Goal: Task Accomplishment & Management: Complete application form

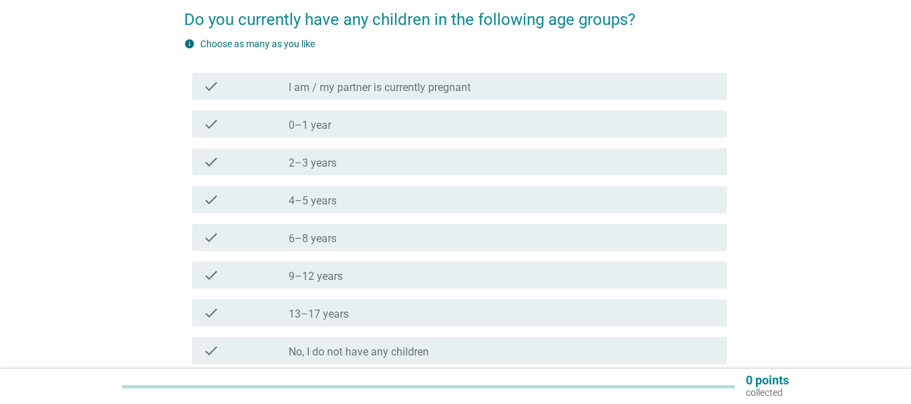
scroll to position [135, 0]
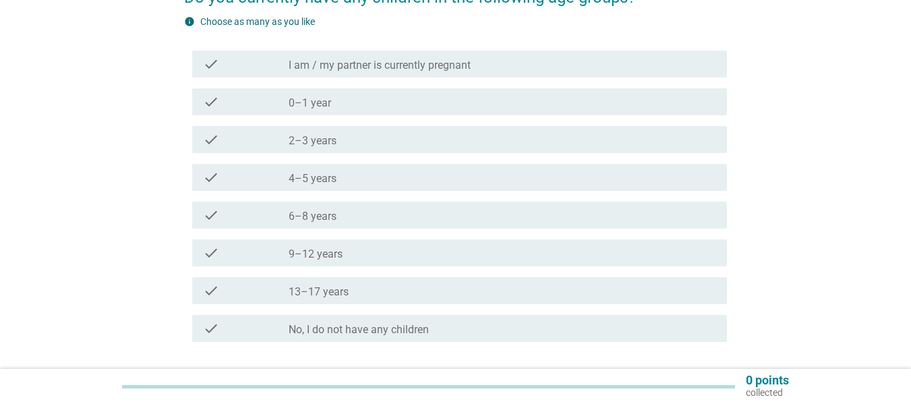
click at [401, 178] on div "check_box_outline_blank 4–5 years" at bounding box center [503, 177] width 428 height 16
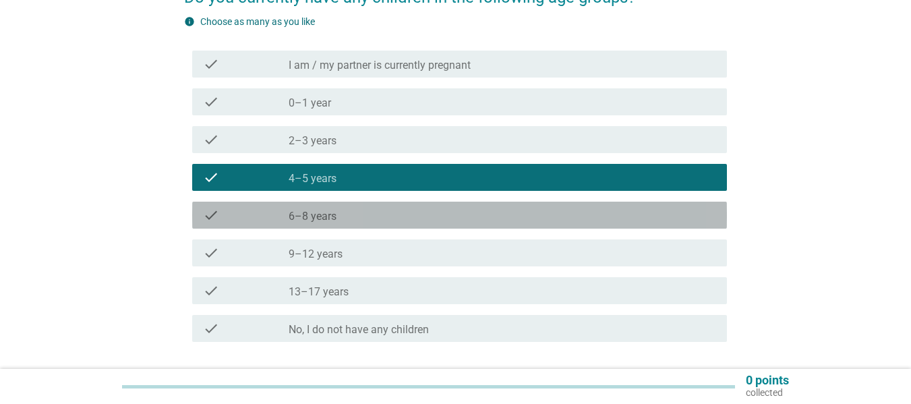
click at [397, 216] on div "check_box_outline_blank 6–8 years" at bounding box center [503, 215] width 428 height 16
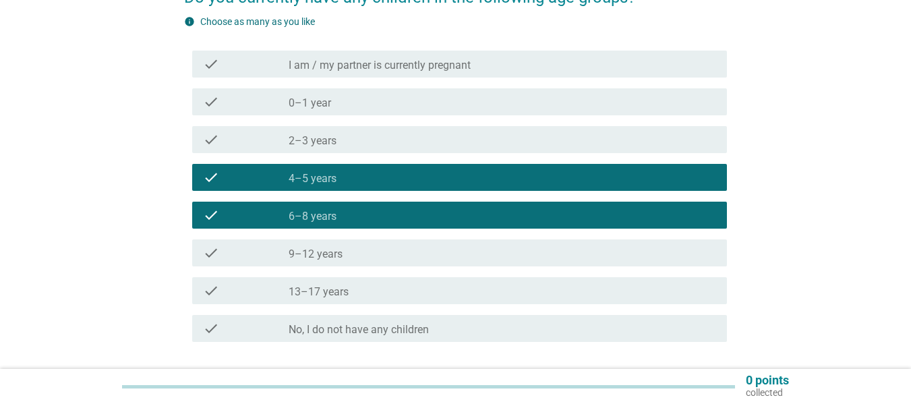
click at [399, 256] on div "check_box_outline_blank 9–12 years" at bounding box center [503, 253] width 428 height 16
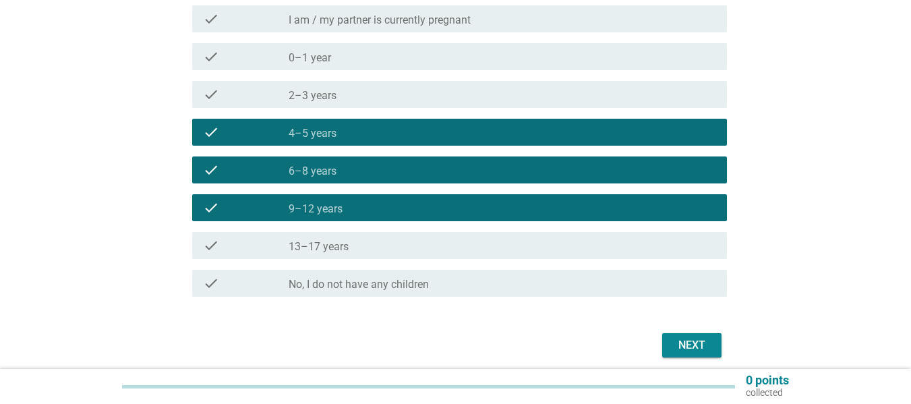
scroll to position [233, 0]
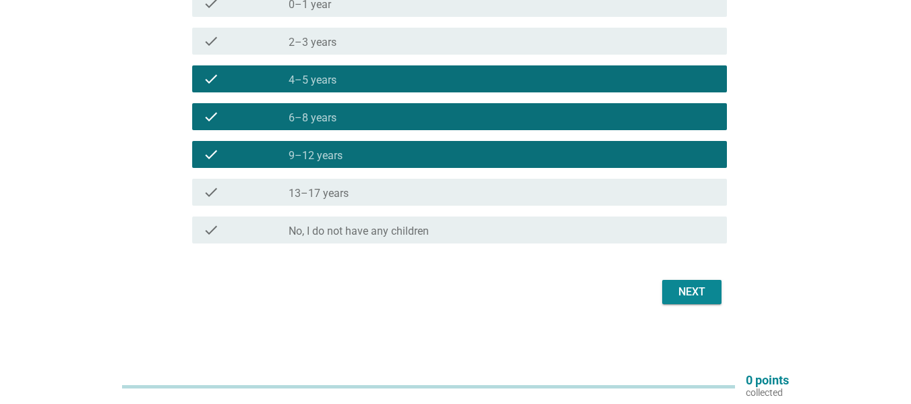
click at [695, 293] on div "Next" at bounding box center [692, 292] width 38 height 16
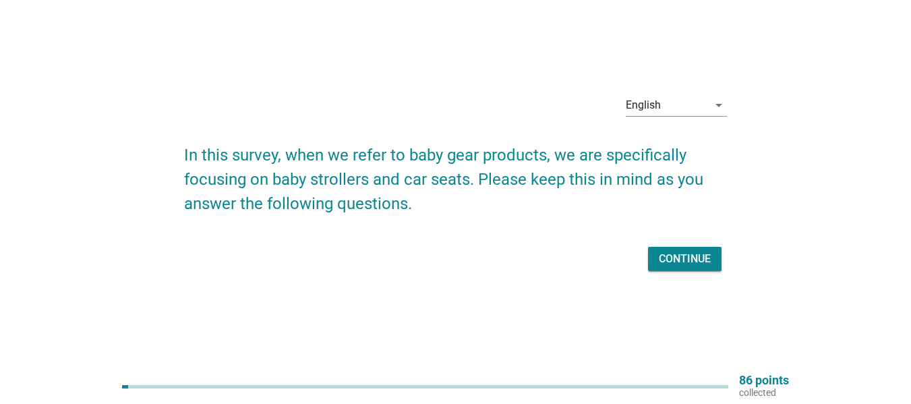
scroll to position [35, 0]
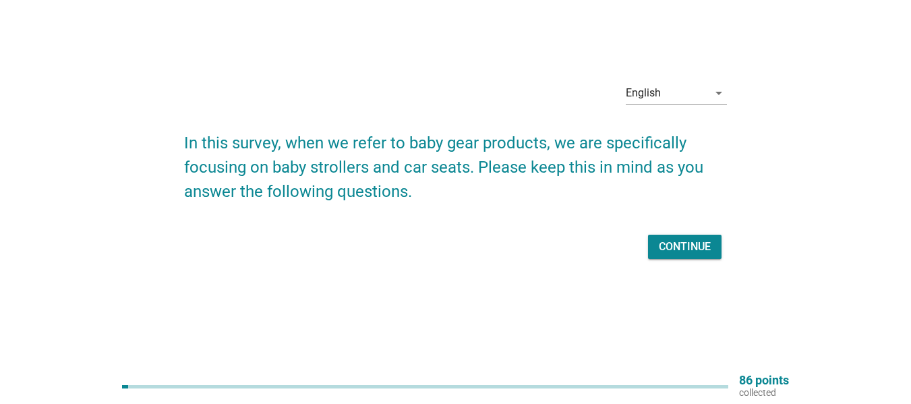
click at [672, 245] on div "Continue" at bounding box center [685, 247] width 52 height 16
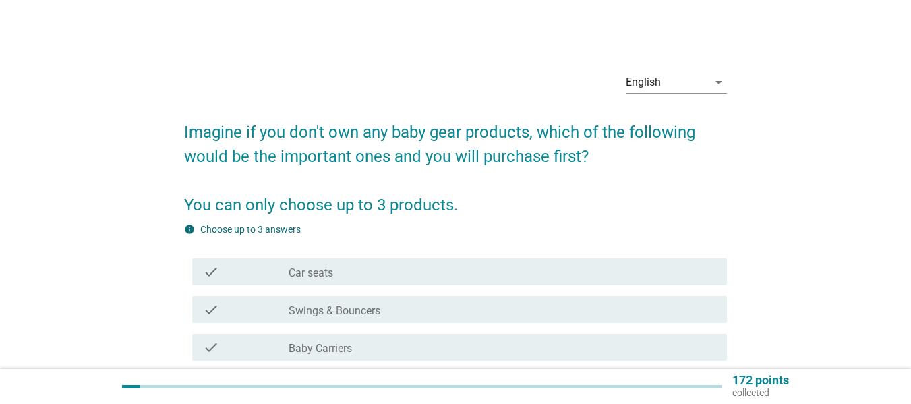
scroll to position [67, 0]
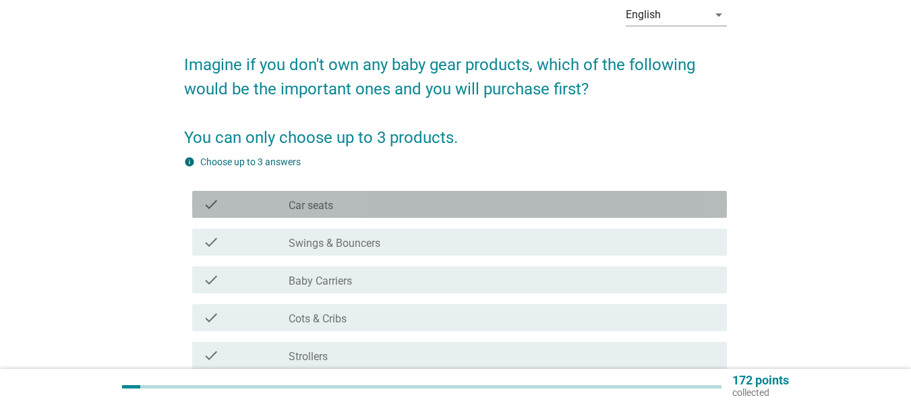
click at [536, 205] on div "check_box_outline_blank Car seats" at bounding box center [503, 204] width 428 height 16
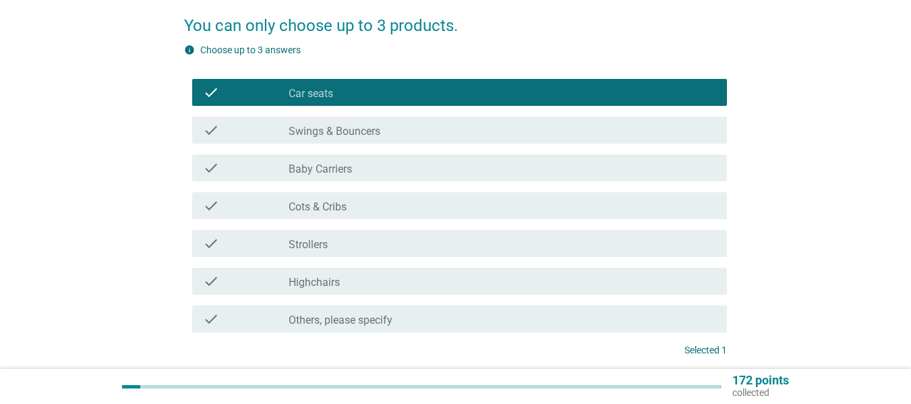
scroll to position [202, 0]
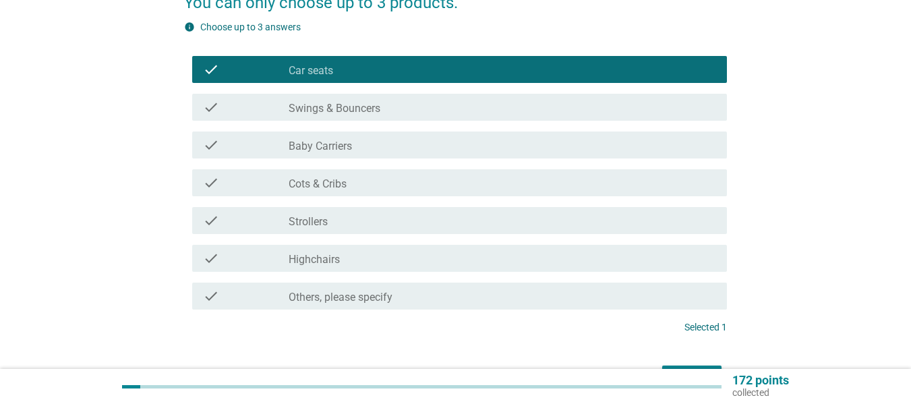
click at [530, 218] on div "check_box_outline_blank Strollers" at bounding box center [503, 220] width 428 height 16
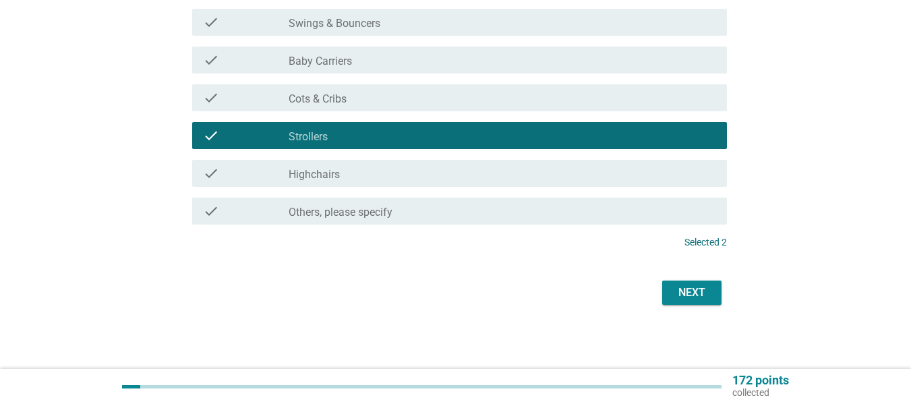
scroll to position [288, 0]
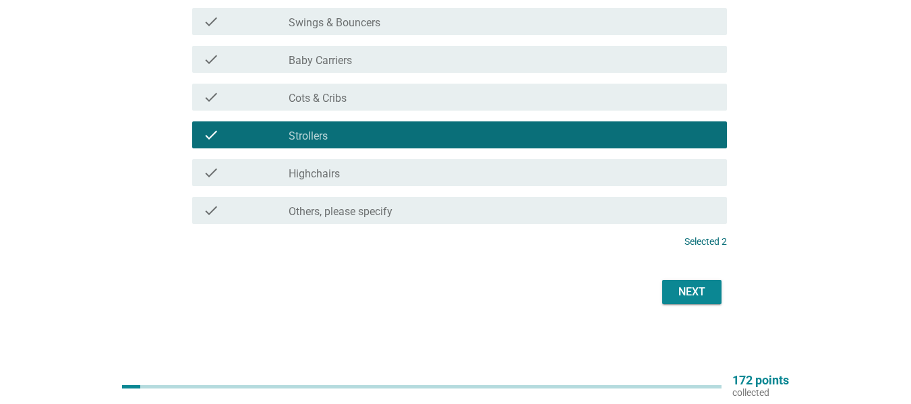
click at [705, 296] on div "Next" at bounding box center [692, 292] width 38 height 16
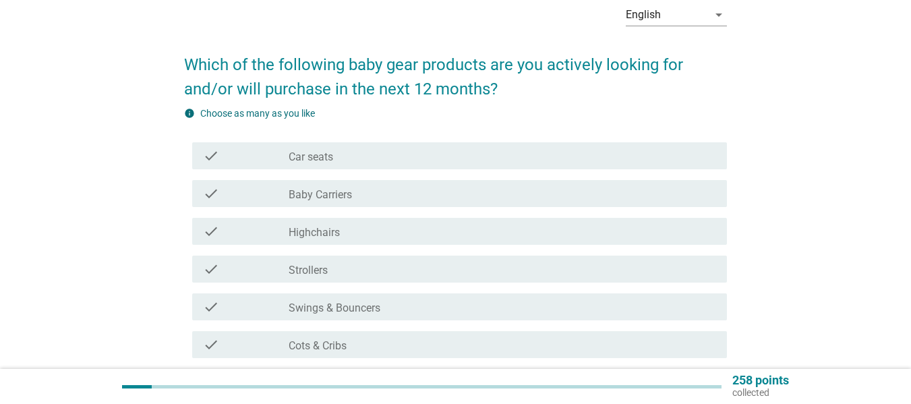
scroll to position [135, 0]
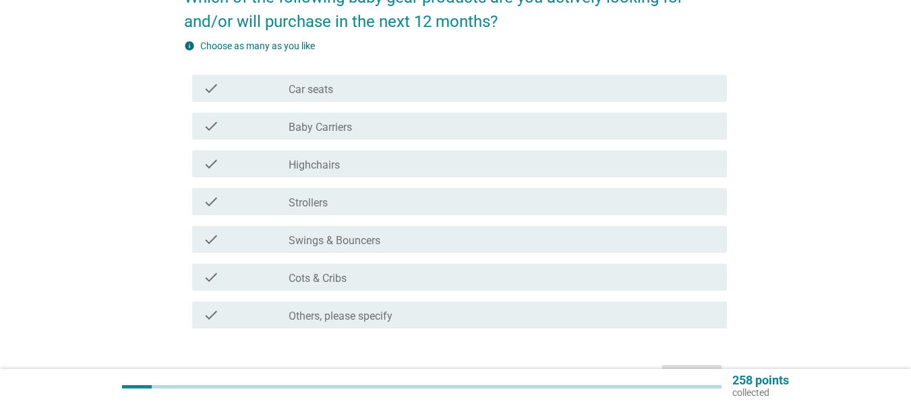
click at [438, 92] on div "check_box_outline_blank Car seats" at bounding box center [503, 88] width 428 height 16
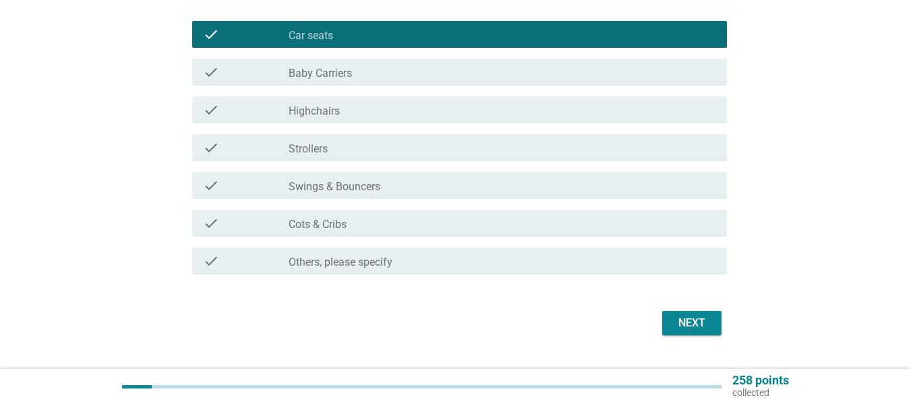
scroll to position [220, 0]
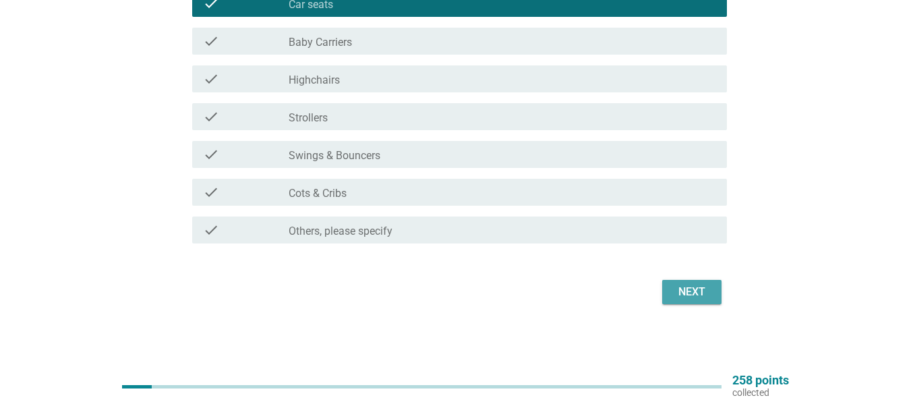
click at [697, 291] on div "Next" at bounding box center [692, 292] width 38 height 16
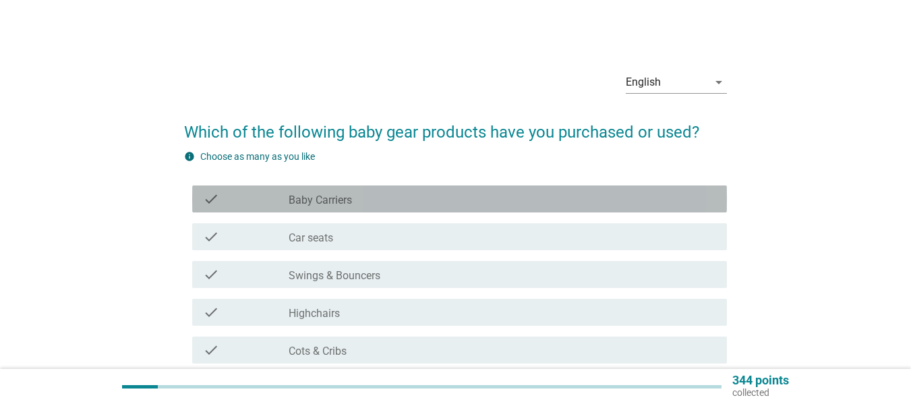
click at [500, 200] on div "check_box_outline_blank Baby Carriers" at bounding box center [503, 199] width 428 height 16
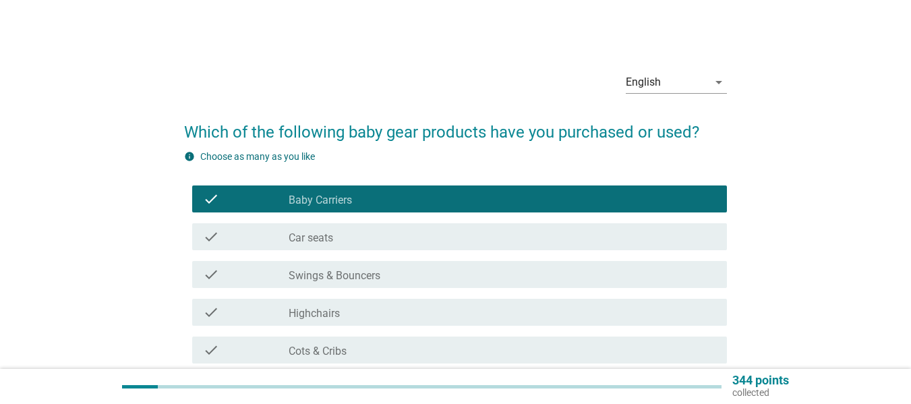
click at [493, 223] on div "check check_box_outline_blank Car seats" at bounding box center [459, 236] width 535 height 27
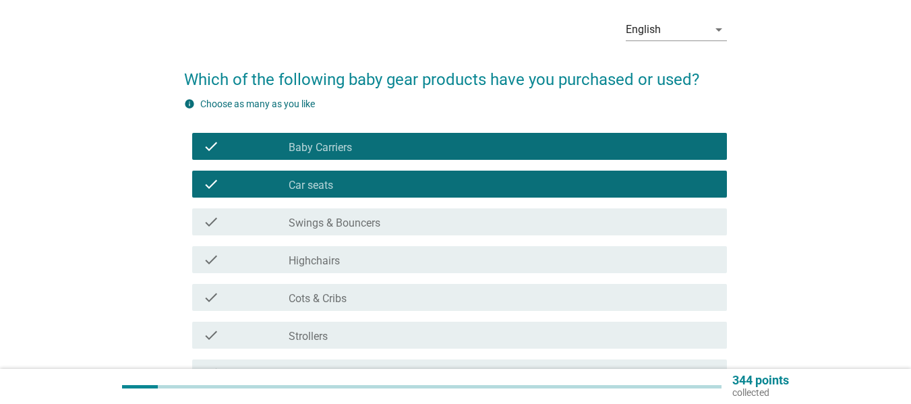
scroll to position [135, 0]
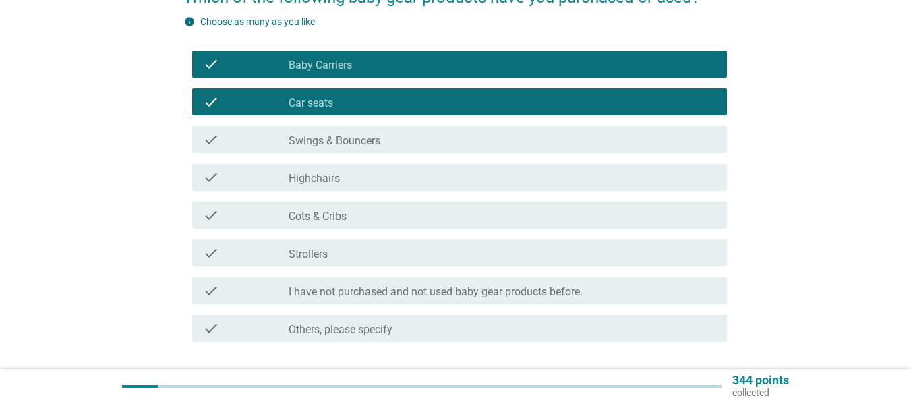
click at [505, 248] on div "check_box_outline_blank Strollers" at bounding box center [503, 253] width 428 height 16
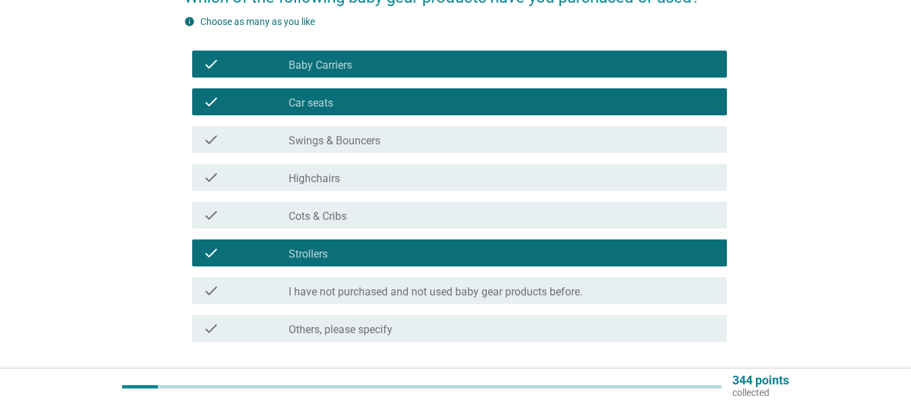
click at [533, 214] on div "check_box_outline_blank Cots & Cribs" at bounding box center [503, 215] width 428 height 16
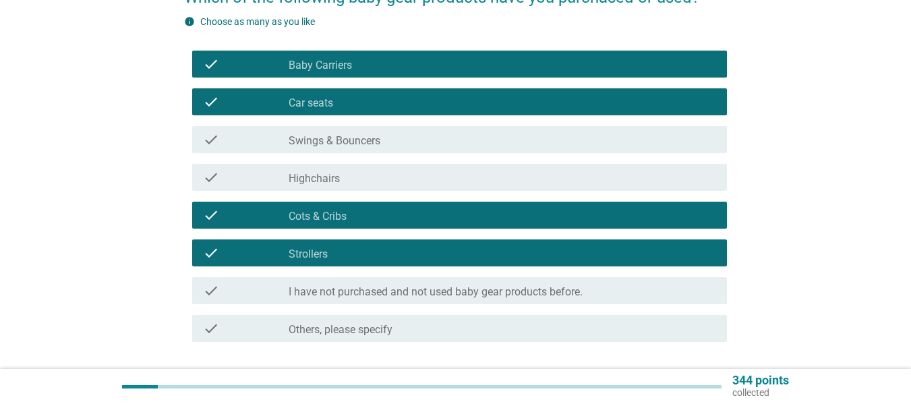
click at [547, 144] on div "check_box_outline_blank Swings & Bouncers" at bounding box center [503, 139] width 428 height 16
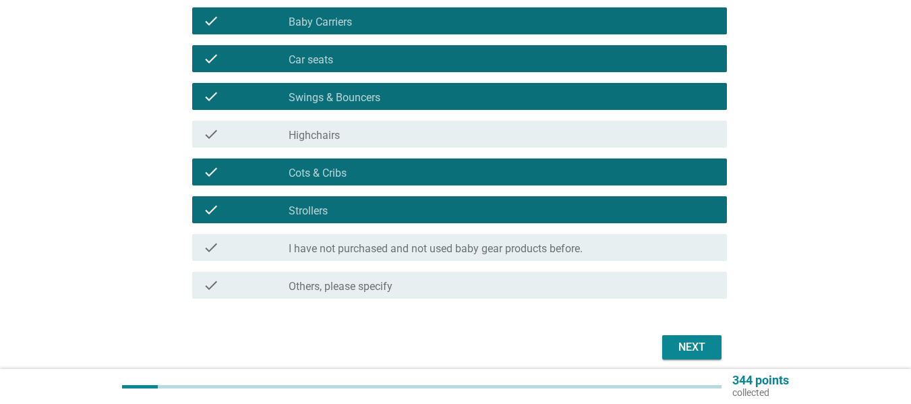
scroll to position [233, 0]
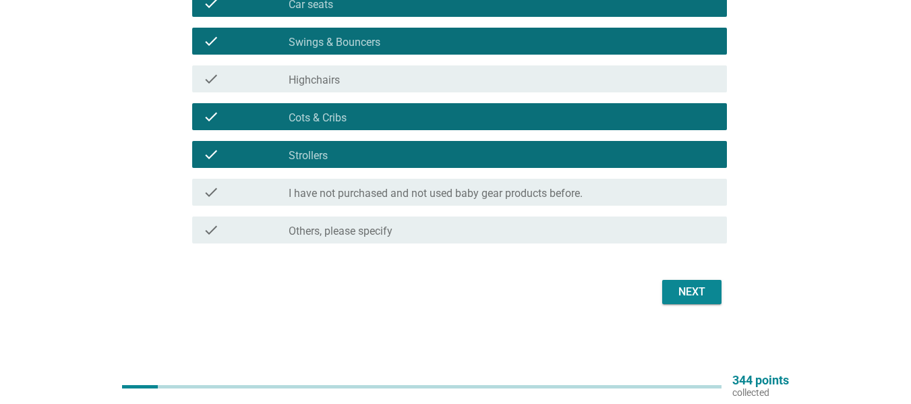
click at [707, 293] on div "Next" at bounding box center [692, 292] width 38 height 16
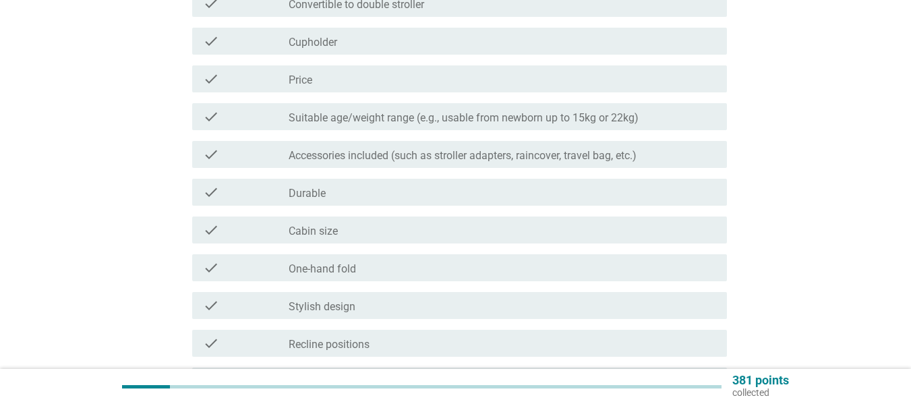
scroll to position [0, 0]
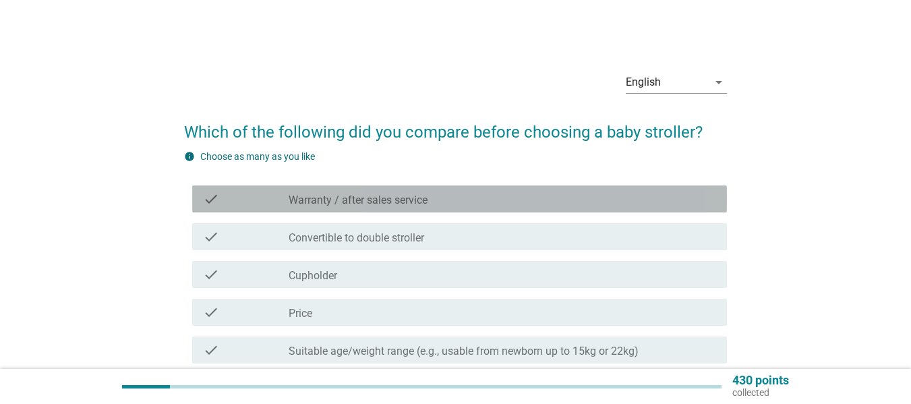
click at [519, 203] on div "check_box_outline_blank Warranty / after sales service" at bounding box center [503, 199] width 428 height 16
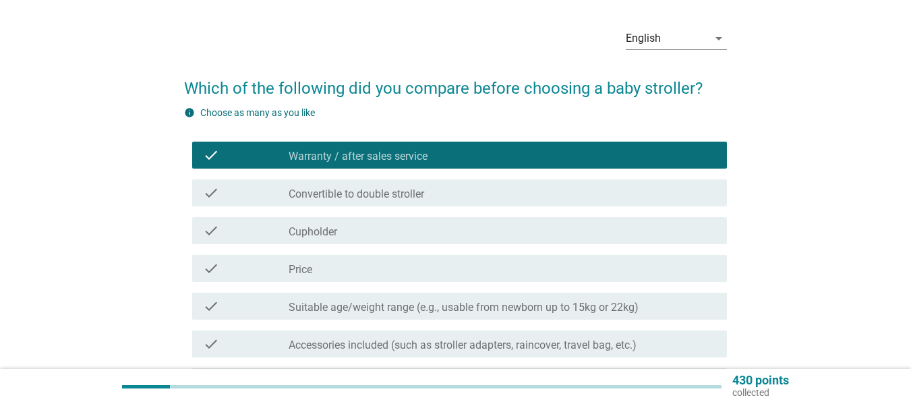
scroll to position [67, 0]
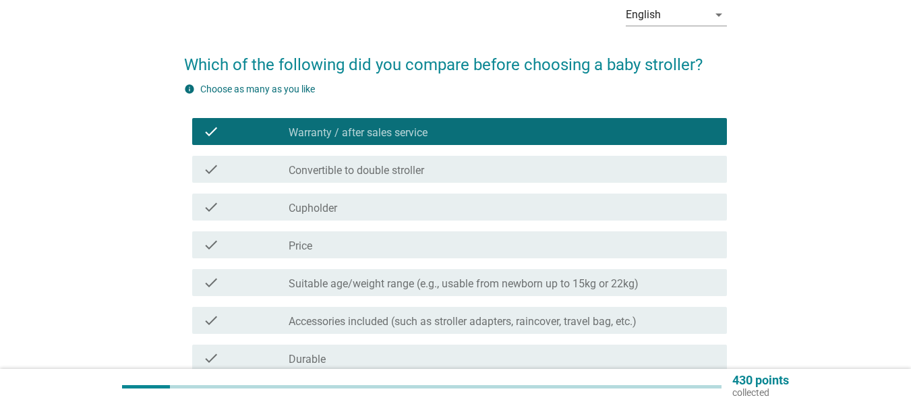
click at [505, 249] on div "check_box_outline_blank Price" at bounding box center [503, 245] width 428 height 16
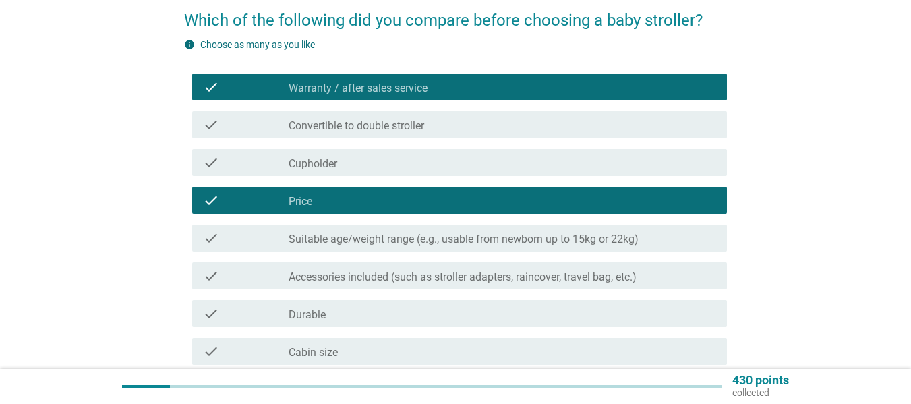
scroll to position [202, 0]
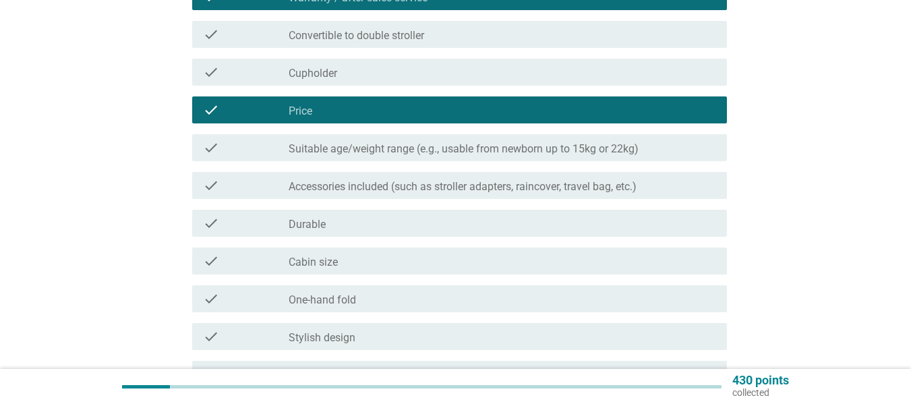
click at [656, 149] on div "check_box_outline_blank Suitable age/weight range (e.g., usable from newborn up…" at bounding box center [503, 148] width 428 height 16
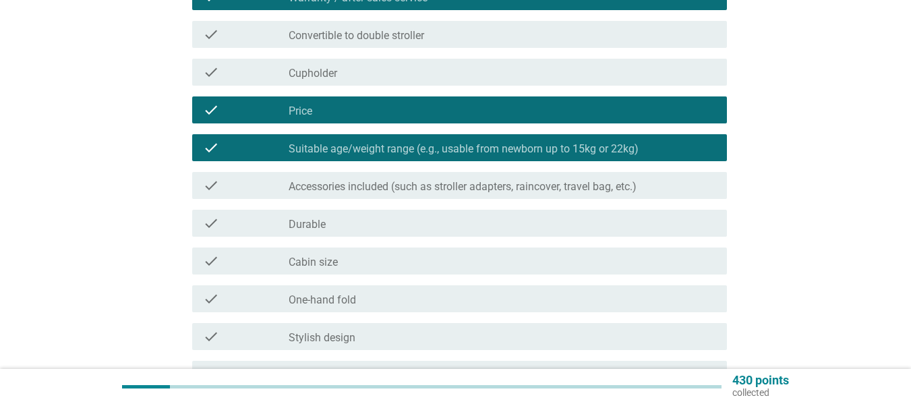
click at [408, 215] on div "check_box_outline_blank Durable" at bounding box center [503, 223] width 428 height 16
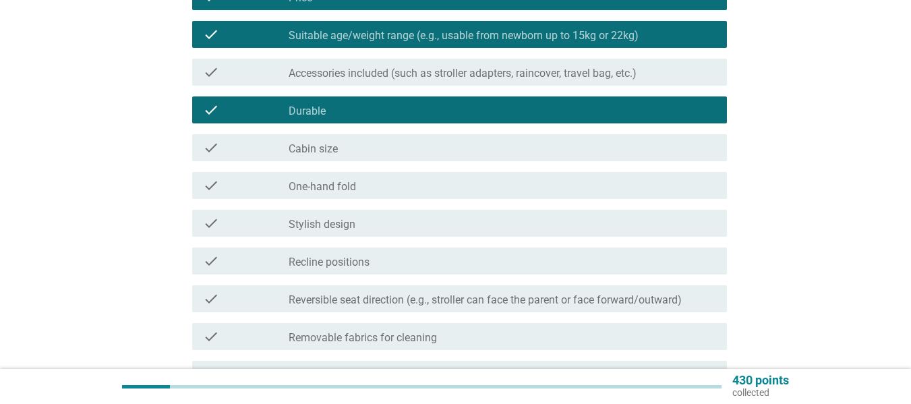
scroll to position [337, 0]
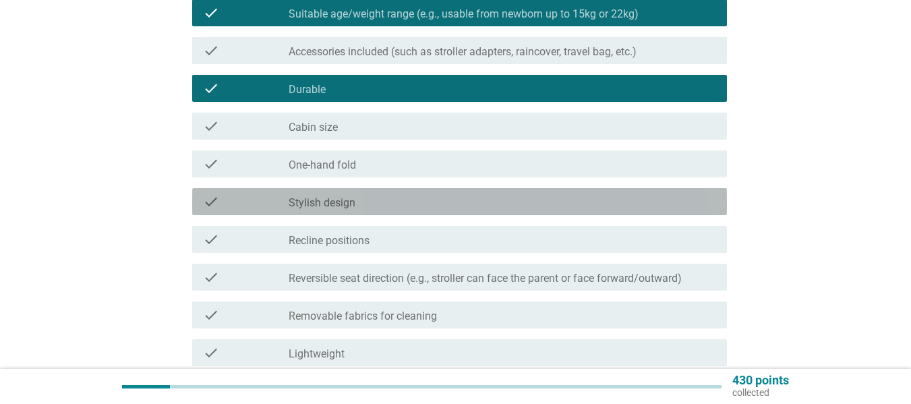
click at [475, 188] on div "check check_box_outline_blank Stylish design" at bounding box center [459, 201] width 535 height 27
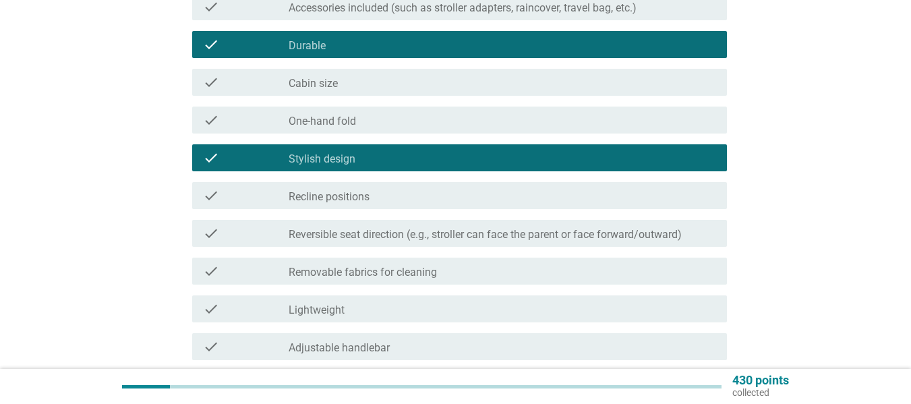
scroll to position [405, 0]
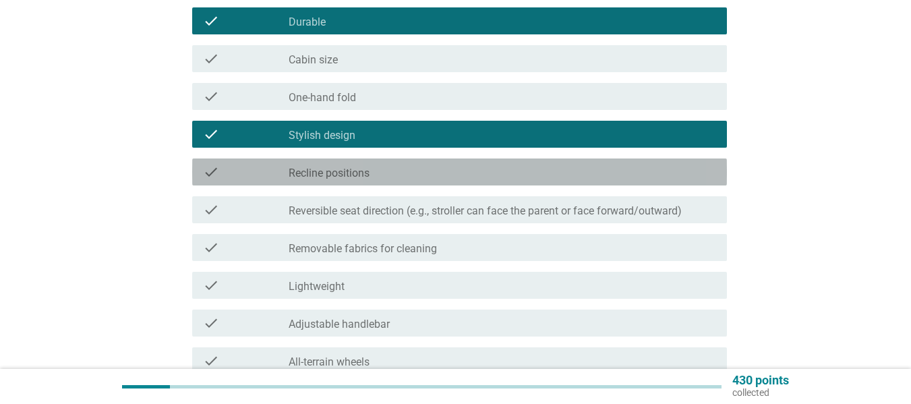
click at [509, 162] on div "check check_box_outline_blank Recline positions" at bounding box center [459, 171] width 535 height 27
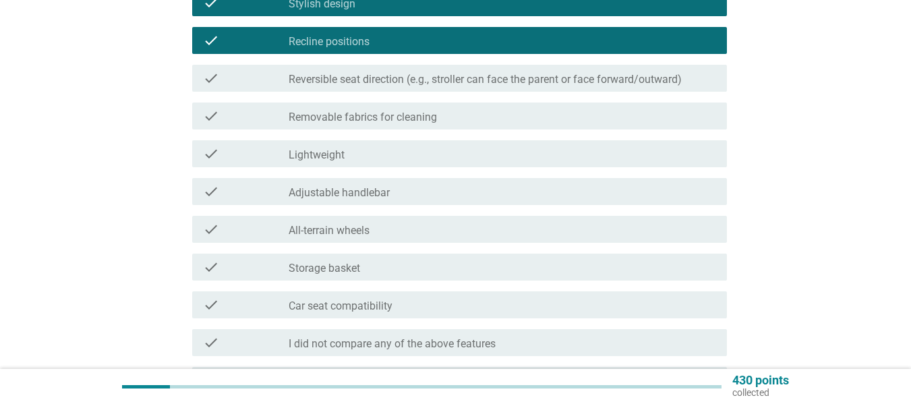
scroll to position [539, 0]
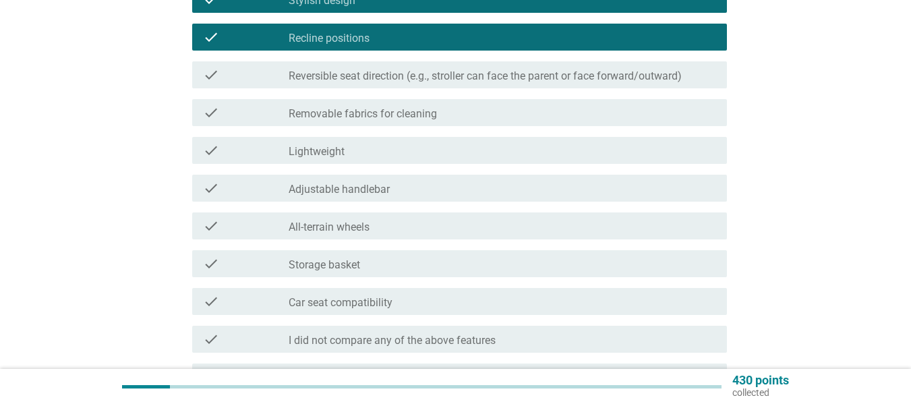
click at [542, 108] on div "check_box_outline_blank Removable fabrics for cleaning" at bounding box center [503, 113] width 428 height 16
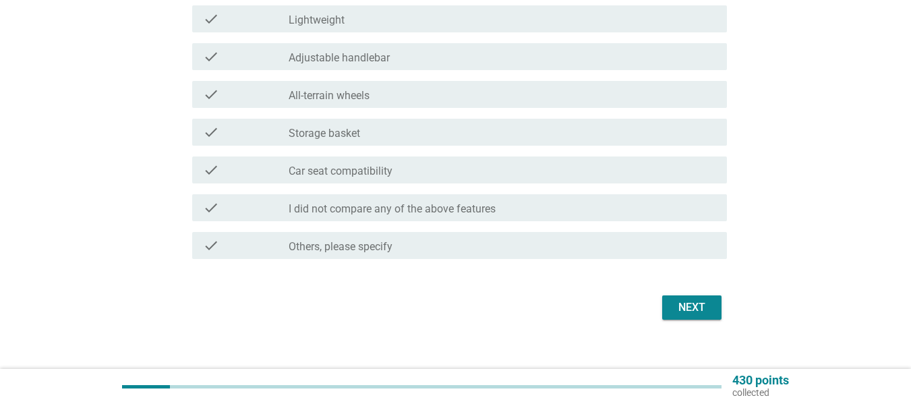
scroll to position [674, 0]
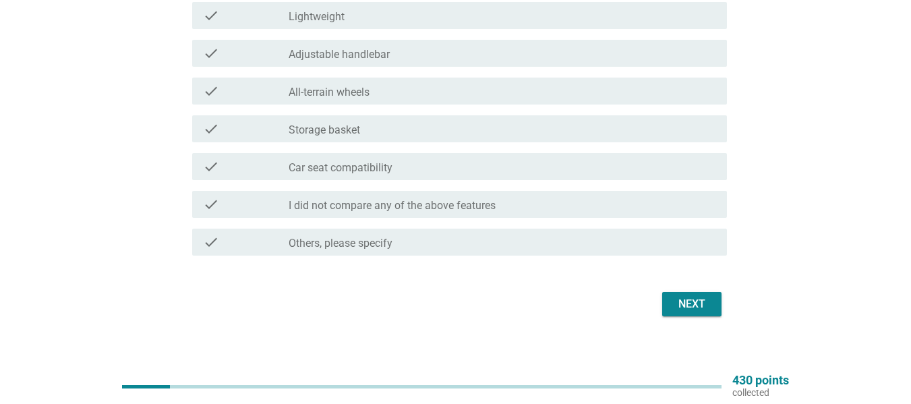
click at [537, 164] on div "check_box_outline_blank Car seat compatibility" at bounding box center [503, 166] width 428 height 16
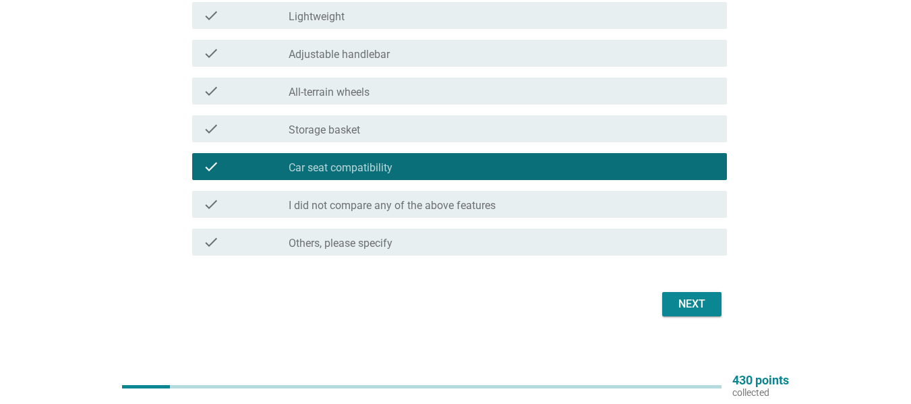
click at [699, 301] on div "Next" at bounding box center [692, 304] width 38 height 16
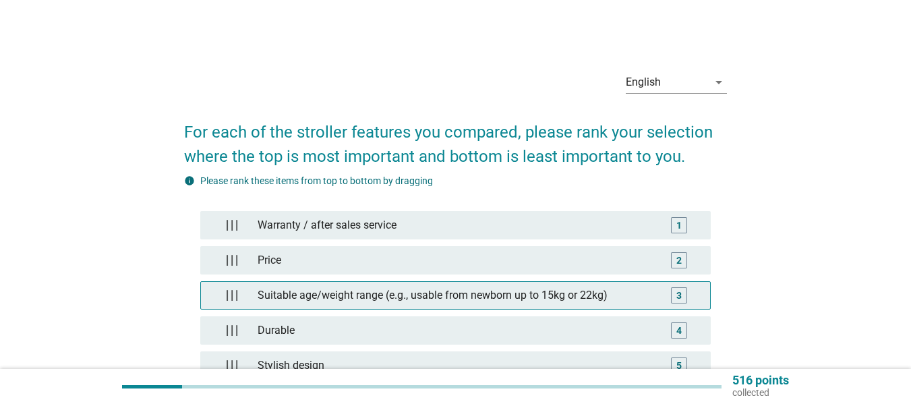
scroll to position [67, 0]
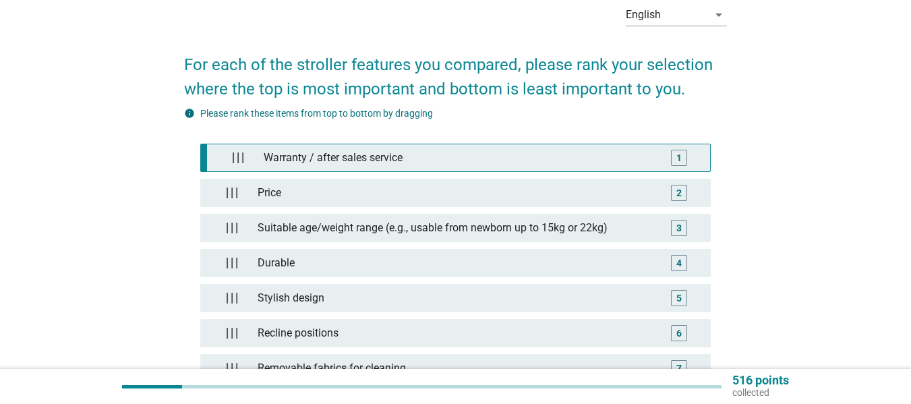
click at [562, 169] on div "Warranty / after sales service" at bounding box center [458, 157] width 401 height 27
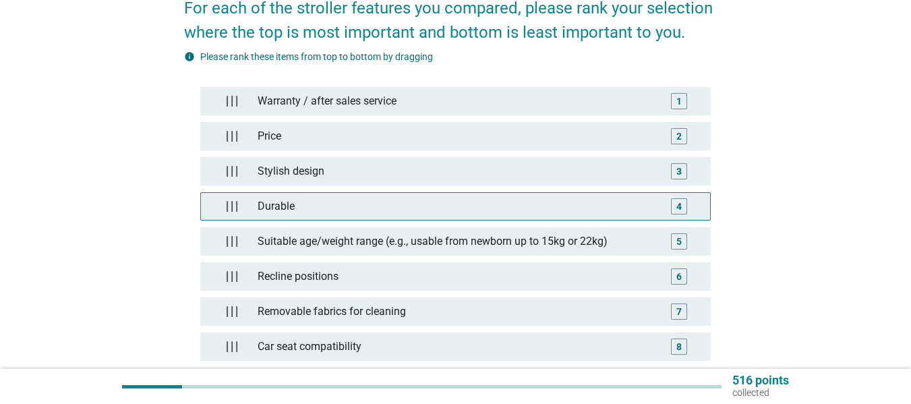
scroll to position [202, 0]
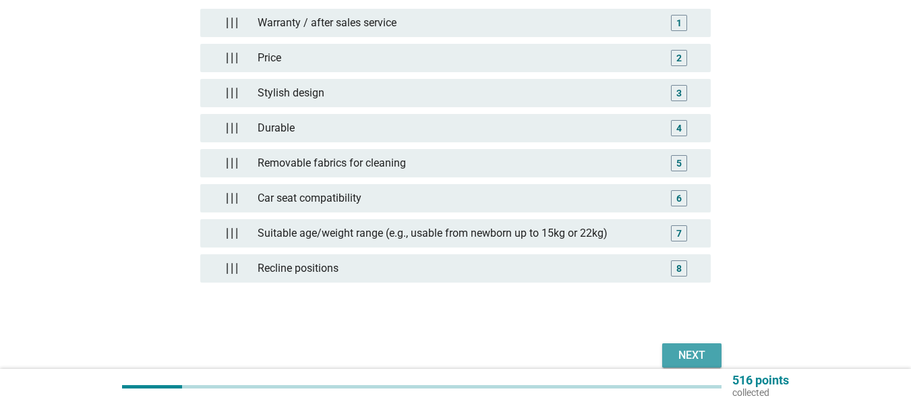
click at [675, 349] on div "Next" at bounding box center [692, 355] width 38 height 16
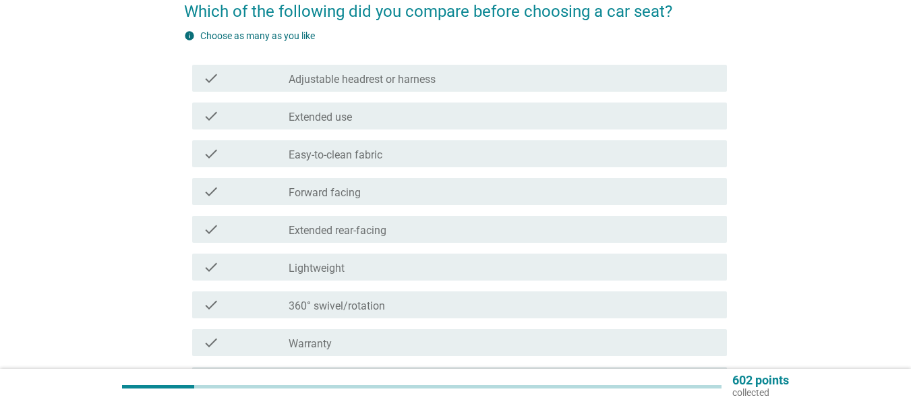
scroll to position [135, 0]
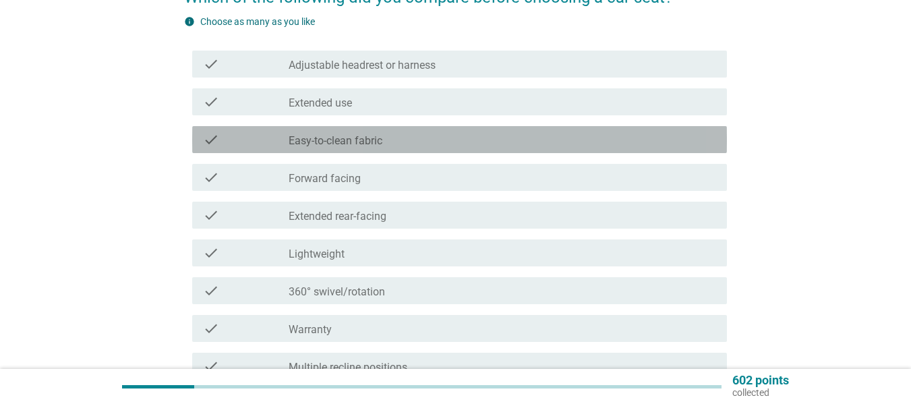
click at [493, 142] on div "check_box_outline_blank Easy-to-clean fabric" at bounding box center [503, 139] width 428 height 16
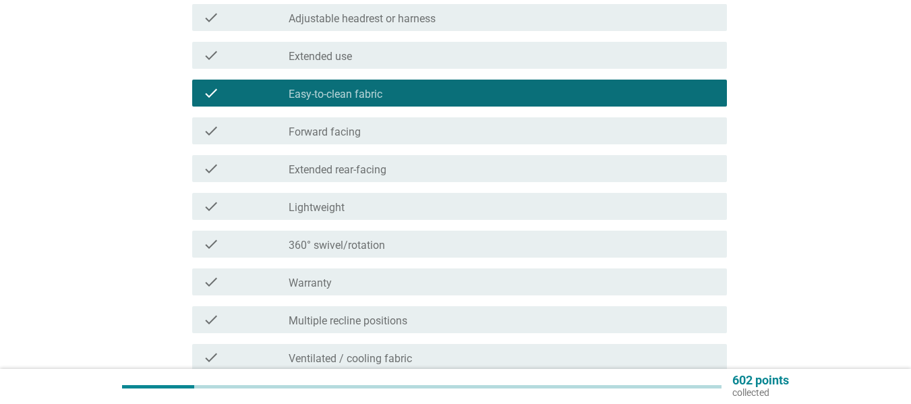
scroll to position [202, 0]
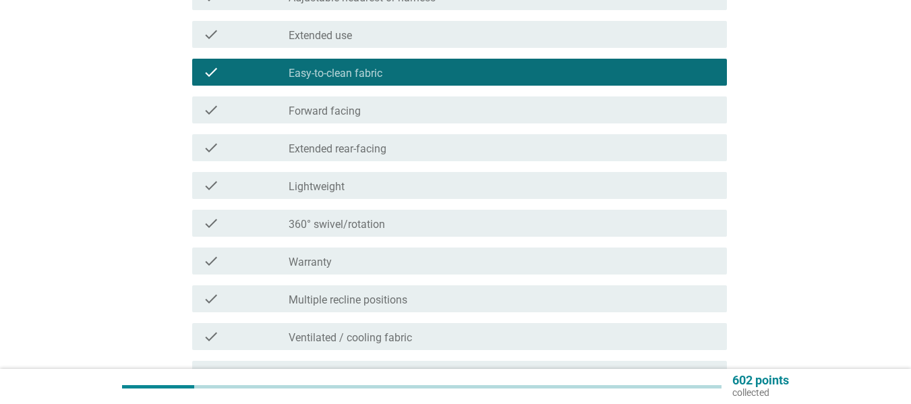
click at [477, 258] on div "check_box_outline_blank Warranty" at bounding box center [503, 261] width 428 height 16
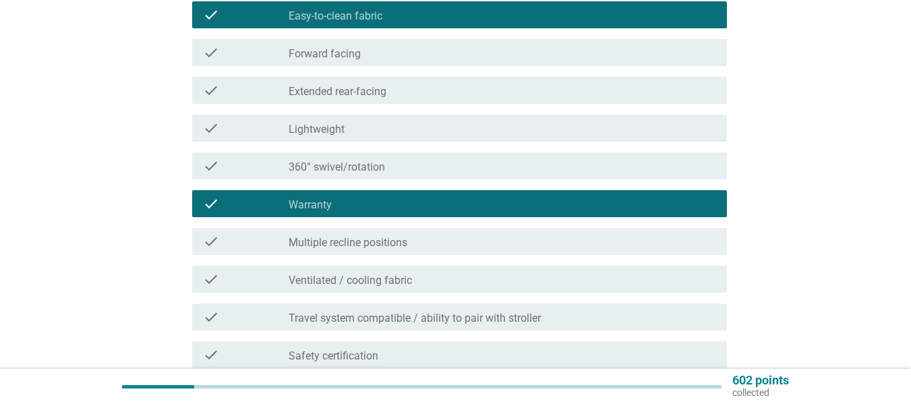
scroll to position [337, 0]
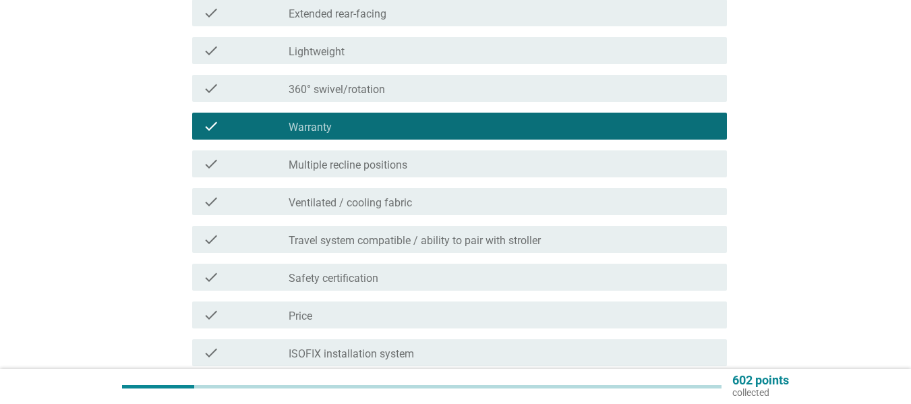
click at [481, 314] on div "check_box_outline_blank Price" at bounding box center [503, 315] width 428 height 16
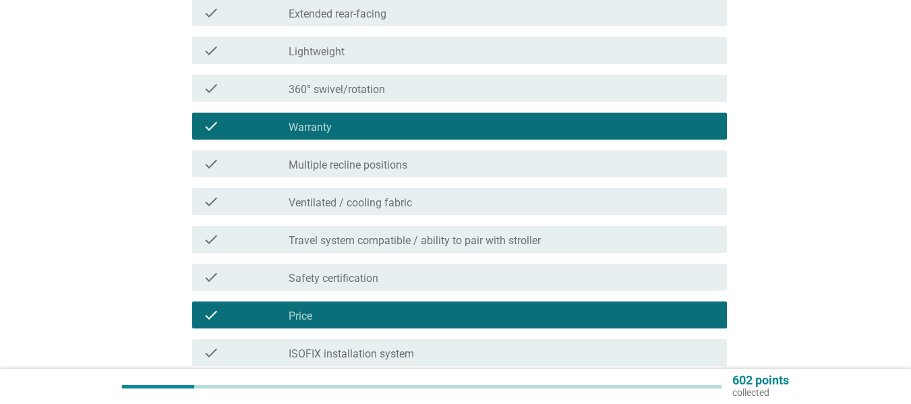
click at [493, 273] on div "check_box_outline_blank Safety certification" at bounding box center [503, 277] width 428 height 16
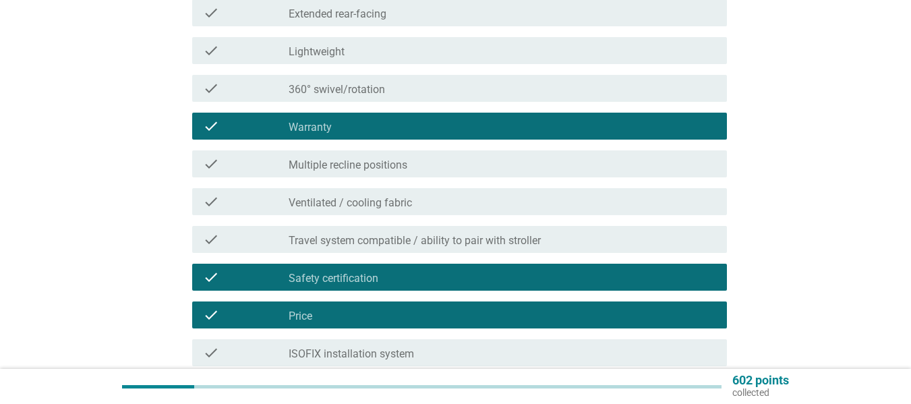
click at [488, 349] on div "check_box_outline_blank ISOFIX installation system" at bounding box center [503, 353] width 428 height 16
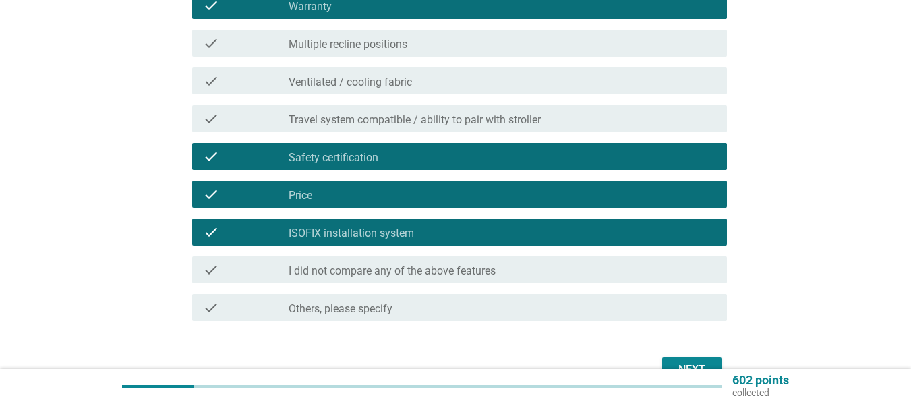
scroll to position [472, 0]
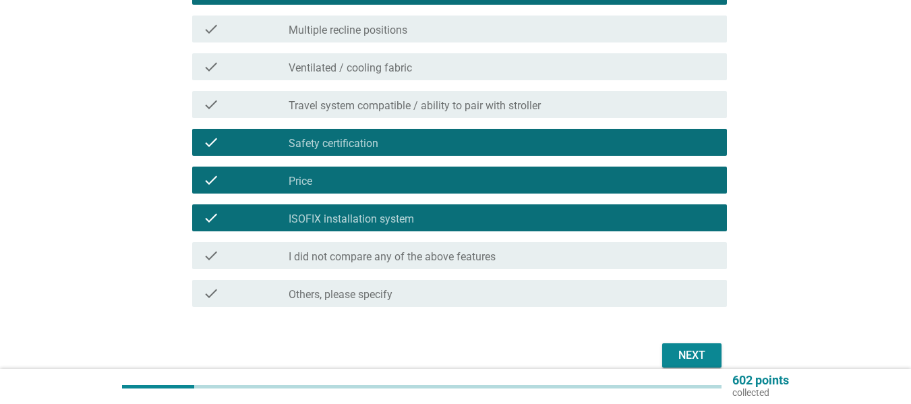
click at [472, 62] on div "check_box_outline_blank Ventilated / cooling fabric" at bounding box center [503, 67] width 428 height 16
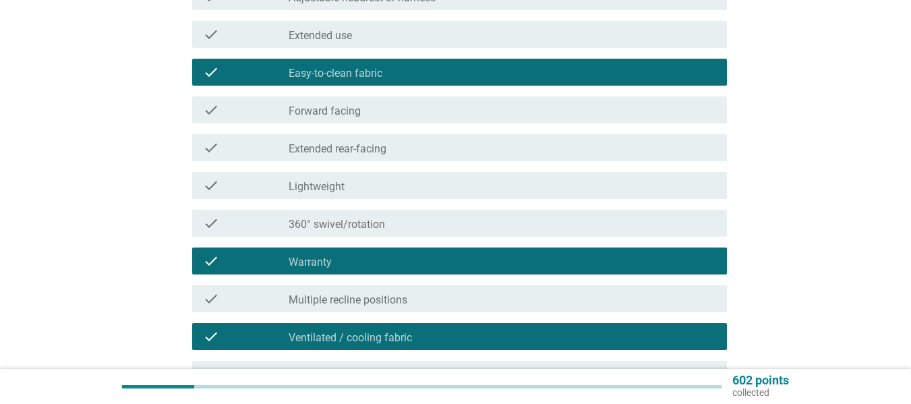
scroll to position [135, 0]
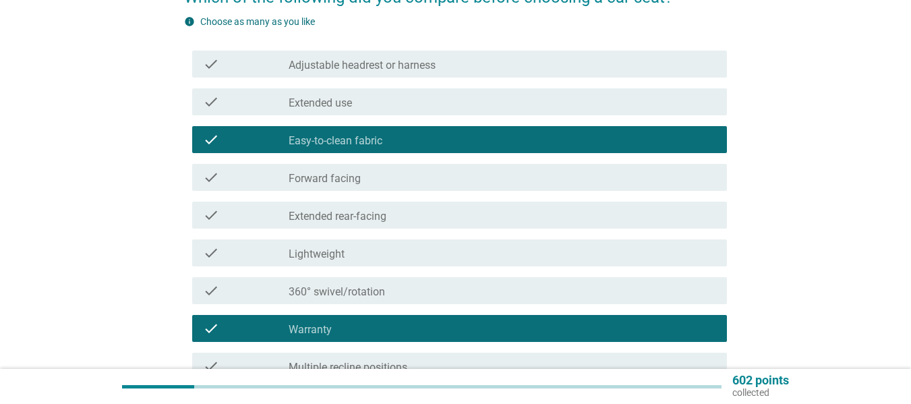
click at [455, 109] on div "check_box_outline_blank Extended use" at bounding box center [503, 102] width 428 height 16
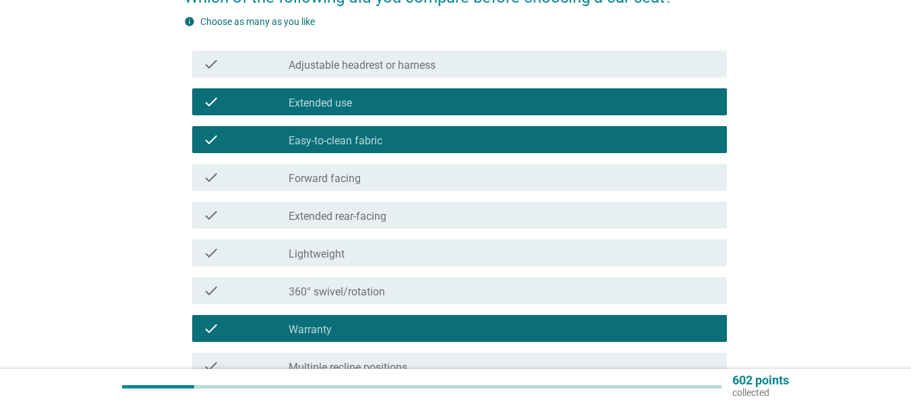
click at [477, 54] on div "check check_box_outline_blank Adjustable headrest or harness" at bounding box center [459, 64] width 535 height 27
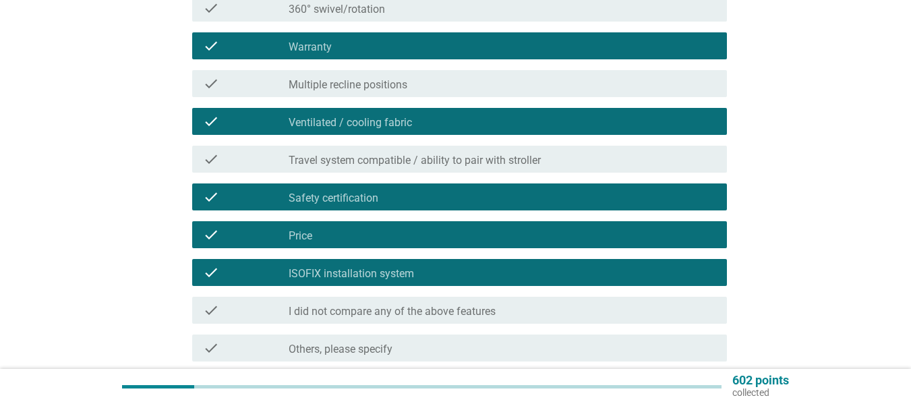
scroll to position [535, 0]
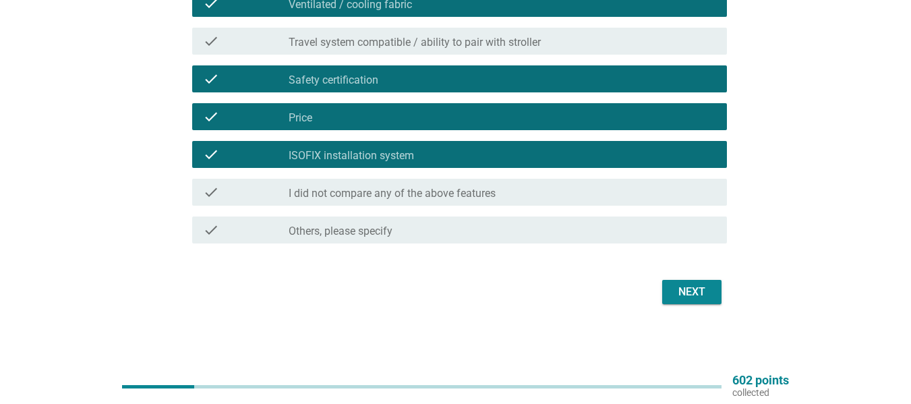
click at [689, 286] on div "Next" at bounding box center [692, 292] width 38 height 16
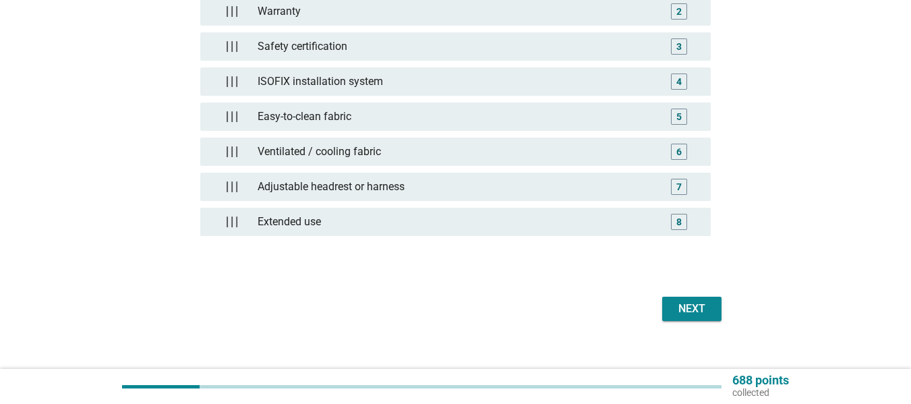
scroll to position [266, 0]
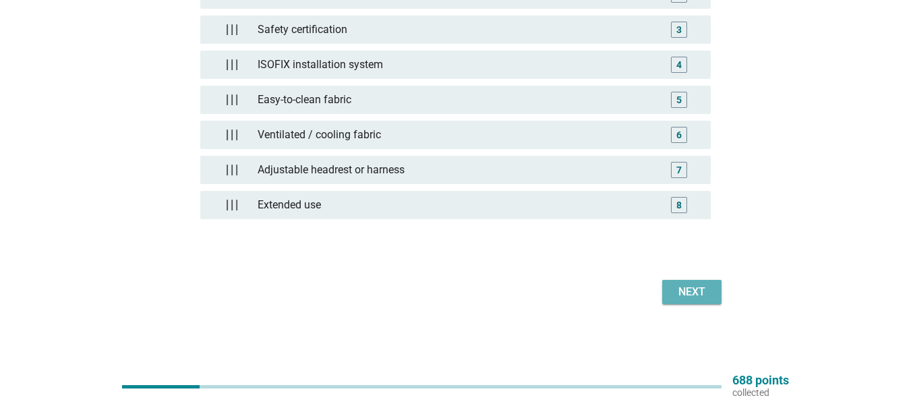
click at [679, 281] on button "Next" at bounding box center [691, 292] width 59 height 24
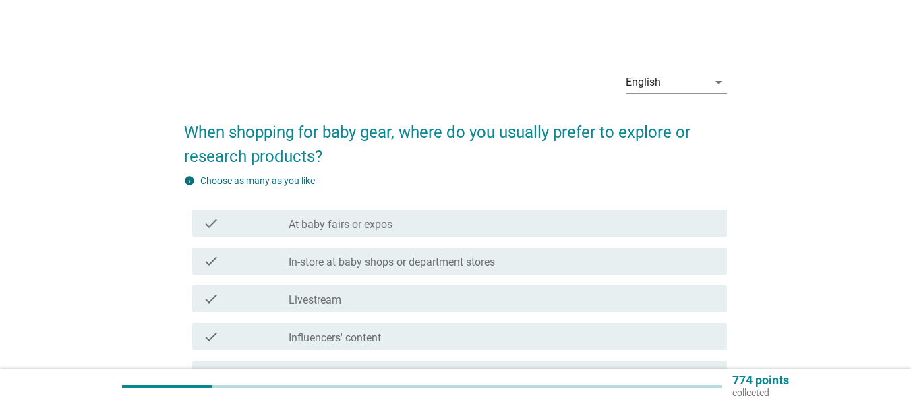
scroll to position [67, 0]
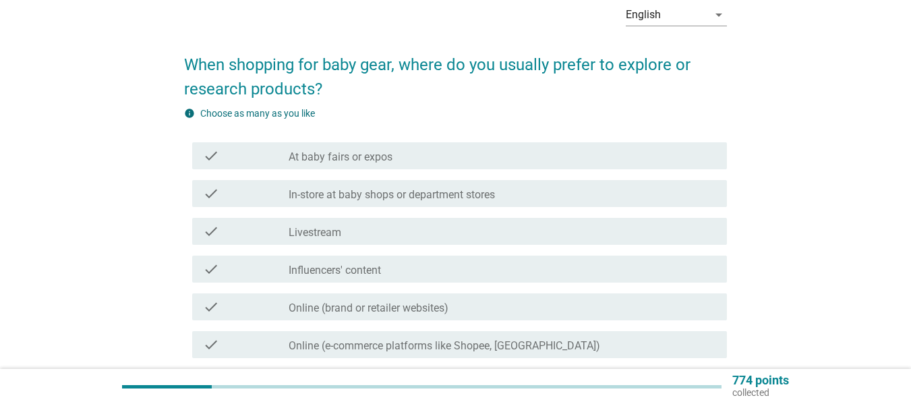
click at [518, 189] on div "check_box_outline_blank In-store at baby shops or department stores" at bounding box center [503, 193] width 428 height 16
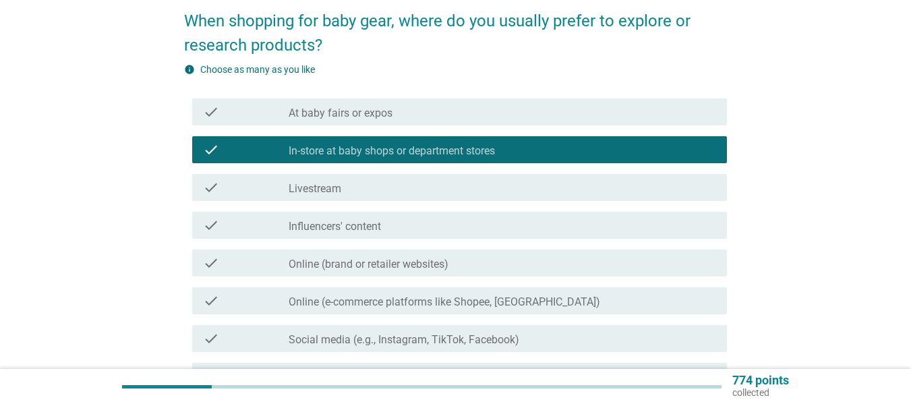
scroll to position [135, 0]
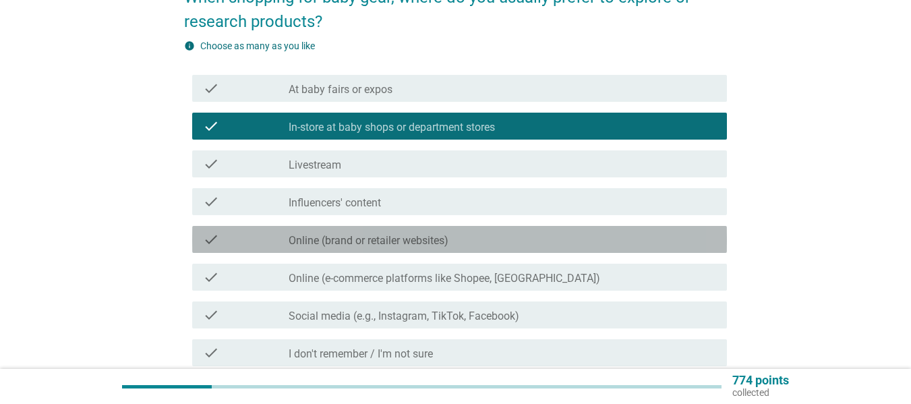
click at [517, 243] on div "check_box_outline_blank Online (brand or retailer websites)" at bounding box center [503, 239] width 428 height 16
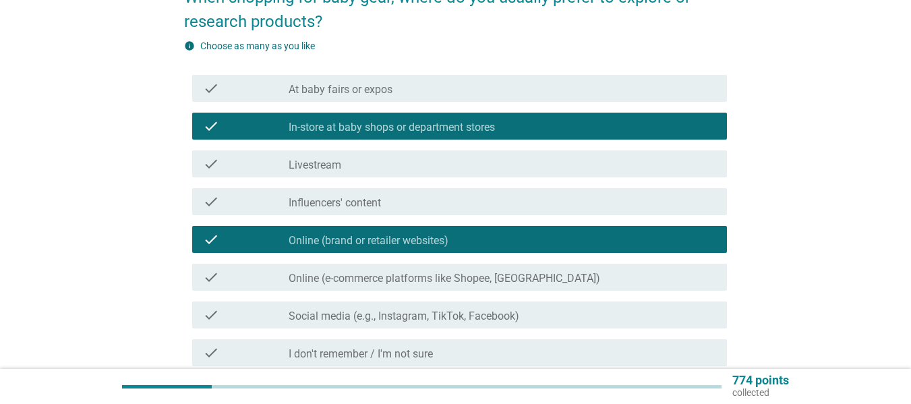
click at [515, 284] on label "Online (e-commerce platforms like Shopee, [GEOGRAPHIC_DATA])" at bounding box center [445, 278] width 312 height 13
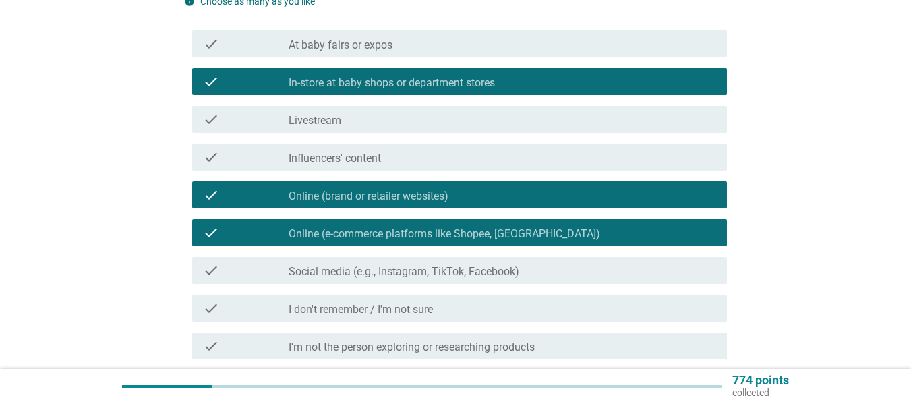
scroll to position [202, 0]
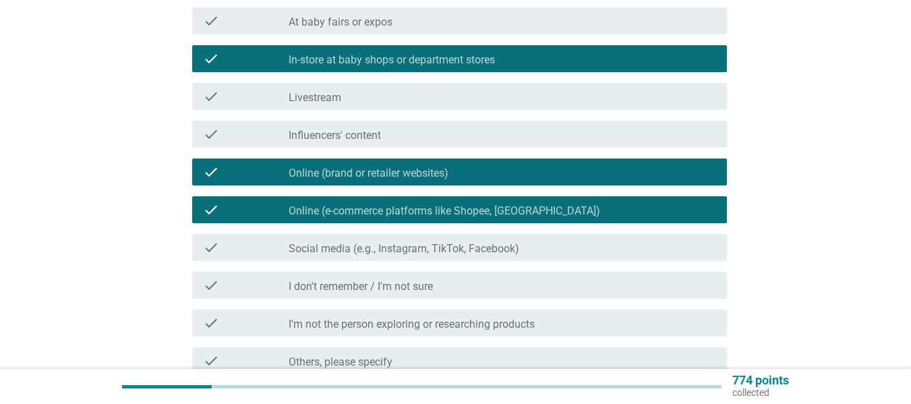
click at [542, 247] on div "check_box_outline_blank Social media (e.g., Instagram, TikTok, Facebook)" at bounding box center [503, 247] width 428 height 16
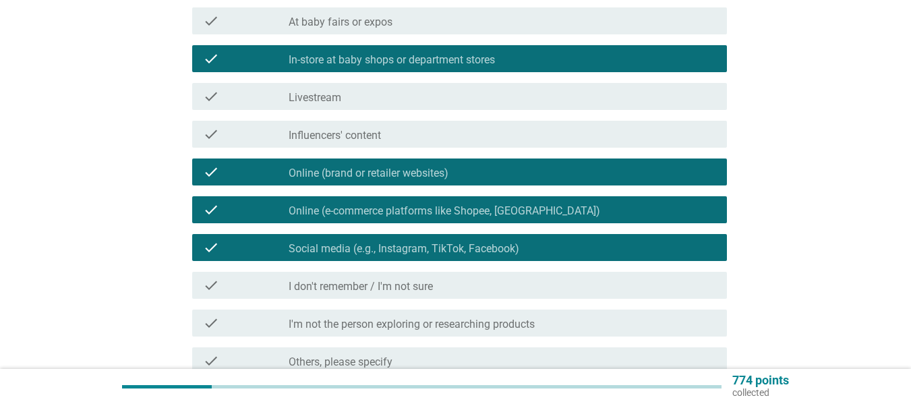
scroll to position [270, 0]
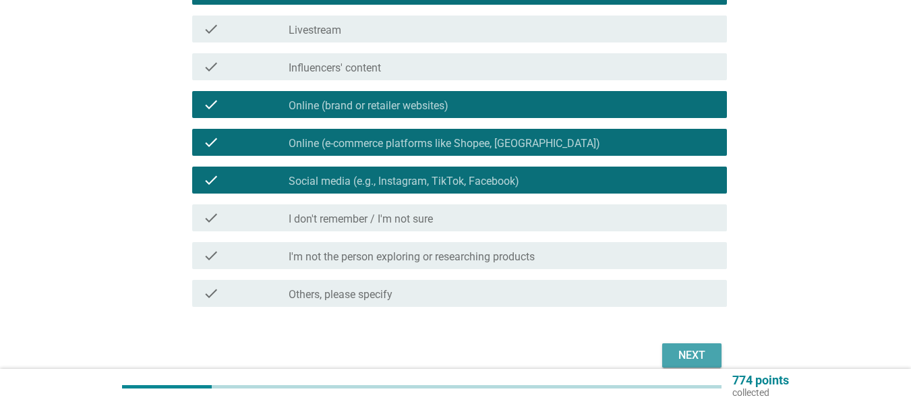
click at [686, 354] on div "Next" at bounding box center [692, 355] width 38 height 16
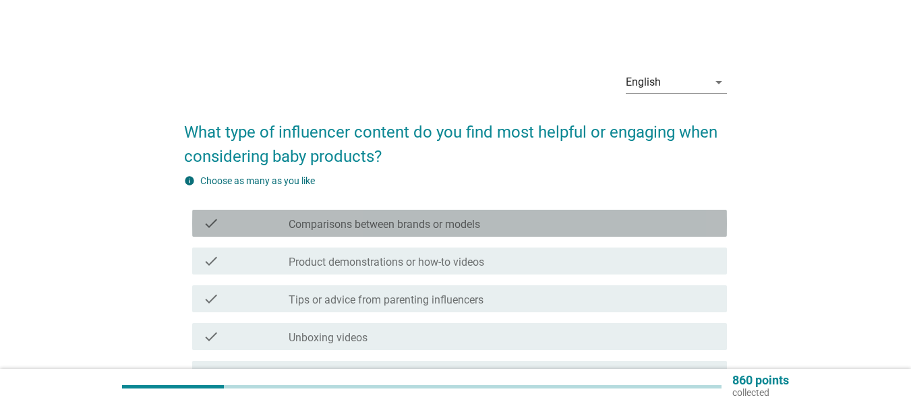
click at [568, 222] on div "check_box_outline_blank Comparisons between brands or models" at bounding box center [503, 223] width 428 height 16
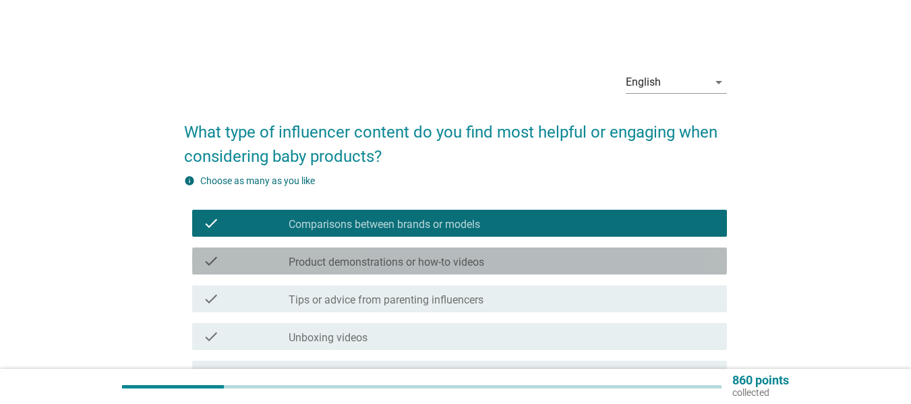
click at [558, 260] on div "check_box_outline_blank Product demonstrations or how-to videos" at bounding box center [503, 261] width 428 height 16
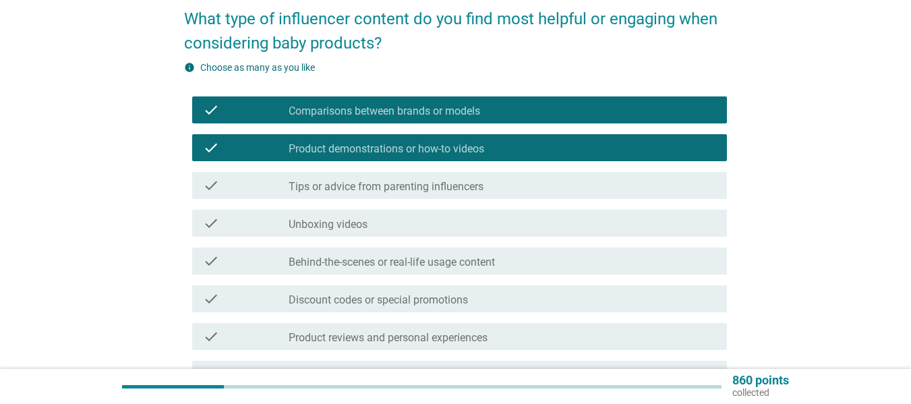
scroll to position [135, 0]
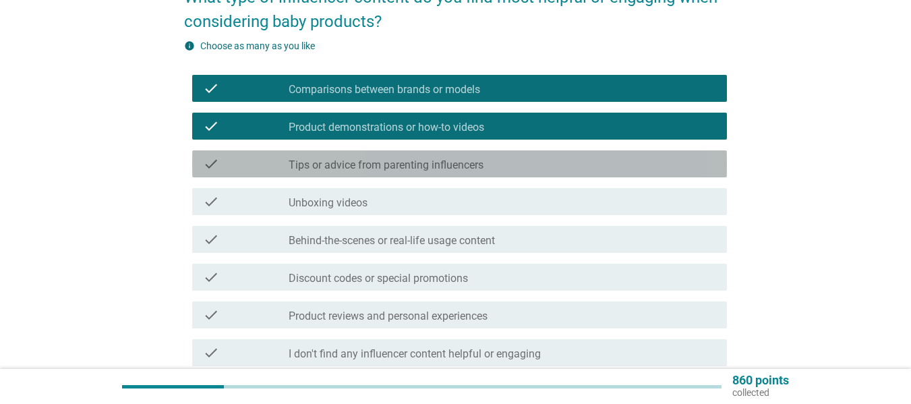
click at [562, 156] on div "check_box_outline_blank Tips or advice from parenting influencers" at bounding box center [503, 164] width 428 height 16
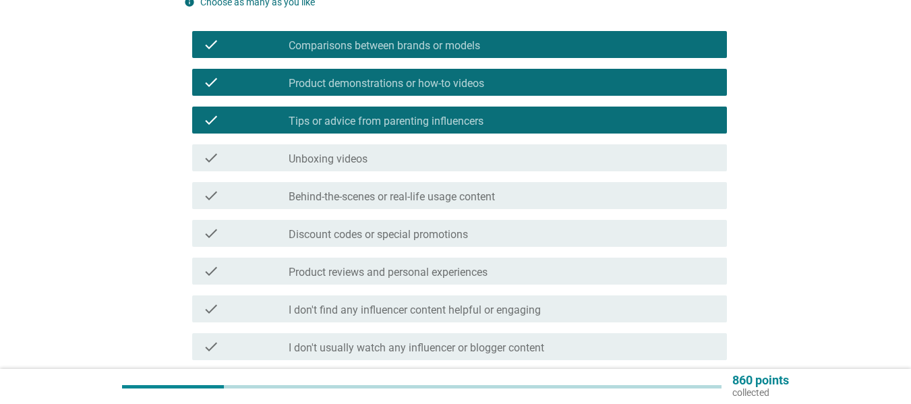
scroll to position [202, 0]
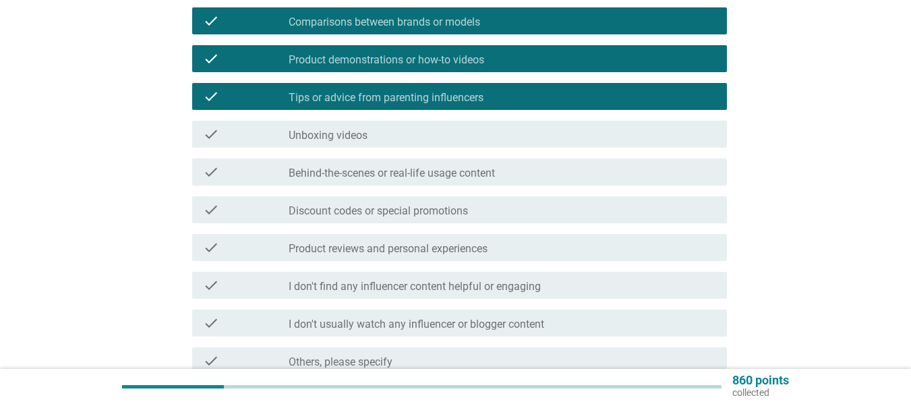
click at [537, 214] on div "check_box_outline_blank Discount codes or special promotions" at bounding box center [503, 210] width 428 height 16
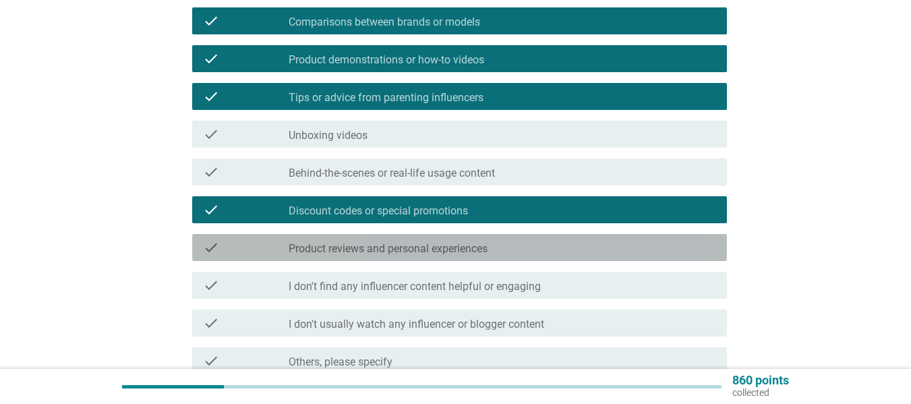
click at [539, 250] on div "check_box_outline_blank Product reviews and personal experiences" at bounding box center [503, 247] width 428 height 16
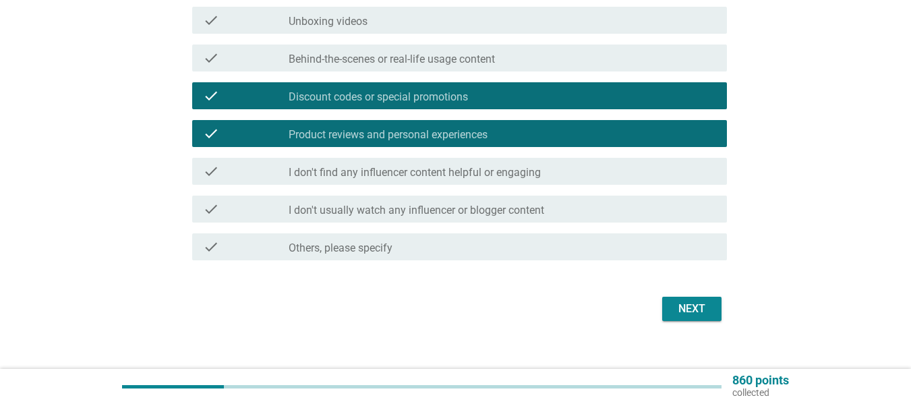
scroll to position [333, 0]
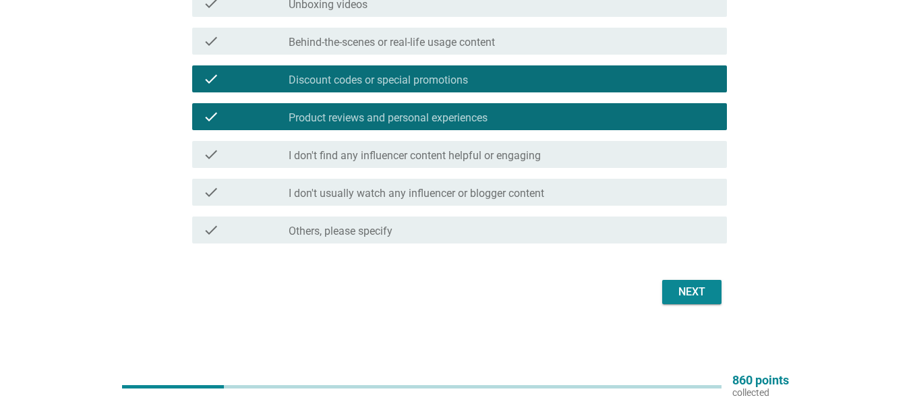
click at [677, 295] on div "Next" at bounding box center [692, 292] width 38 height 16
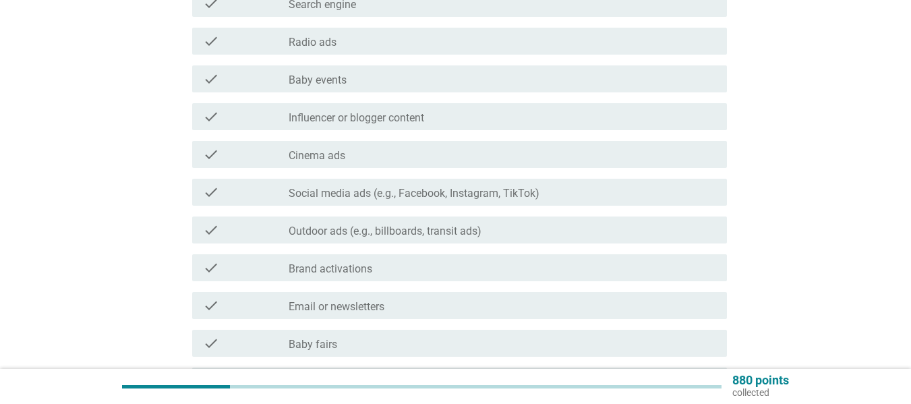
scroll to position [0, 0]
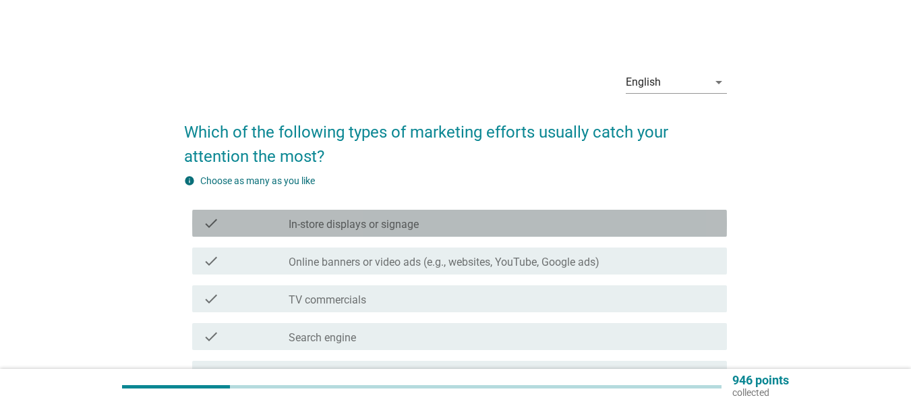
click at [459, 219] on div "check_box_outline_blank In-store displays or signage" at bounding box center [503, 223] width 428 height 16
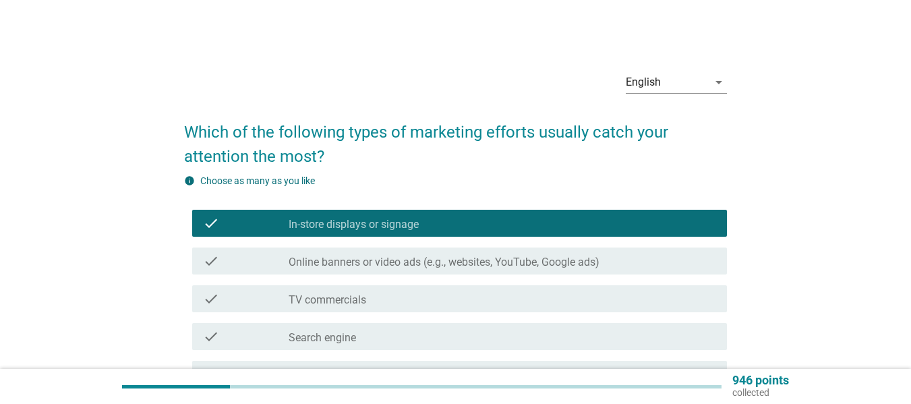
click at [435, 264] on label "Online banners or video ads (e.g., websites, YouTube, Google ads)" at bounding box center [444, 262] width 311 height 13
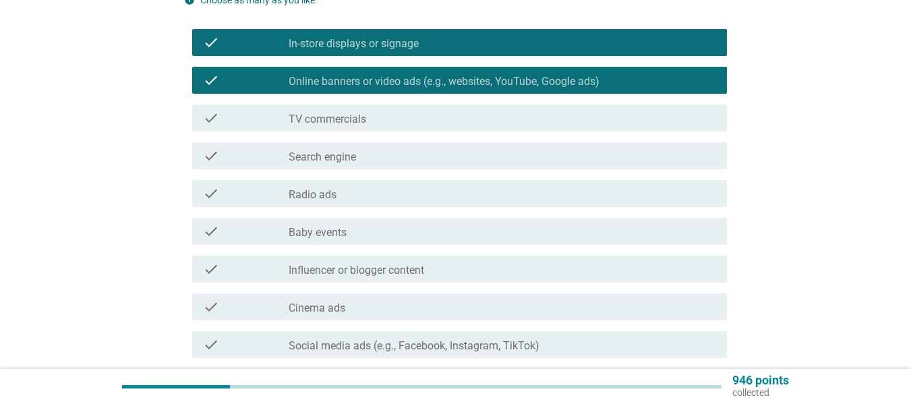
scroll to position [202, 0]
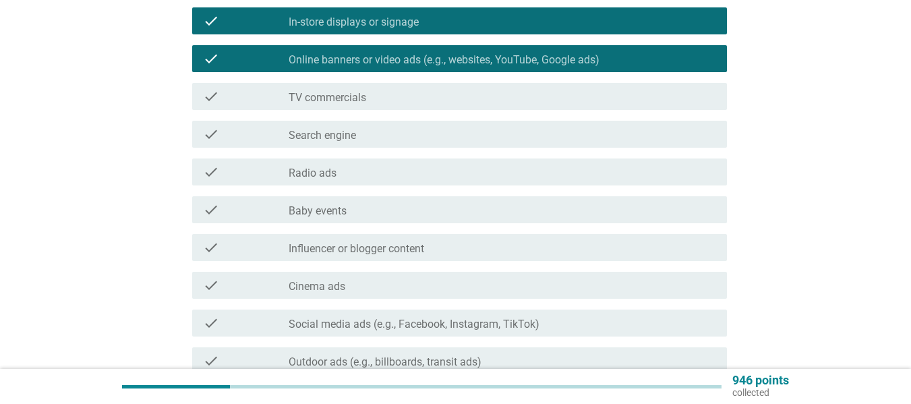
click at [414, 206] on div "check_box_outline_blank Baby events" at bounding box center [503, 210] width 428 height 16
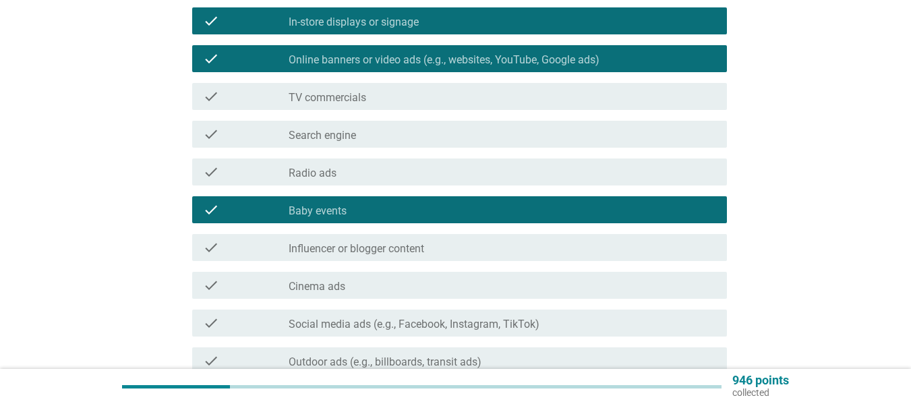
click at [409, 257] on div "check check_box_outline_blank Influencer or blogger content" at bounding box center [459, 247] width 535 height 27
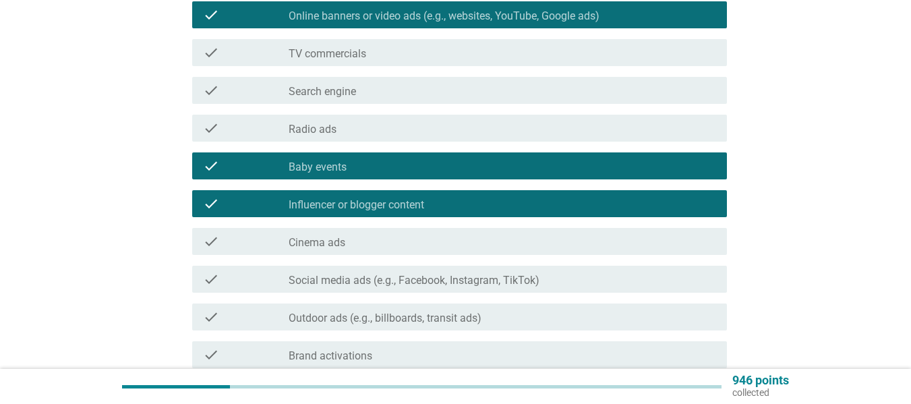
scroll to position [270, 0]
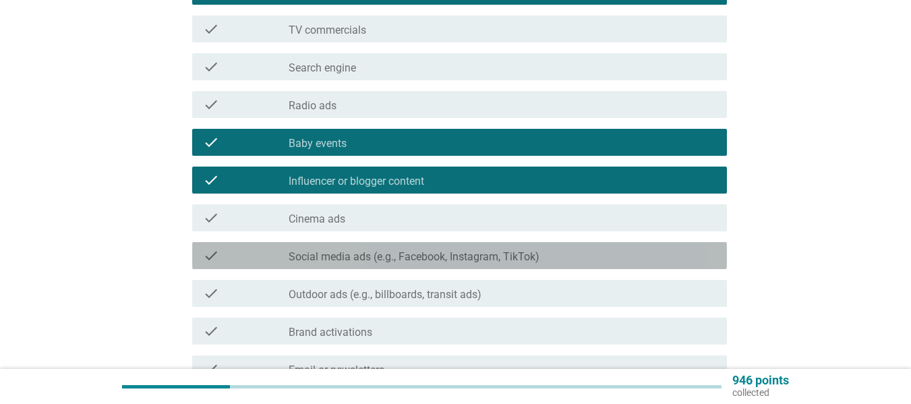
click at [446, 250] on label "Social media ads (e.g., Facebook, Instagram, TikTok)" at bounding box center [414, 256] width 251 height 13
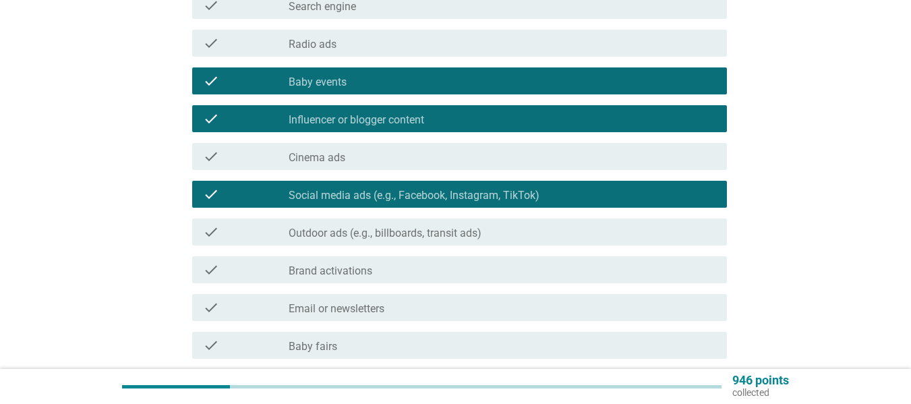
scroll to position [405, 0]
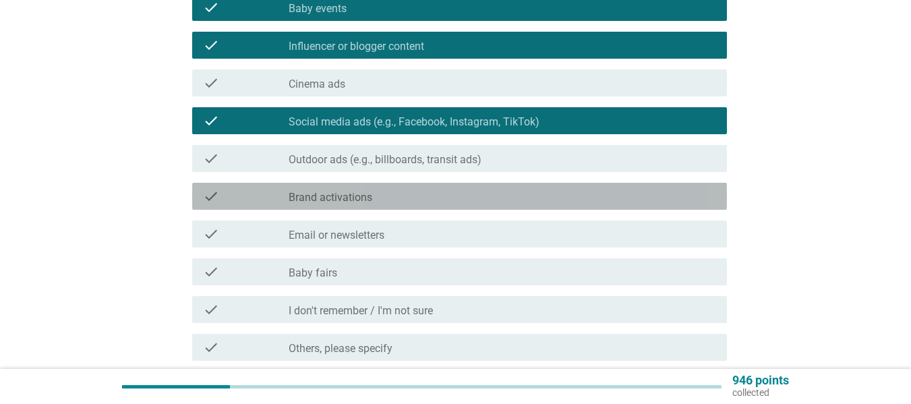
click at [465, 194] on div "check_box_outline_blank Brand activations" at bounding box center [503, 196] width 428 height 16
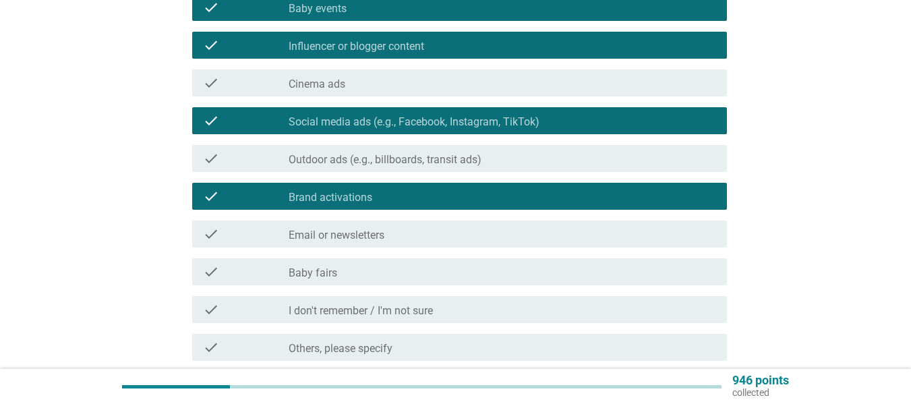
click at [452, 283] on div "check check_box_outline_blank Baby fairs" at bounding box center [459, 271] width 535 height 27
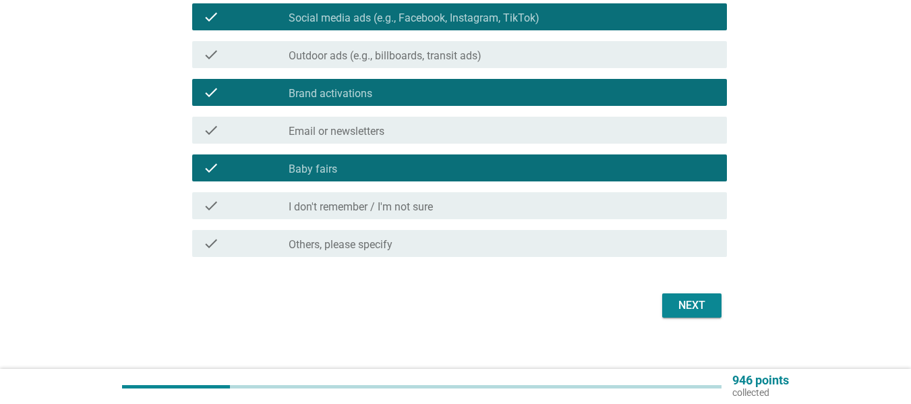
scroll to position [522, 0]
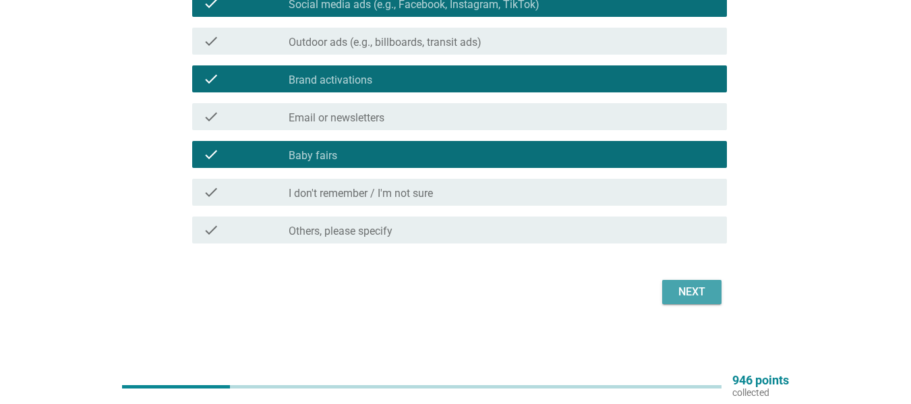
click at [678, 288] on div "Next" at bounding box center [692, 292] width 38 height 16
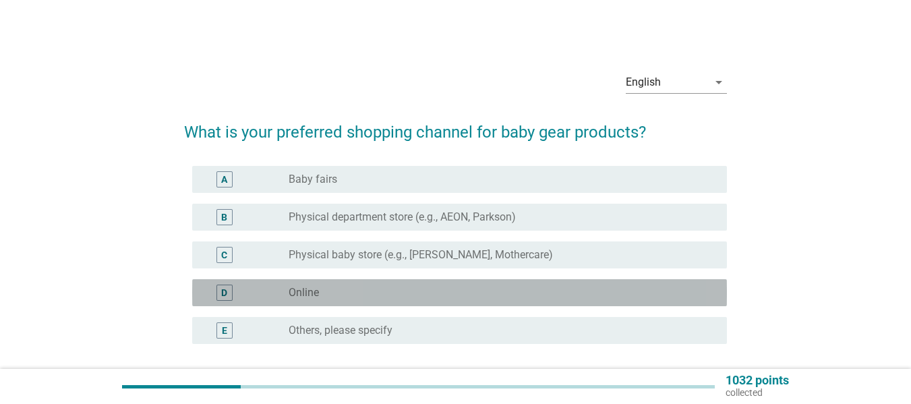
click at [427, 288] on div "radio_button_unchecked Online" at bounding box center [497, 292] width 417 height 13
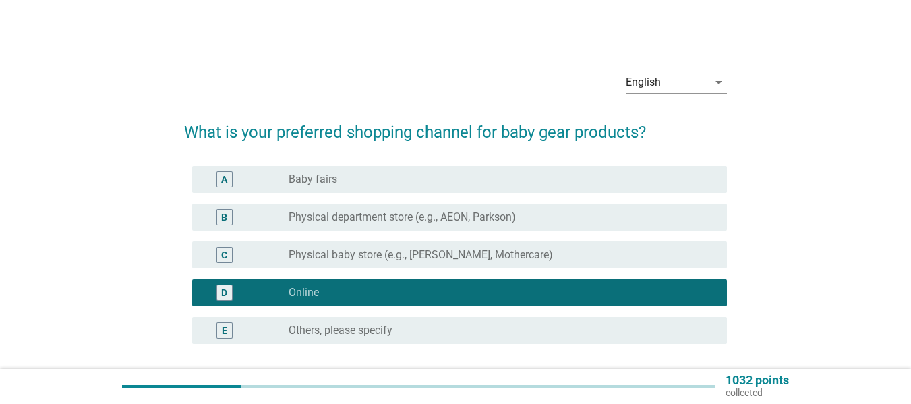
click at [446, 161] on div "A radio_button_unchecked Baby fairs" at bounding box center [455, 179] width 543 height 38
click at [443, 175] on div "radio_button_unchecked Baby fairs" at bounding box center [497, 179] width 417 height 13
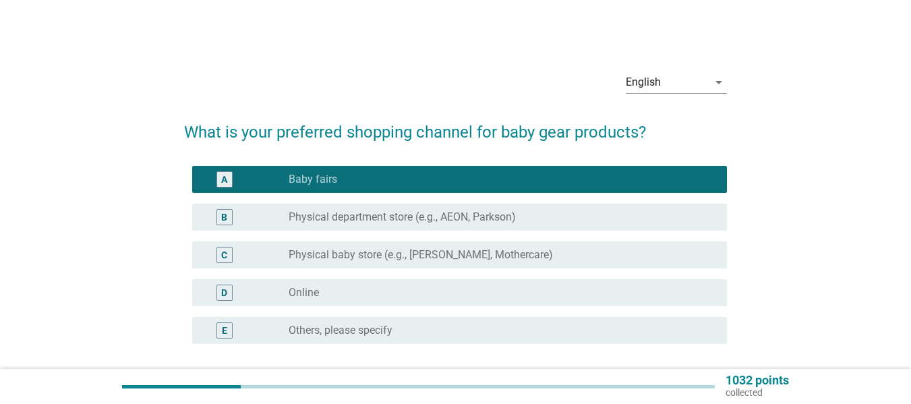
click at [386, 302] on div "D radio_button_unchecked Online" at bounding box center [459, 292] width 535 height 27
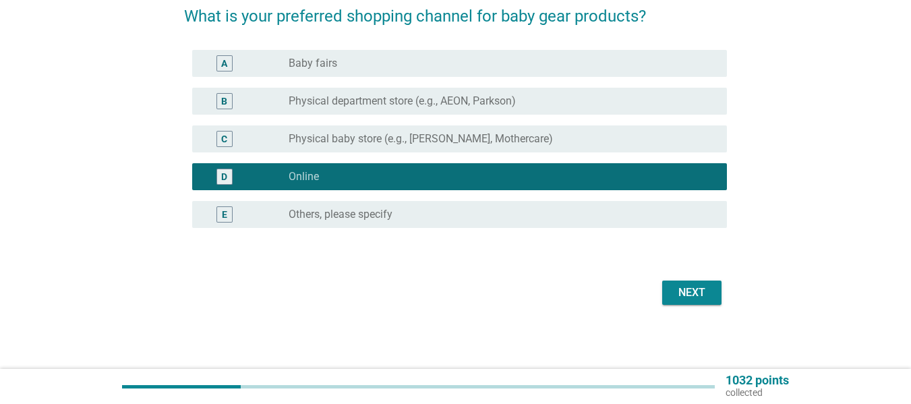
scroll to position [117, 0]
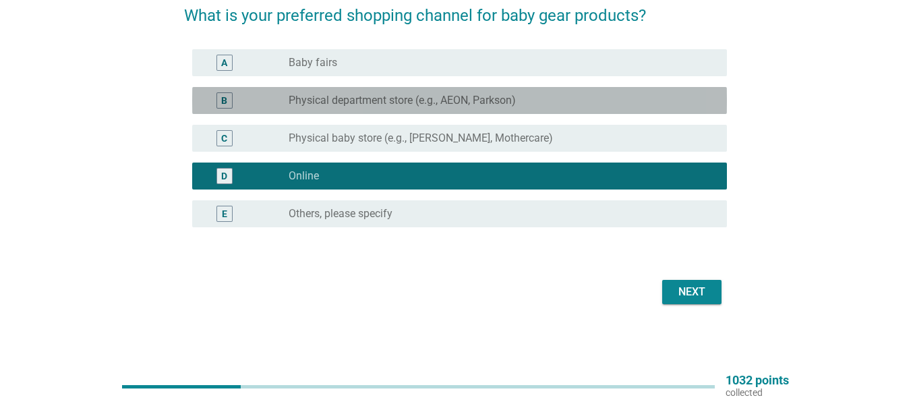
click at [525, 105] on div "radio_button_unchecked Physical department store (e.g., AEON, Parkson)" at bounding box center [497, 100] width 417 height 13
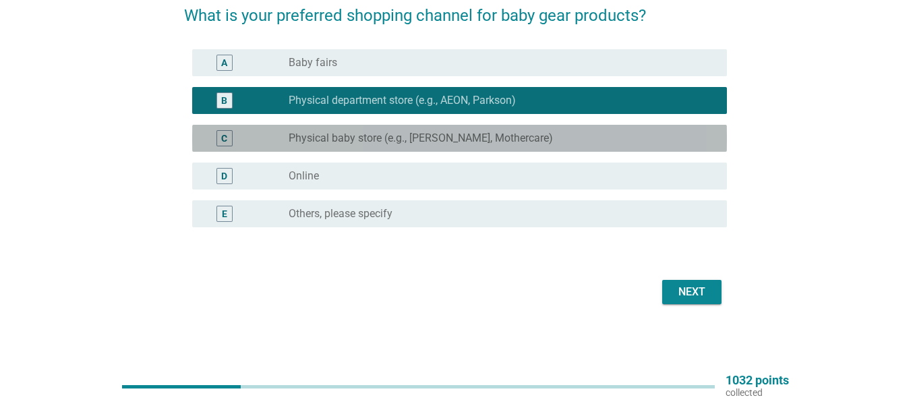
click at [514, 131] on label "Physical baby store (e.g., [PERSON_NAME], Mothercare)" at bounding box center [421, 137] width 264 height 13
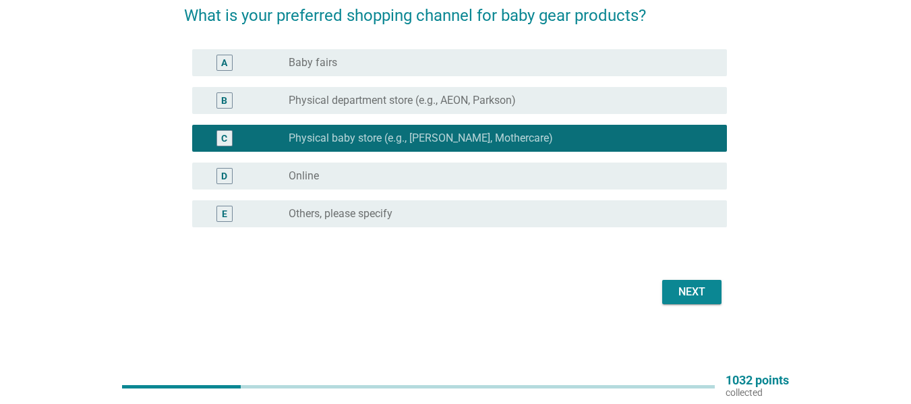
click at [675, 292] on div "Next" at bounding box center [692, 292] width 38 height 16
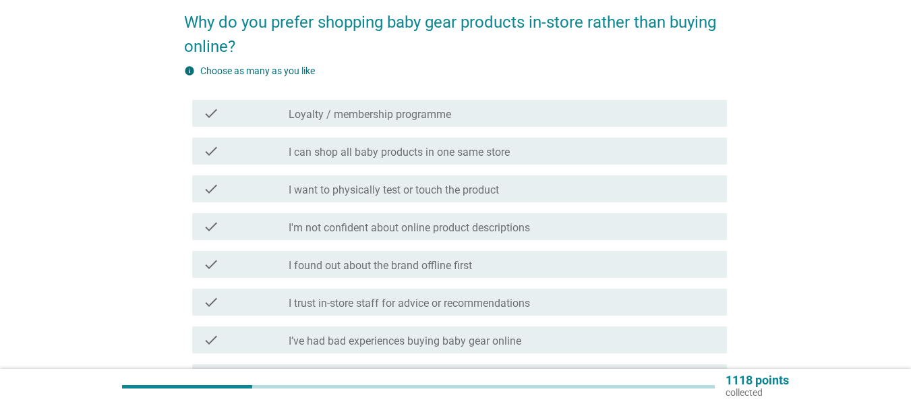
scroll to position [135, 0]
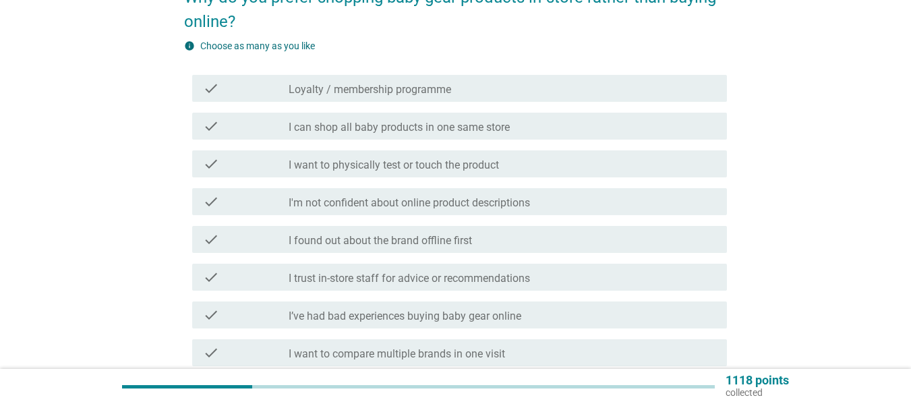
click at [484, 155] on div "check check_box_outline_blank I want to physically test or touch the product" at bounding box center [459, 163] width 535 height 27
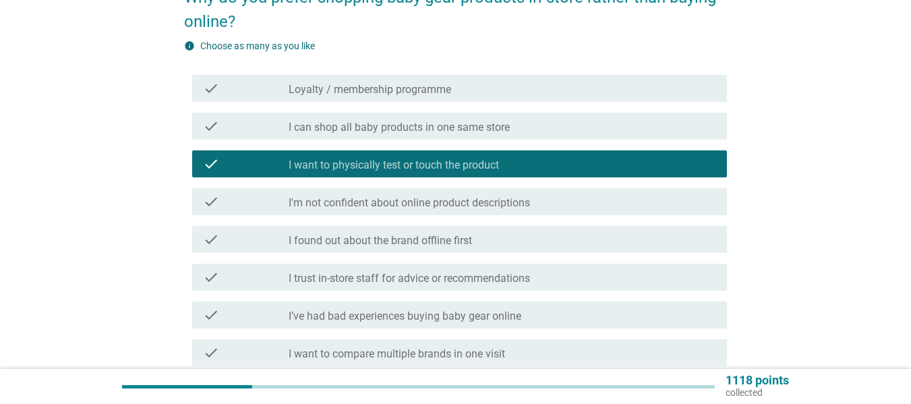
click at [560, 83] on div "check_box_outline_blank Loyalty / membership programme" at bounding box center [503, 88] width 428 height 16
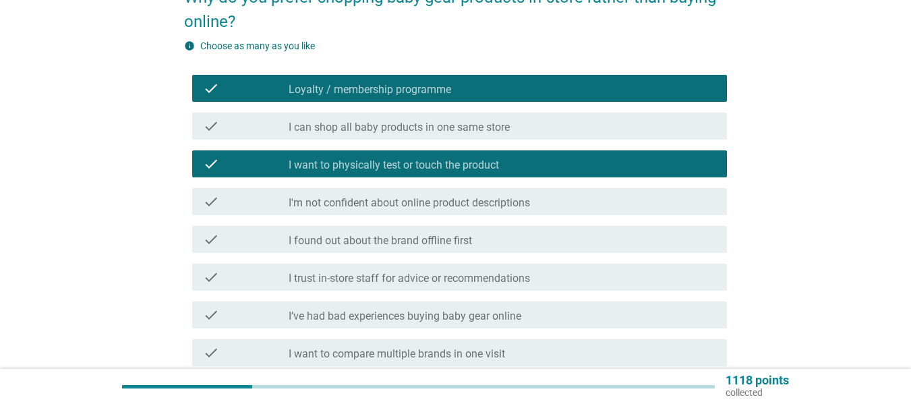
click at [560, 127] on div "check_box_outline_blank I can shop all baby products in one same store" at bounding box center [503, 126] width 428 height 16
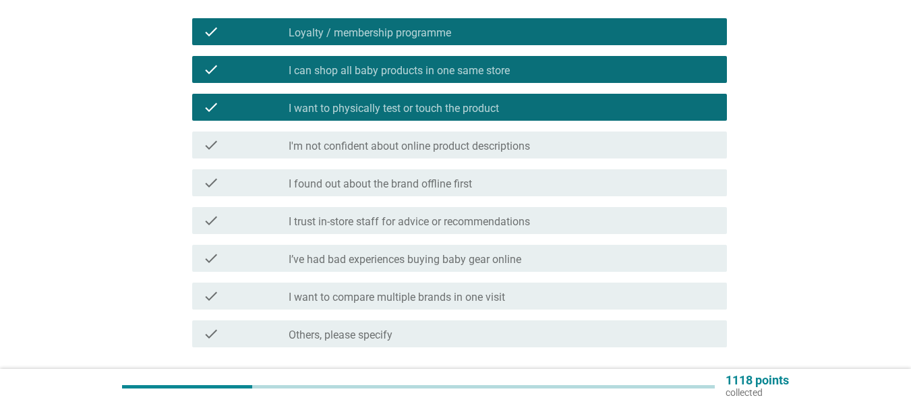
scroll to position [270, 0]
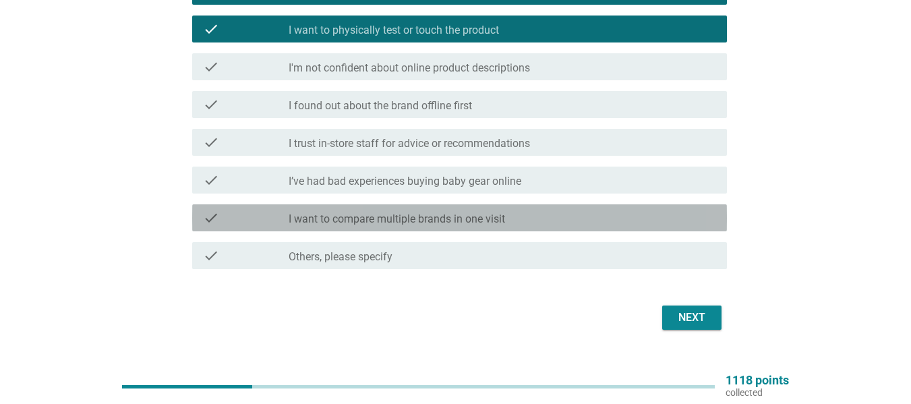
click at [554, 216] on div "check_box_outline_blank I want to compare multiple brands in one visit" at bounding box center [503, 218] width 428 height 16
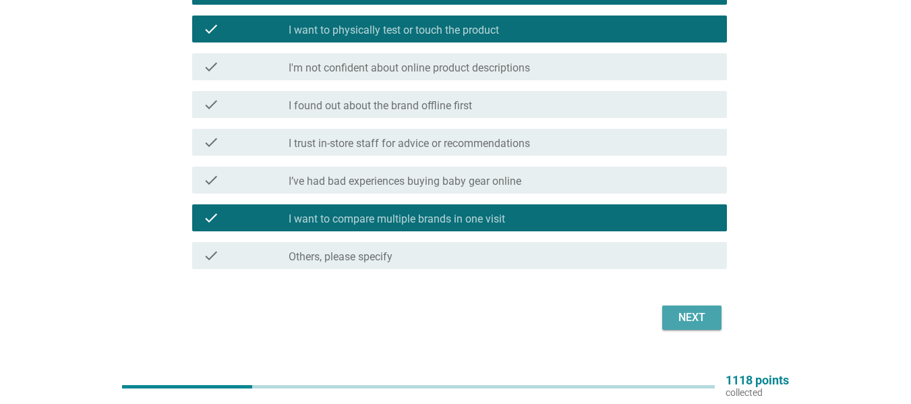
click at [682, 316] on div "Next" at bounding box center [692, 318] width 38 height 16
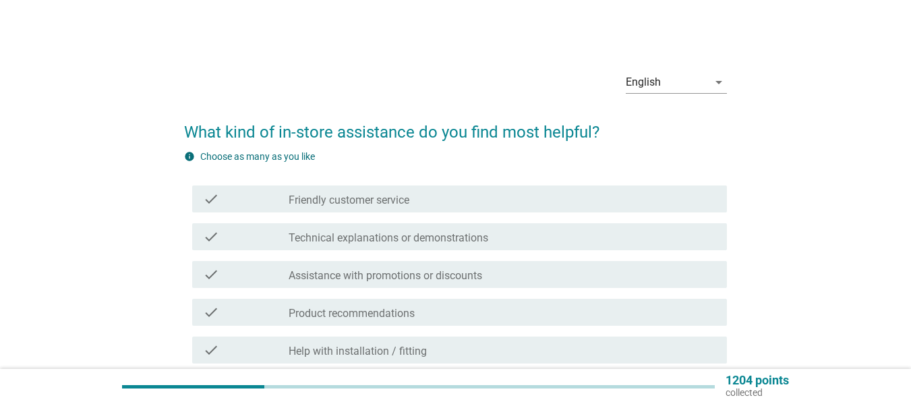
click at [494, 196] on div "check_box_outline_blank Friendly customer service" at bounding box center [503, 199] width 428 height 16
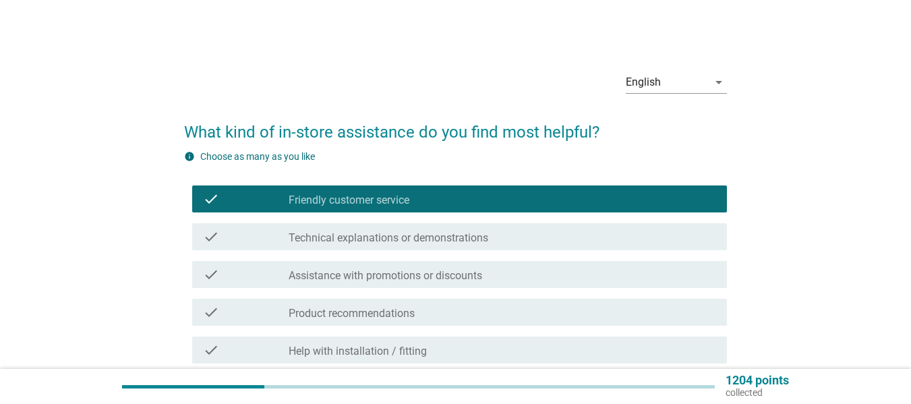
click at [522, 241] on div "check_box_outline_blank Technical explanations or demonstrations" at bounding box center [503, 237] width 428 height 16
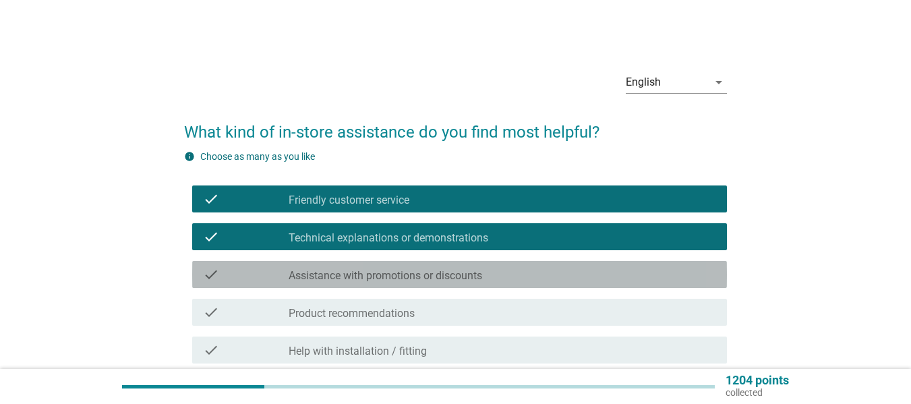
click at [514, 275] on div "check_box_outline_blank Assistance with promotions or discounts" at bounding box center [503, 274] width 428 height 16
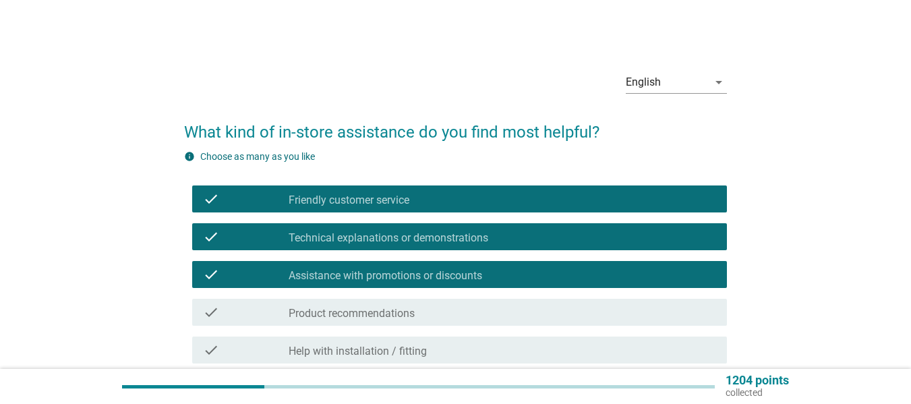
scroll to position [67, 0]
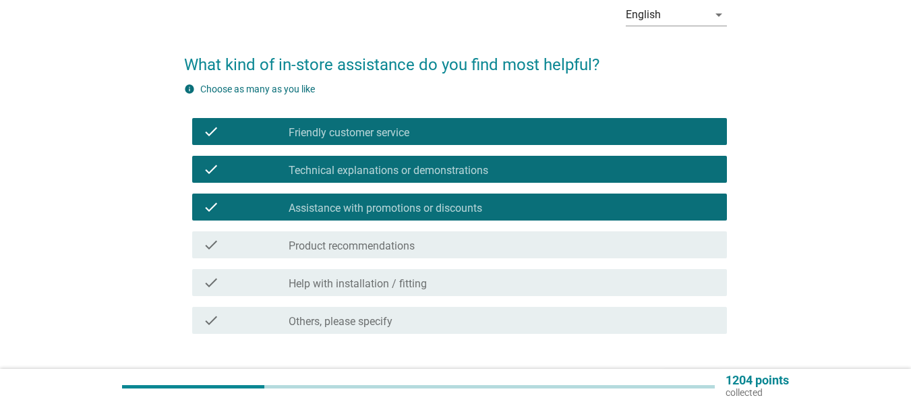
click at [510, 244] on div "check_box_outline_blank Product recommendations" at bounding box center [503, 245] width 428 height 16
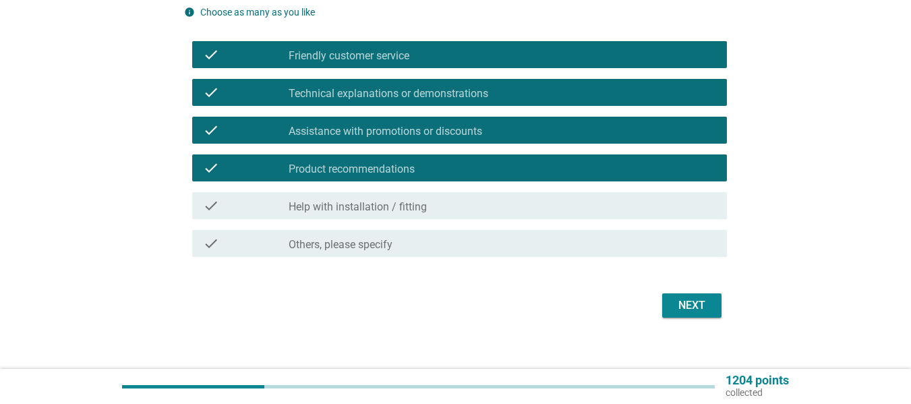
scroll to position [158, 0]
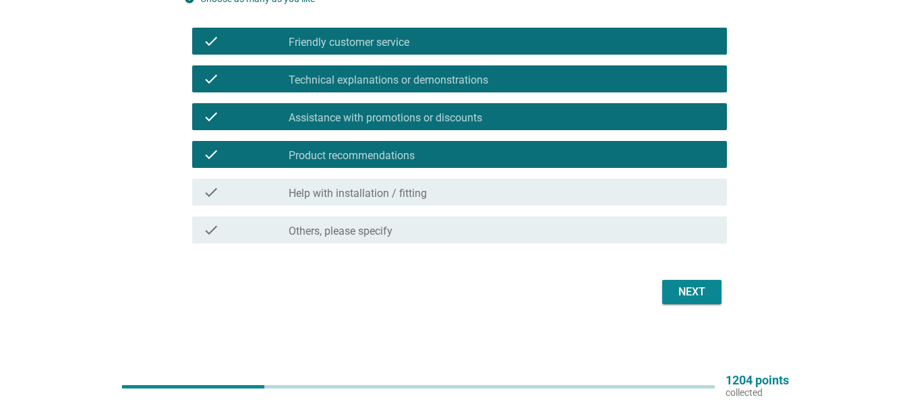
click at [560, 187] on div "check_box_outline_blank Help with installation / fitting" at bounding box center [503, 192] width 428 height 16
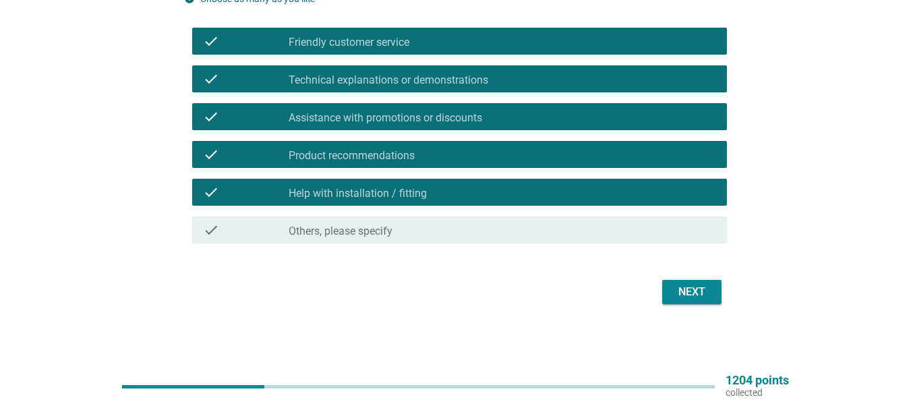
click at [685, 291] on div "Next" at bounding box center [692, 292] width 38 height 16
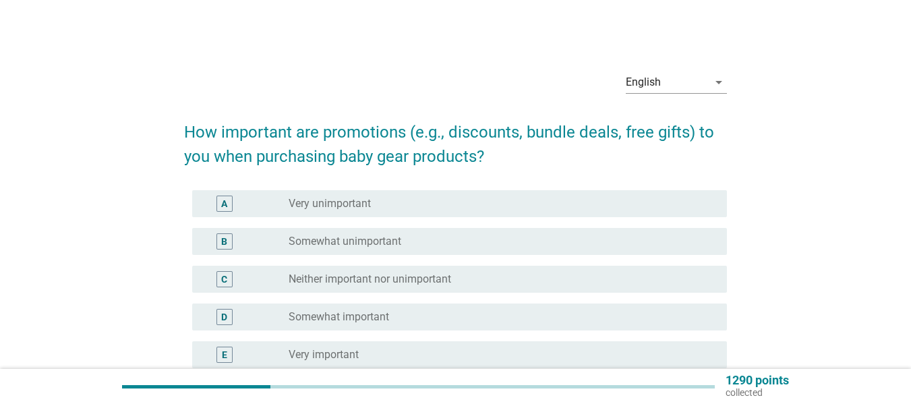
click at [443, 317] on div "radio_button_unchecked Somewhat important" at bounding box center [497, 316] width 417 height 13
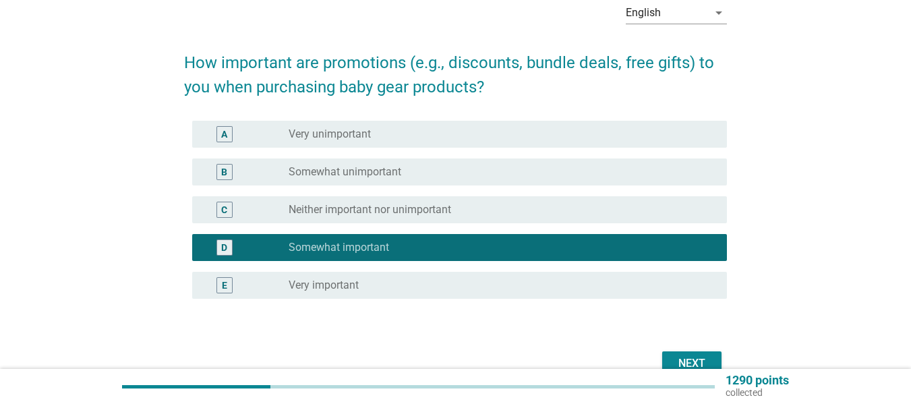
scroll to position [135, 0]
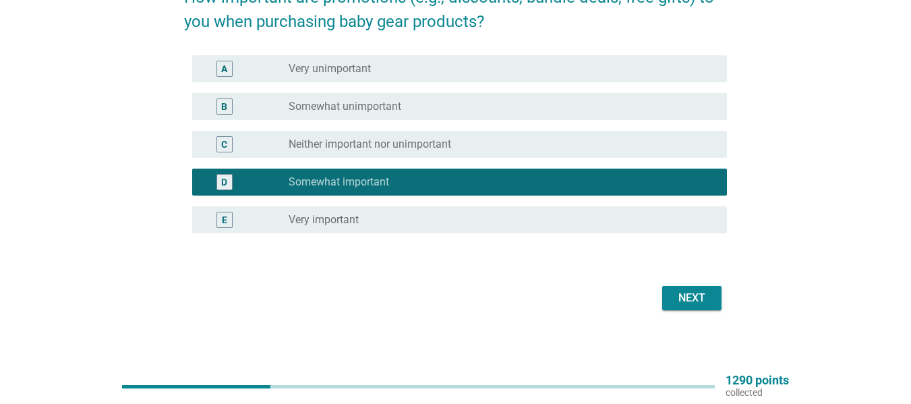
click at [675, 304] on div "Next" at bounding box center [692, 298] width 38 height 16
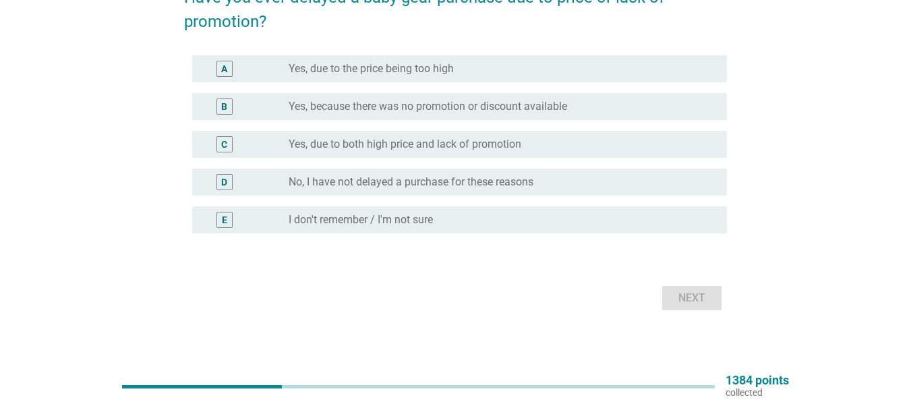
click at [595, 144] on div "radio_button_unchecked Yes, due to both high price and lack of promotion" at bounding box center [497, 144] width 417 height 13
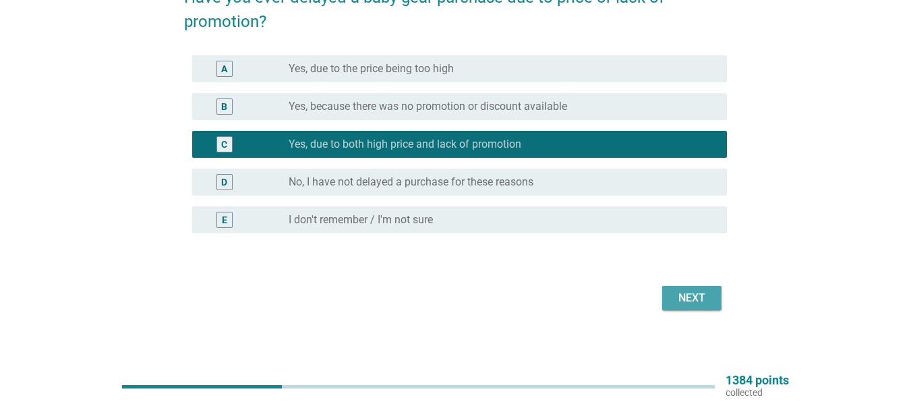
click at [697, 299] on div "Next" at bounding box center [692, 298] width 38 height 16
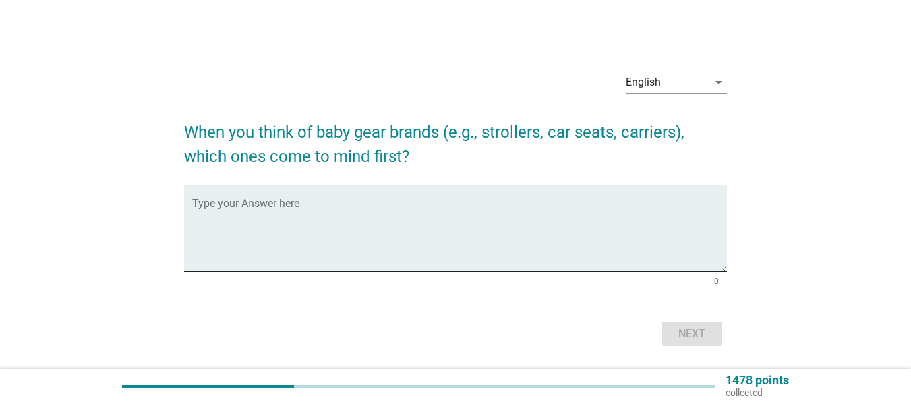
click at [416, 263] on textarea "Type your Answer here" at bounding box center [459, 236] width 535 height 71
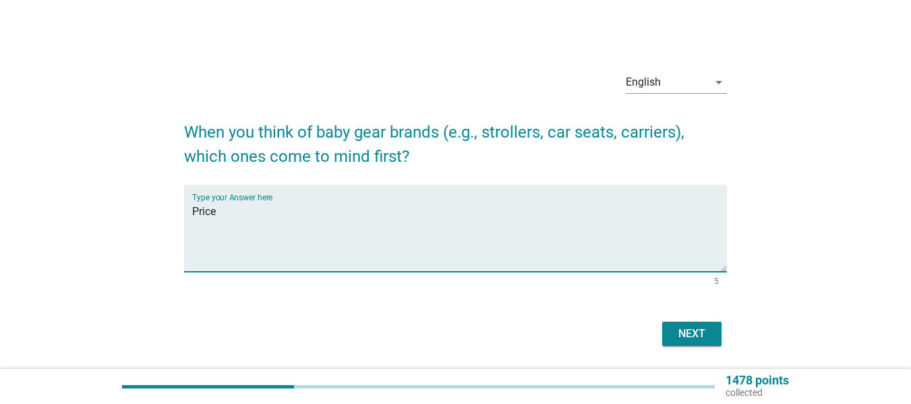
type textarea "Price"
click at [695, 337] on div "Next" at bounding box center [692, 334] width 38 height 16
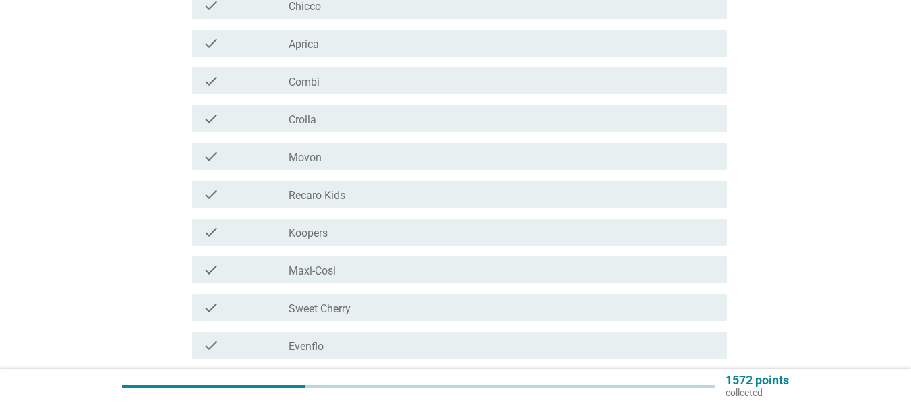
scroll to position [270, 0]
click at [495, 198] on div "check_box_outline_blank Recaro Kids" at bounding box center [503, 193] width 428 height 16
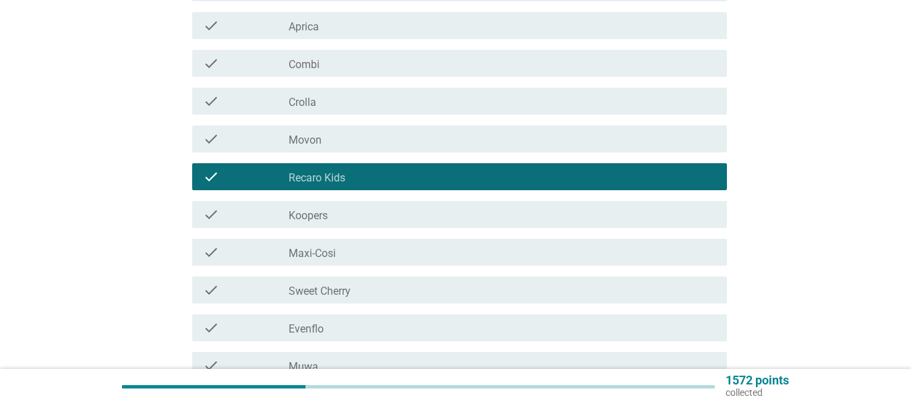
scroll to position [337, 0]
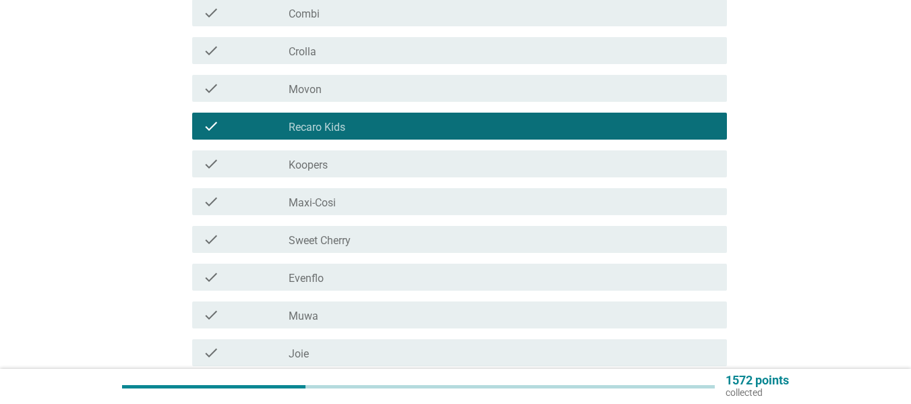
click at [473, 241] on div "check_box_outline_blank Sweet Cherry" at bounding box center [503, 239] width 428 height 16
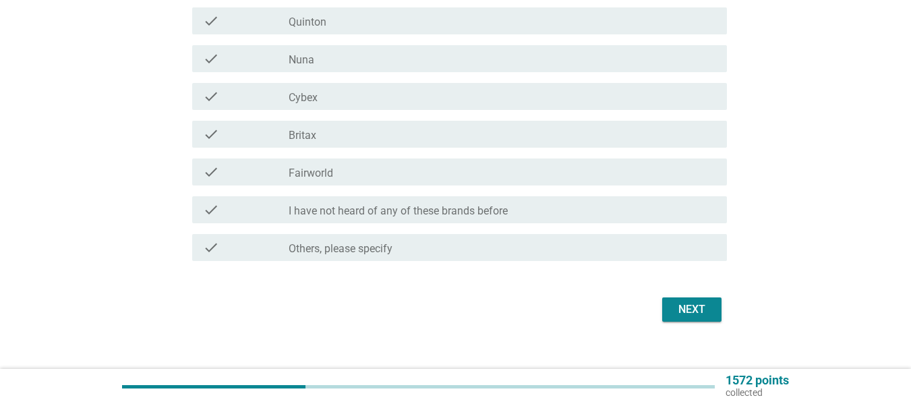
scroll to position [800, 0]
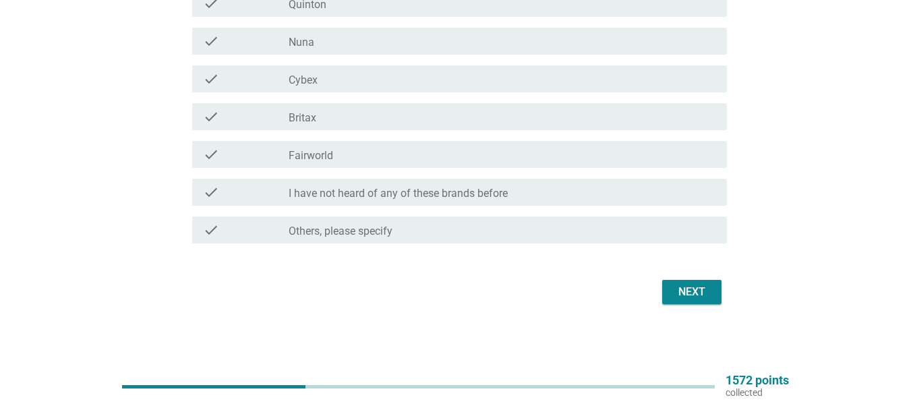
click at [692, 295] on div "Next" at bounding box center [692, 292] width 38 height 16
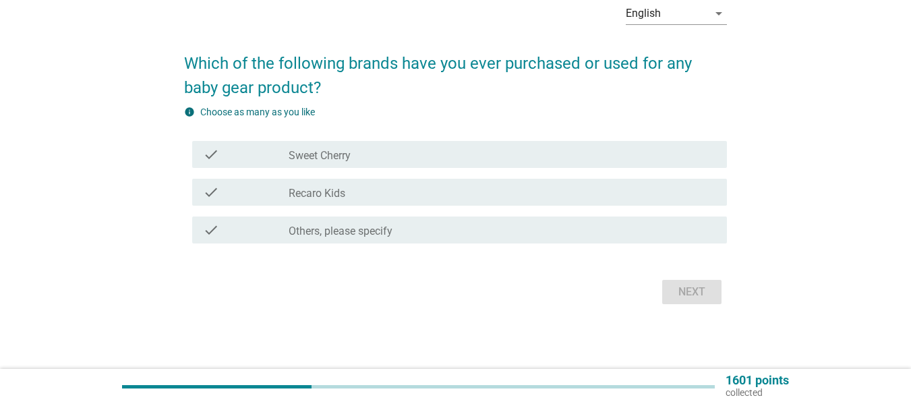
scroll to position [0, 0]
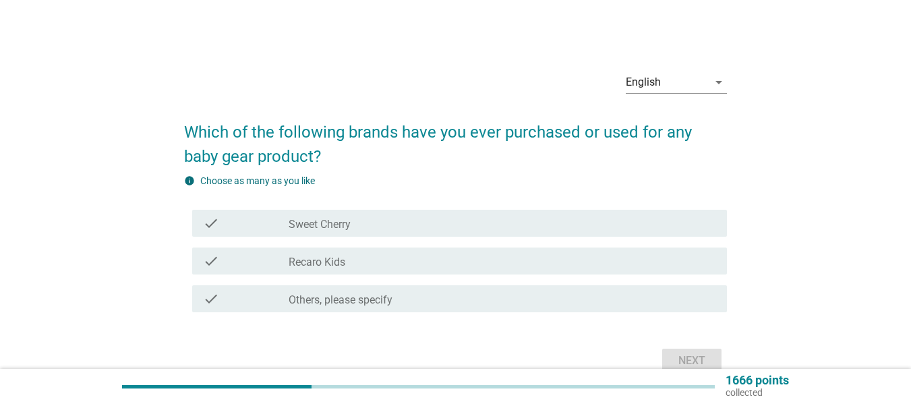
click at [496, 224] on div "check_box_outline_blank Sweet Cherry" at bounding box center [503, 223] width 428 height 16
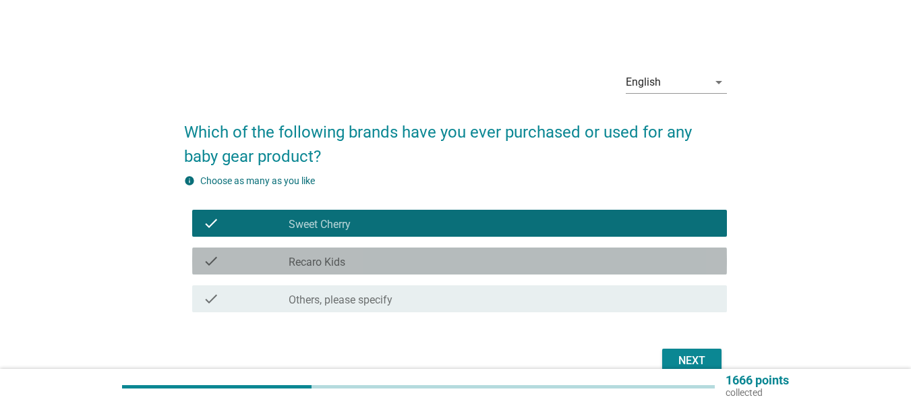
click at [483, 262] on div "check_box_outline_blank Recaro Kids" at bounding box center [503, 261] width 428 height 16
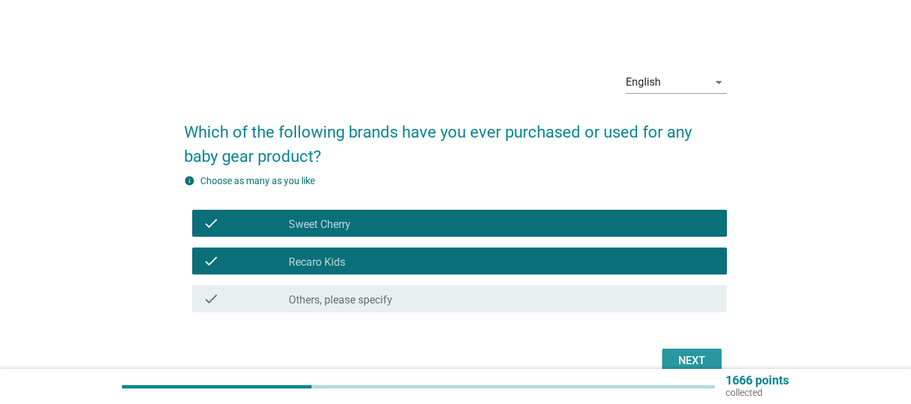
click at [693, 353] on div "Next" at bounding box center [692, 361] width 38 height 16
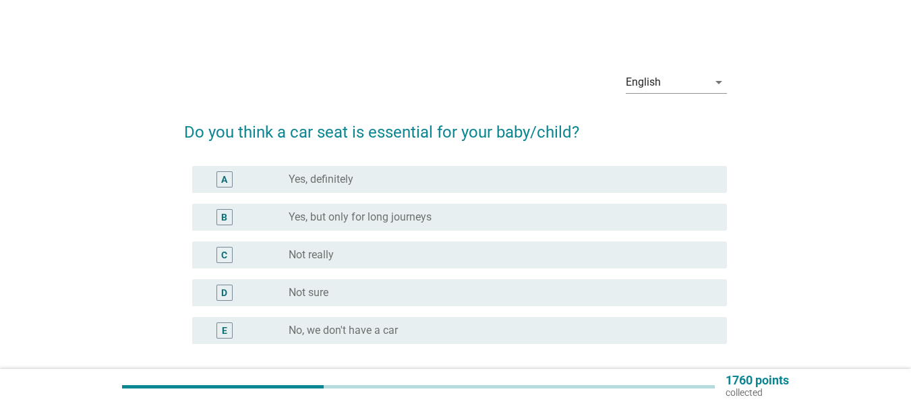
click at [476, 182] on div "radio_button_unchecked Yes, definitely" at bounding box center [497, 179] width 417 height 13
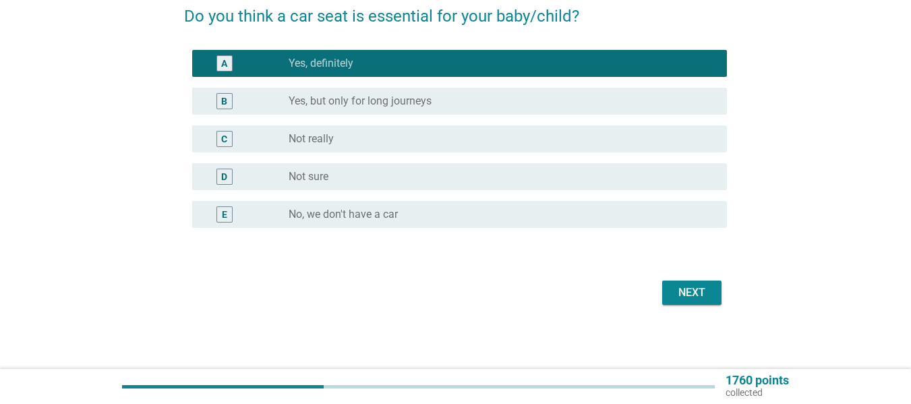
scroll to position [117, 0]
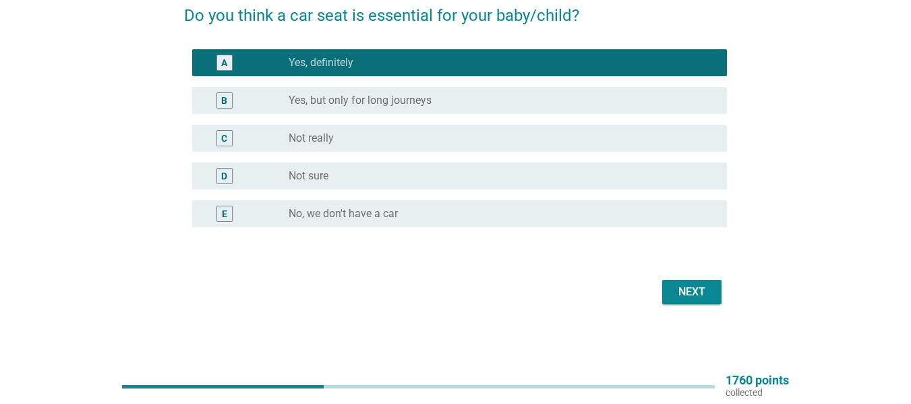
click at [670, 293] on button "Next" at bounding box center [691, 292] width 59 height 24
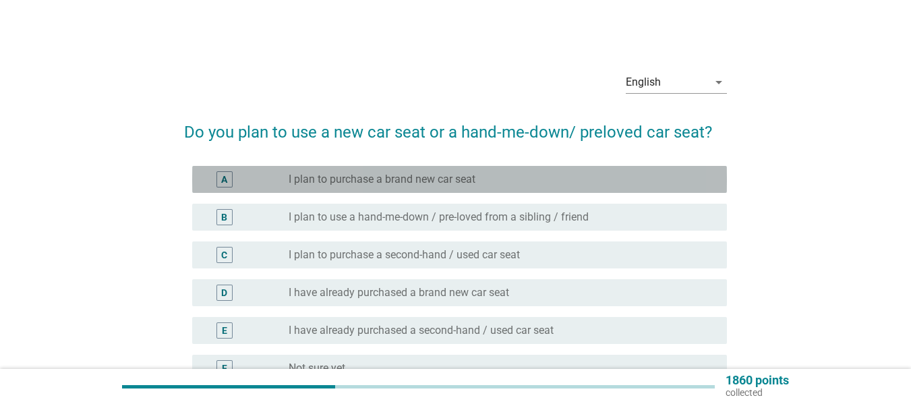
click at [542, 185] on div "radio_button_unchecked I plan to purchase a brand new car seat" at bounding box center [497, 179] width 417 height 13
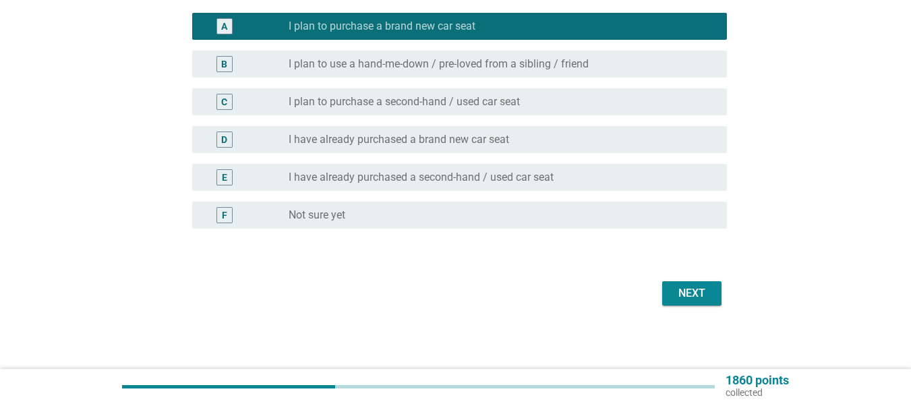
scroll to position [154, 0]
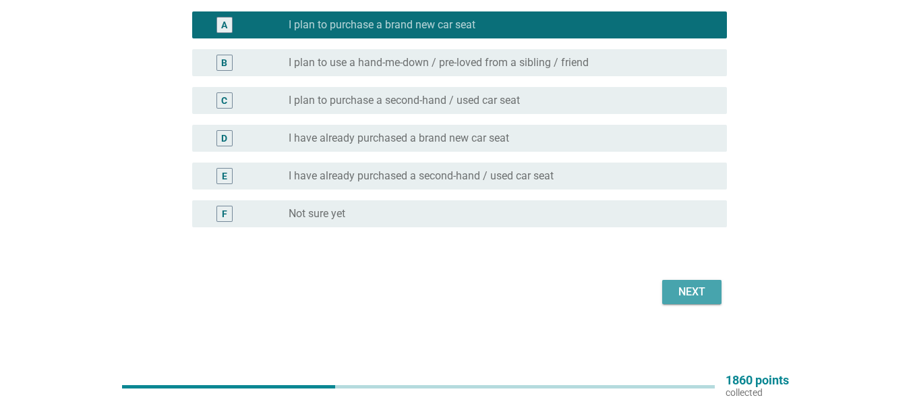
click at [694, 300] on button "Next" at bounding box center [691, 292] width 59 height 24
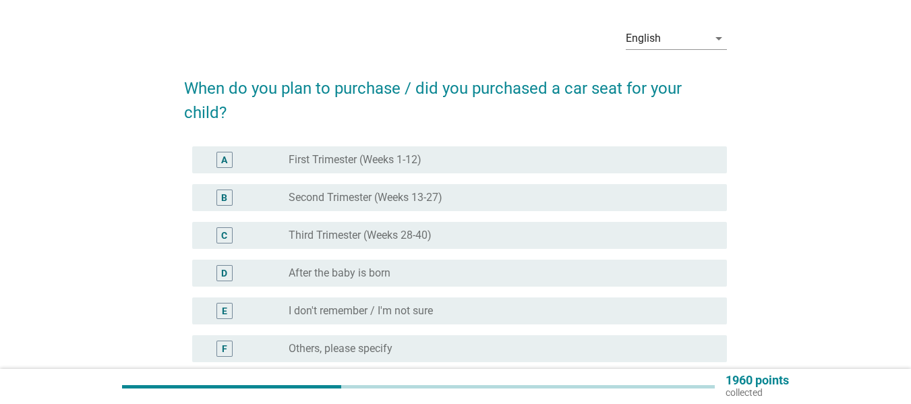
scroll to position [67, 0]
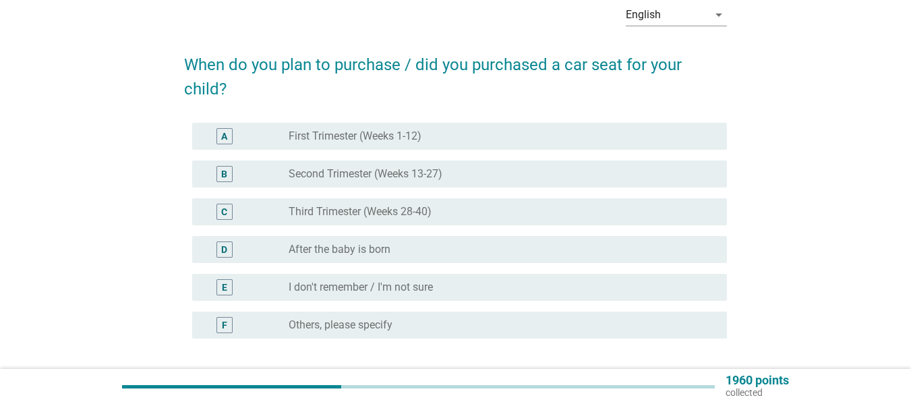
click at [536, 256] on div "radio_button_unchecked After the baby is born" at bounding box center [503, 249] width 428 height 16
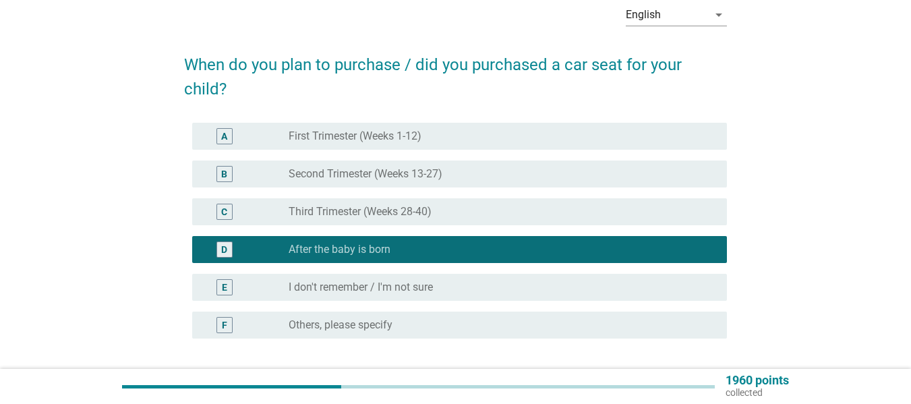
scroll to position [135, 0]
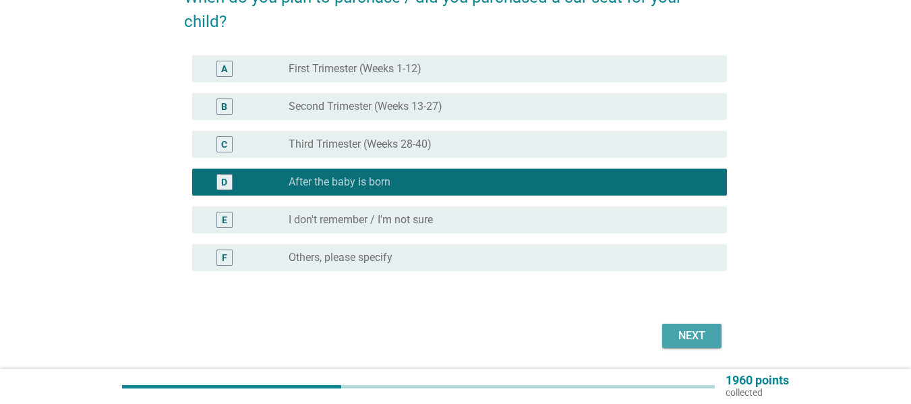
click at [689, 342] on div "Next" at bounding box center [692, 336] width 38 height 16
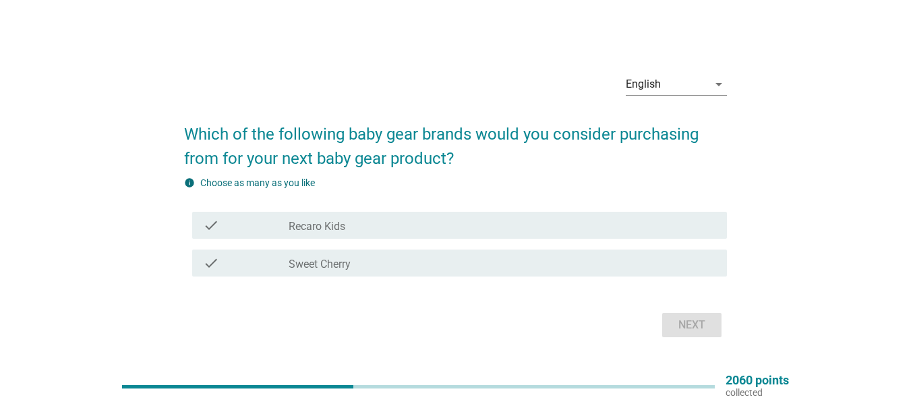
click at [511, 216] on div "check check_box_outline_blank Recaro Kids" at bounding box center [459, 225] width 535 height 27
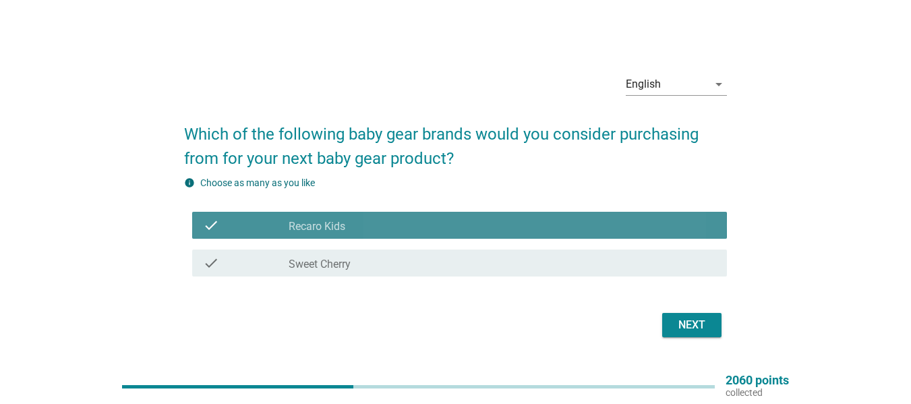
drag, startPoint x: 507, startPoint y: 235, endPoint x: 502, endPoint y: 248, distance: 13.7
click at [506, 237] on div "check check_box_outline_blank Recaro Kids" at bounding box center [459, 225] width 535 height 27
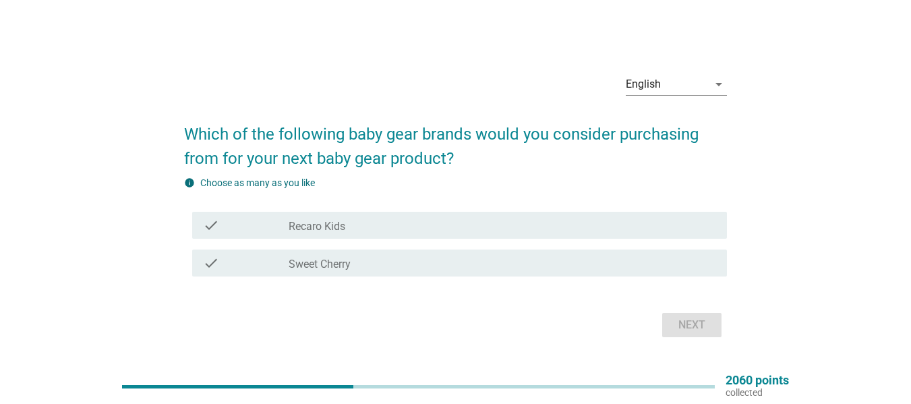
click at [500, 256] on div "check_box_outline_blank Sweet Cherry" at bounding box center [503, 263] width 428 height 16
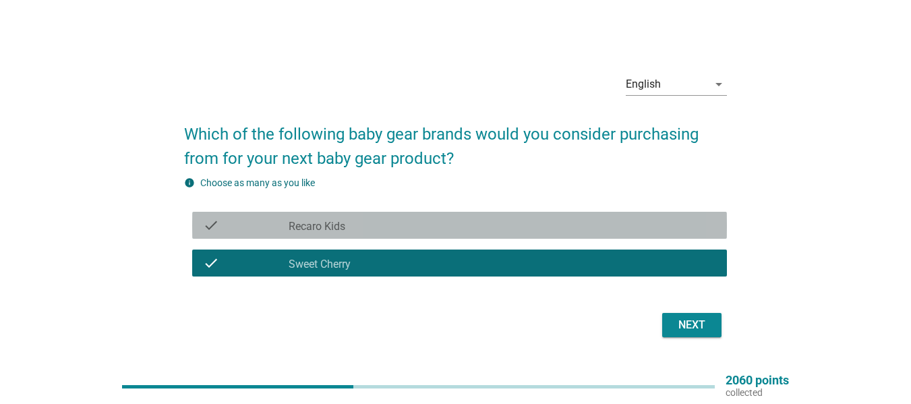
click at [498, 227] on div "check_box_outline_blank Recaro Kids" at bounding box center [503, 225] width 428 height 16
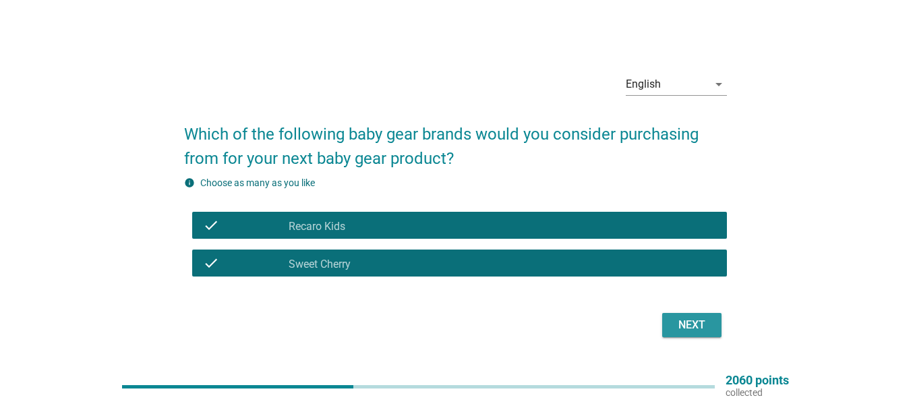
click at [678, 325] on div "Next" at bounding box center [692, 325] width 38 height 16
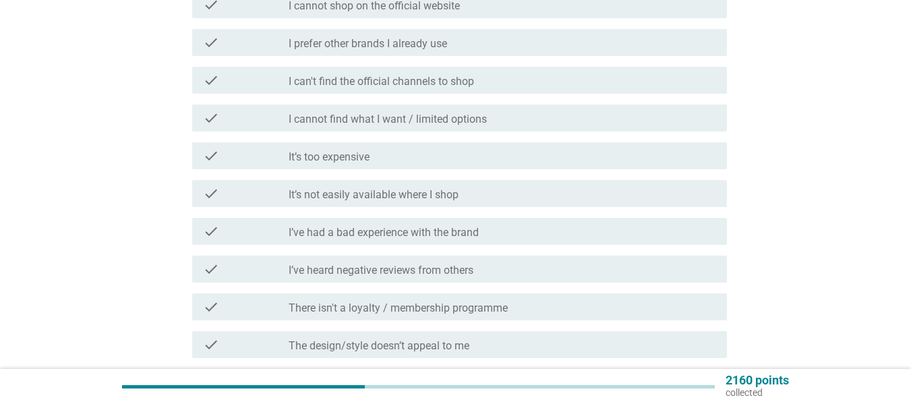
scroll to position [270, 0]
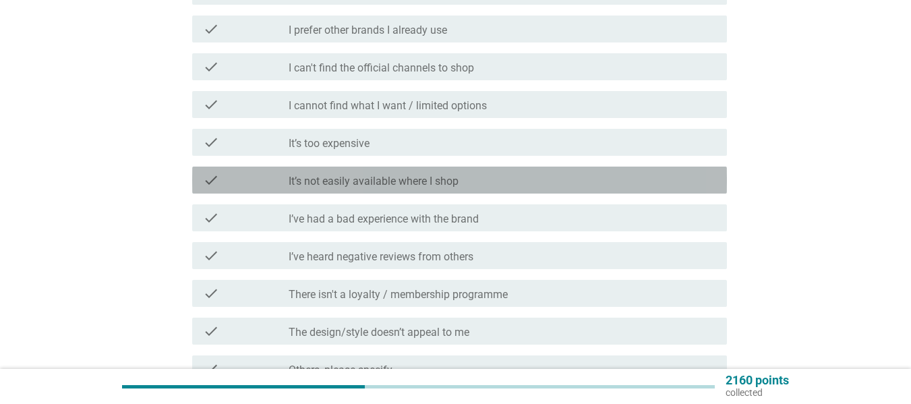
click at [508, 185] on div "check_box_outline_blank It’s not easily available where I shop" at bounding box center [503, 180] width 428 height 16
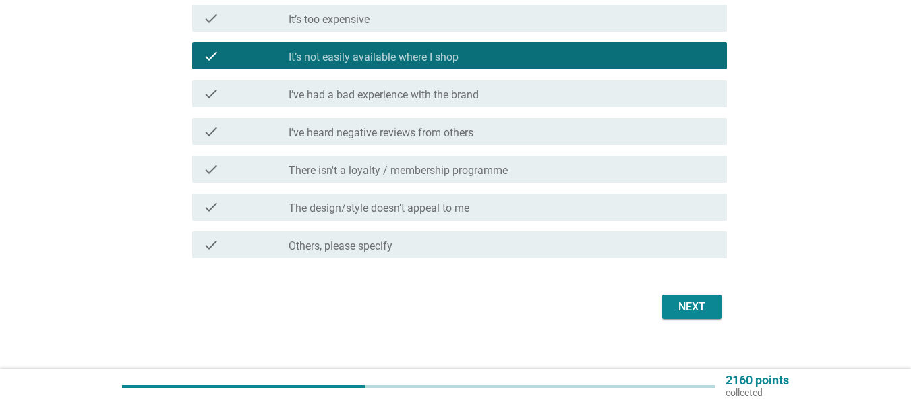
scroll to position [405, 0]
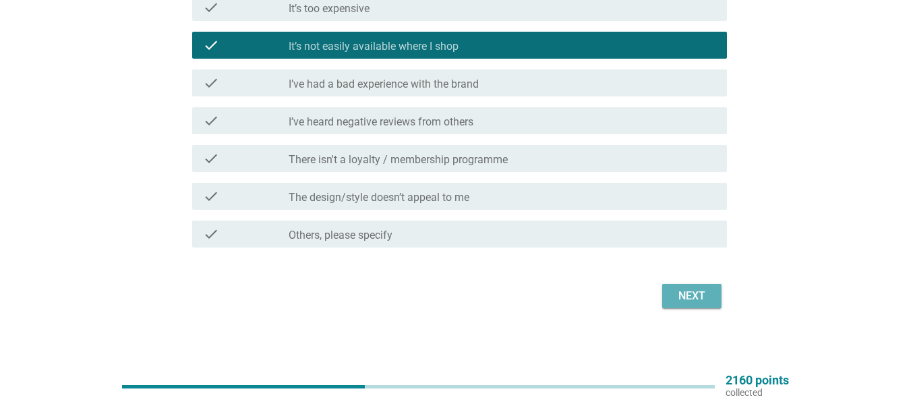
click at [705, 287] on button "Next" at bounding box center [691, 296] width 59 height 24
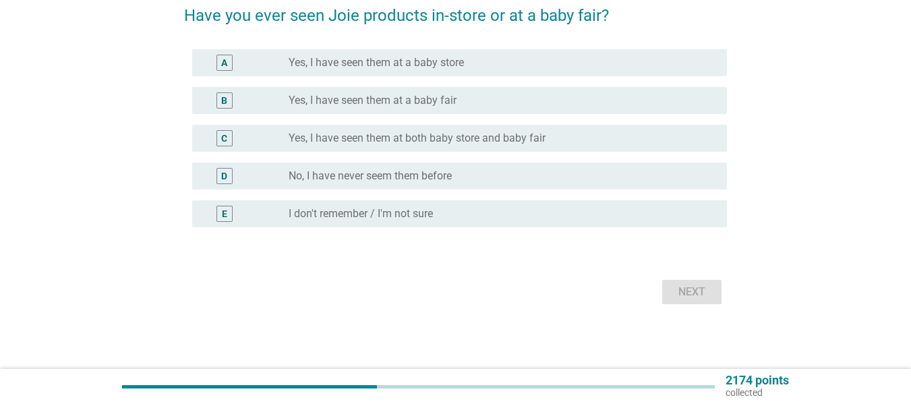
scroll to position [0, 0]
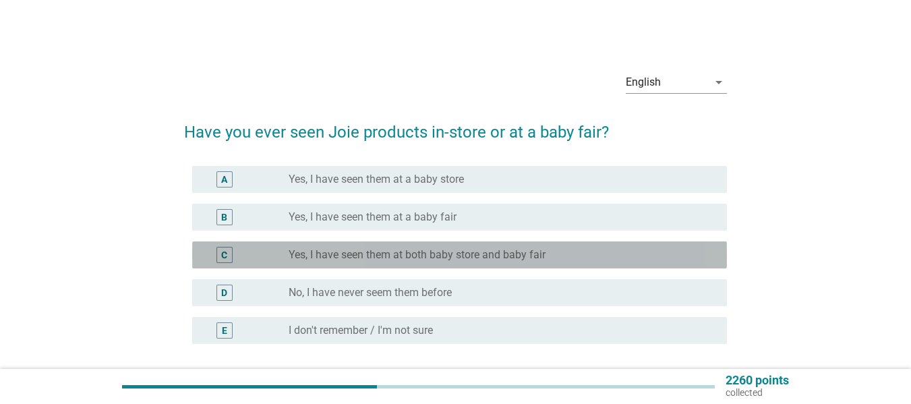
click at [527, 250] on label "Yes, I have seen them at both baby store and baby fair" at bounding box center [417, 254] width 257 height 13
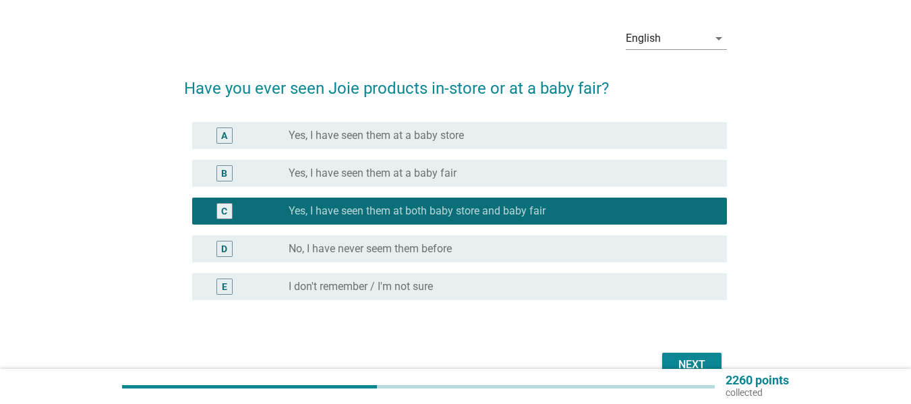
scroll to position [67, 0]
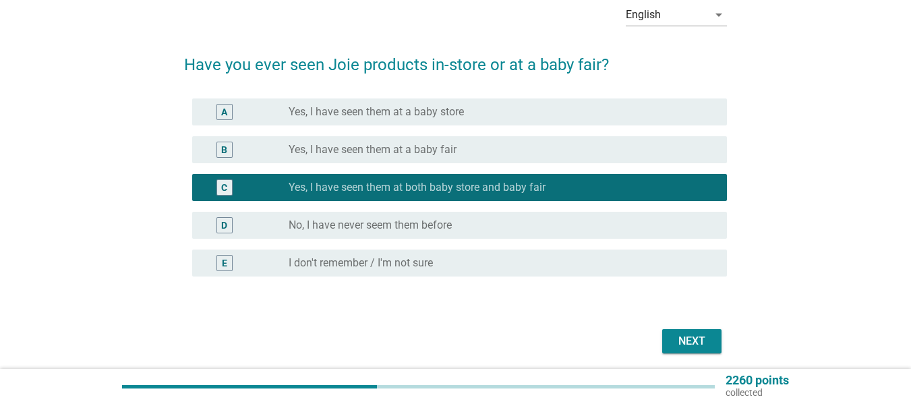
click at [537, 144] on div "radio_button_unchecked Yes, I have seen them at a baby fair" at bounding box center [497, 149] width 417 height 13
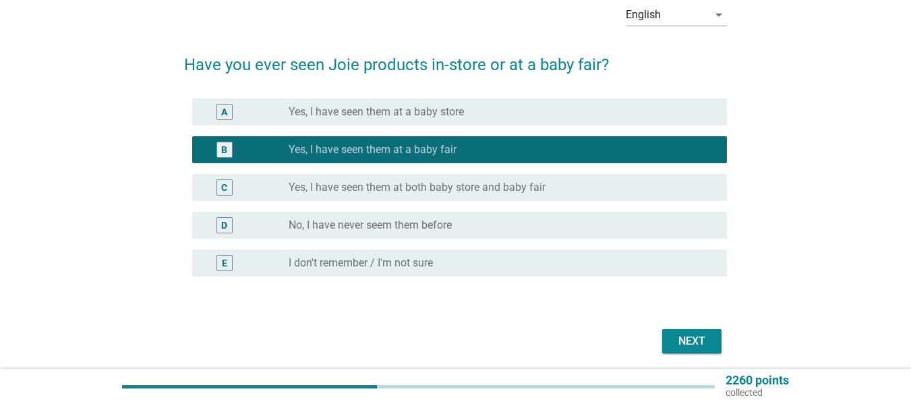
click at [691, 340] on div "Next" at bounding box center [692, 341] width 38 height 16
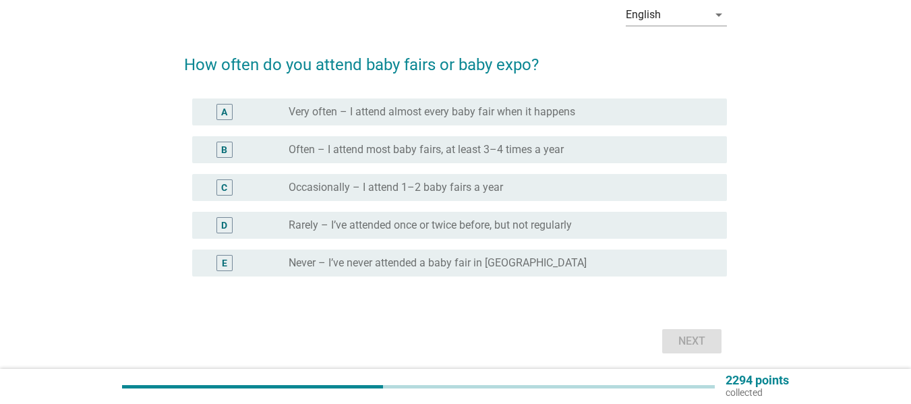
scroll to position [0, 0]
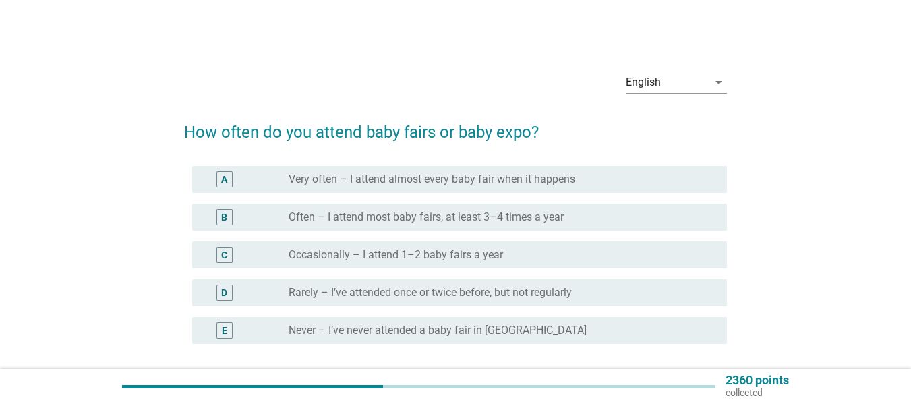
click at [555, 252] on div "radio_button_unchecked Occasionally – I attend 1–2 baby fairs a year" at bounding box center [497, 254] width 417 height 13
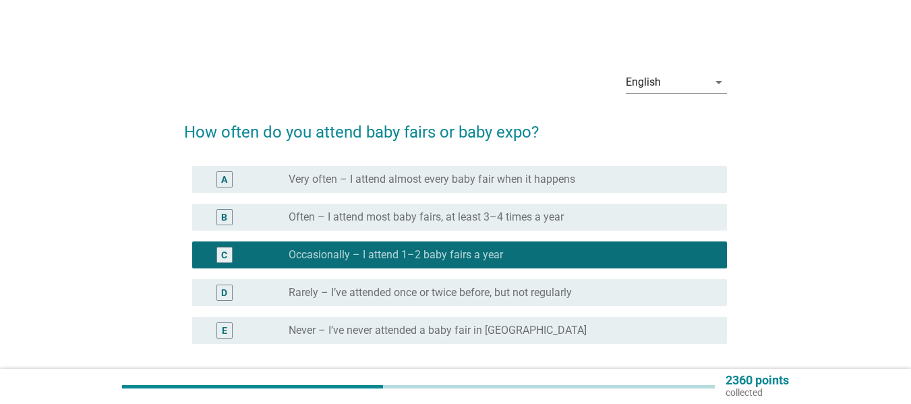
scroll to position [67, 0]
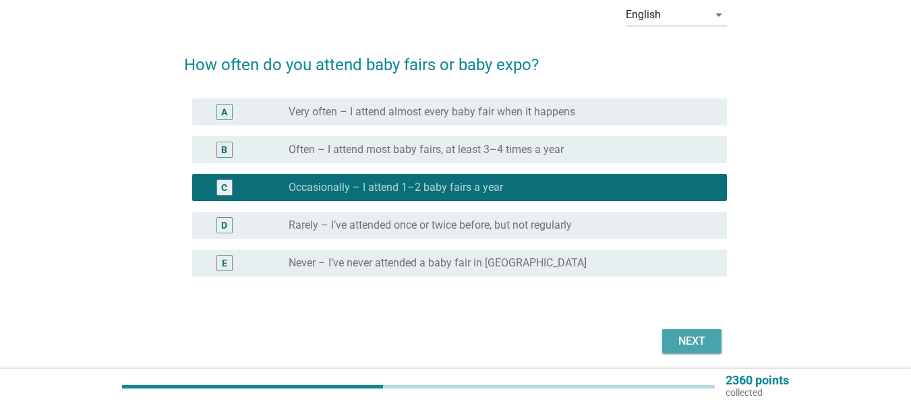
click at [691, 342] on div "Next" at bounding box center [692, 341] width 38 height 16
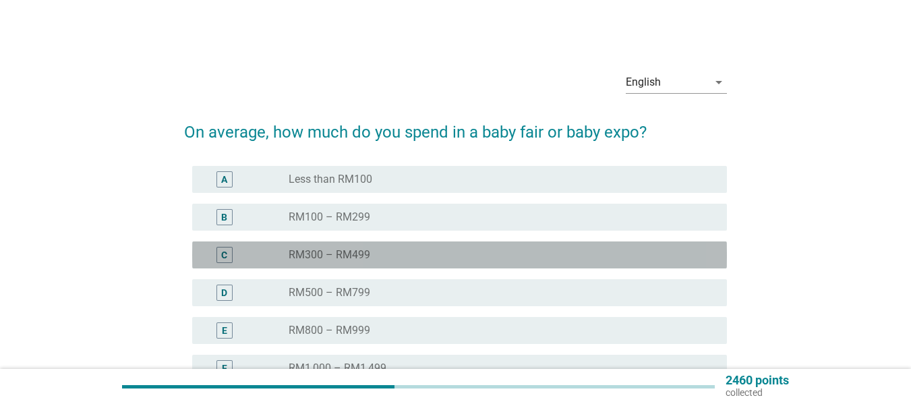
click at [498, 246] on div "C radio_button_unchecked RM300 – RM499" at bounding box center [459, 254] width 535 height 27
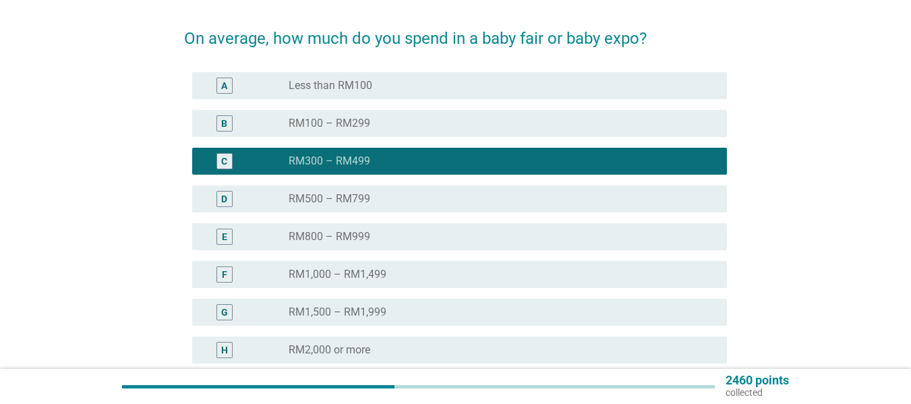
scroll to position [202, 0]
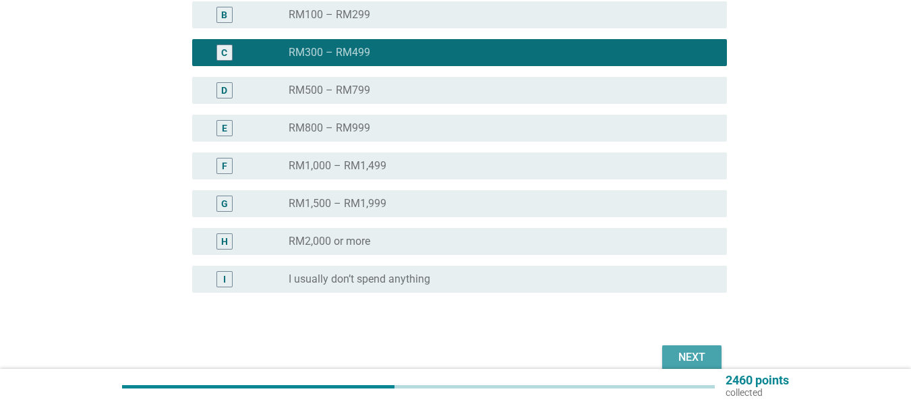
click at [693, 359] on div "Next" at bounding box center [692, 357] width 38 height 16
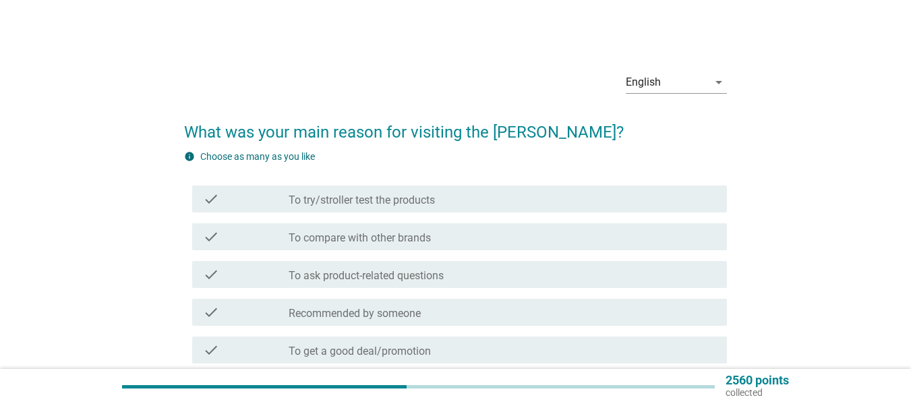
click at [608, 218] on div "check check_box_outline_blank To compare with other brands" at bounding box center [455, 237] width 543 height 38
click at [607, 227] on div "check check_box_outline_blank To compare with other brands" at bounding box center [459, 236] width 535 height 27
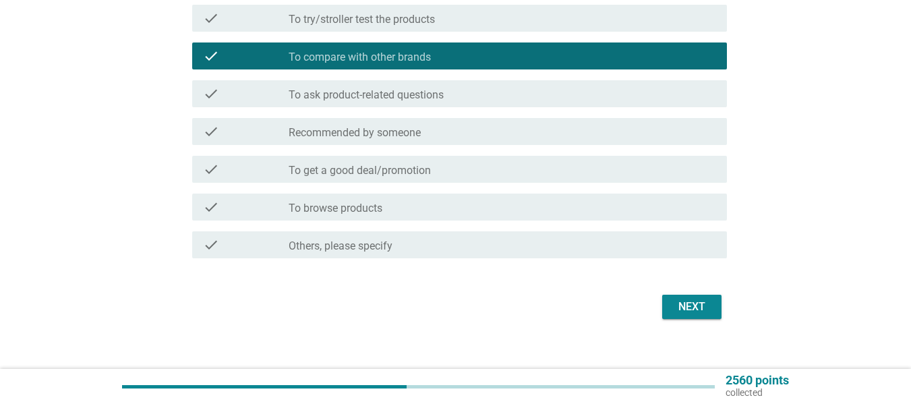
scroll to position [196, 0]
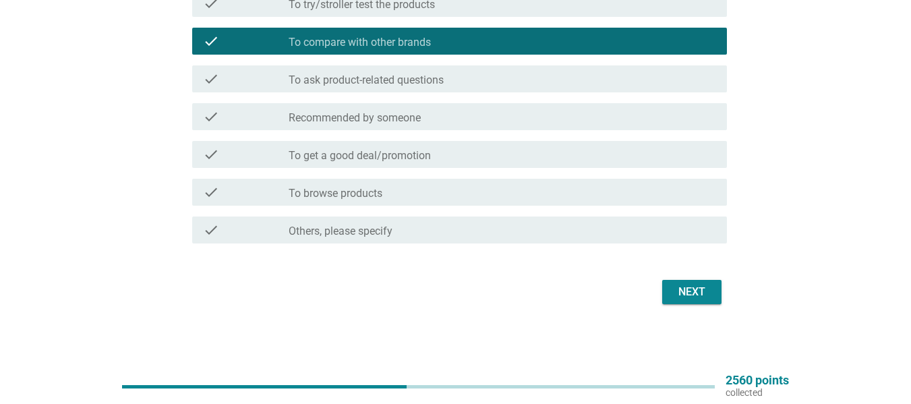
click at [519, 17] on div "check check_box_outline_blank To try/stroller test the products" at bounding box center [455, 3] width 543 height 38
click at [464, 5] on div "check_box_outline_blank To try/stroller test the products" at bounding box center [503, 3] width 428 height 16
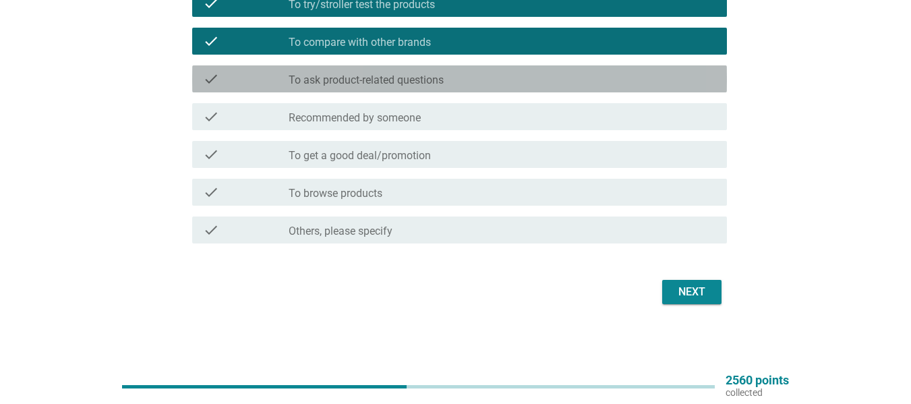
click at [486, 82] on div "check_box_outline_blank To ask product-related questions" at bounding box center [503, 79] width 428 height 16
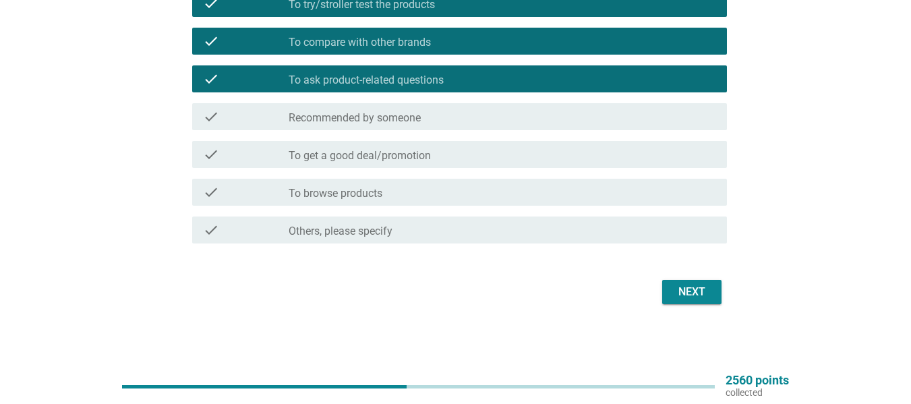
click at [521, 163] on div "check check_box_outline_blank To get a good deal/promotion" at bounding box center [459, 154] width 535 height 27
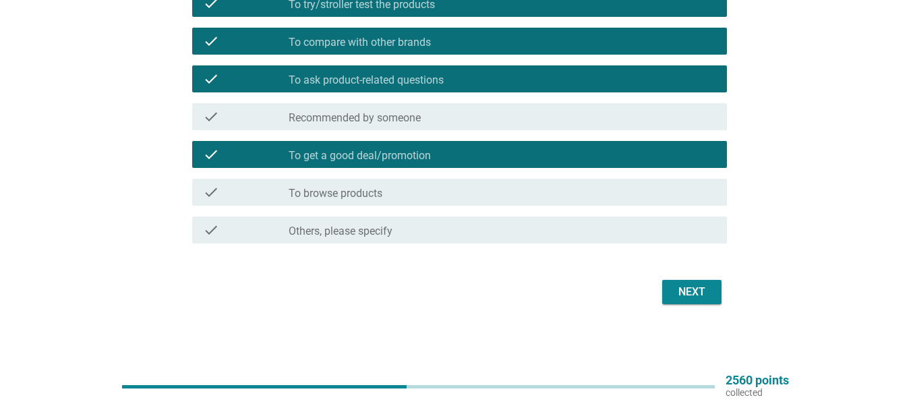
click at [544, 196] on div "check_box_outline_blank To browse products" at bounding box center [503, 192] width 428 height 16
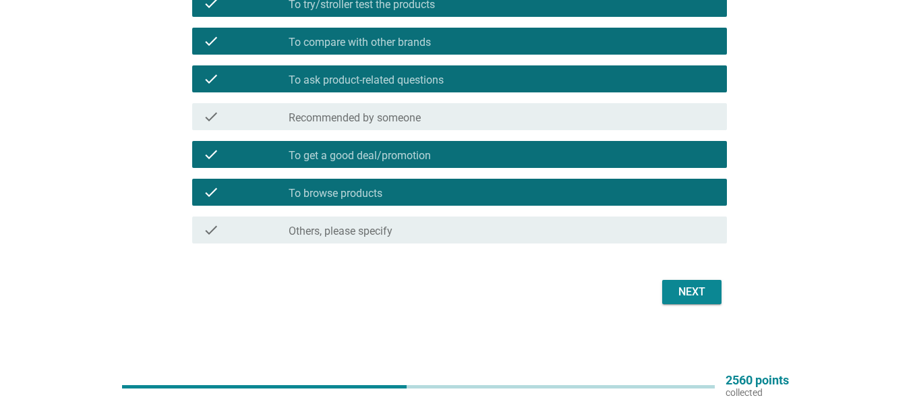
click at [685, 289] on div "Next" at bounding box center [692, 292] width 38 height 16
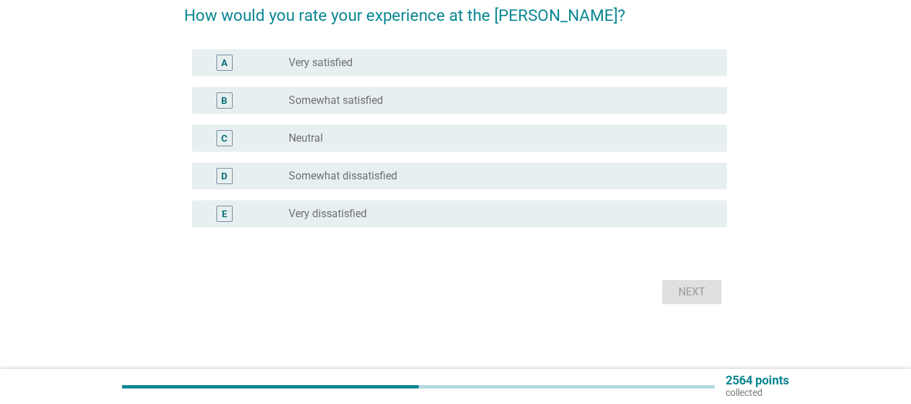
scroll to position [0, 0]
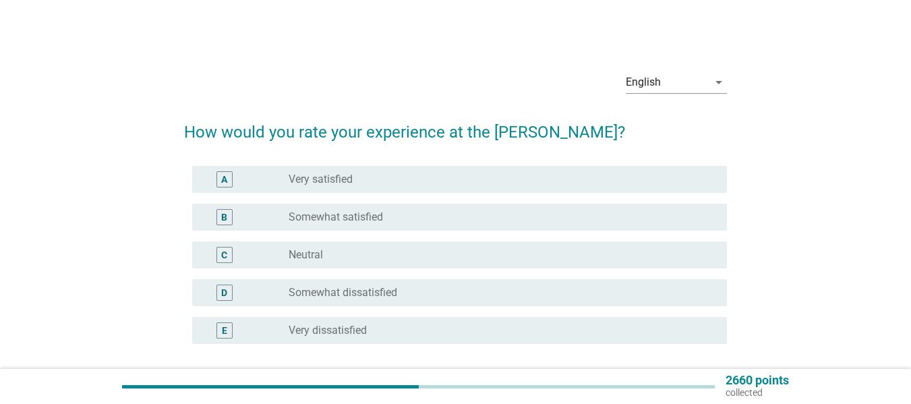
click at [537, 210] on div "radio_button_unchecked Somewhat satisfied" at bounding box center [503, 217] width 428 height 16
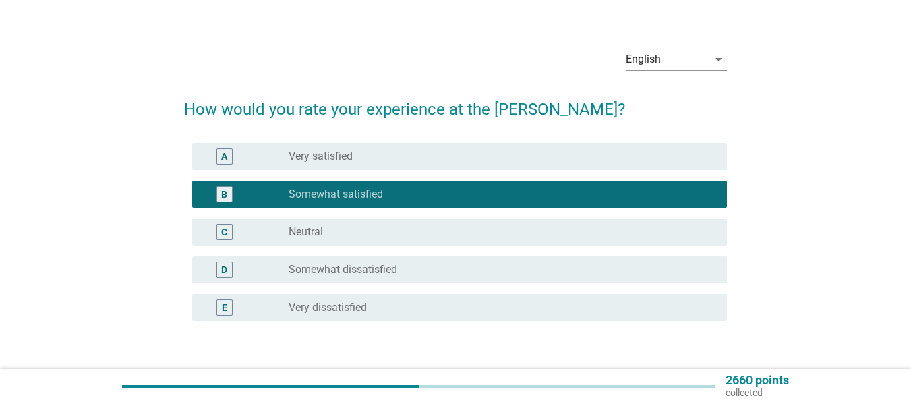
scroll to position [117, 0]
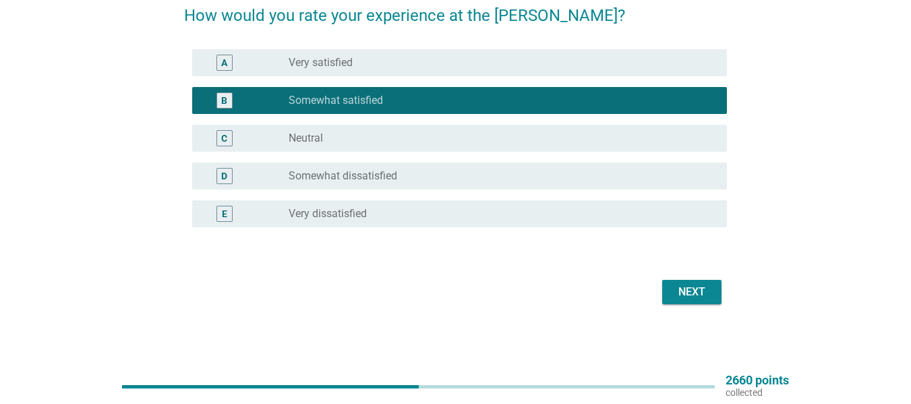
click at [682, 285] on div "Next" at bounding box center [692, 292] width 38 height 16
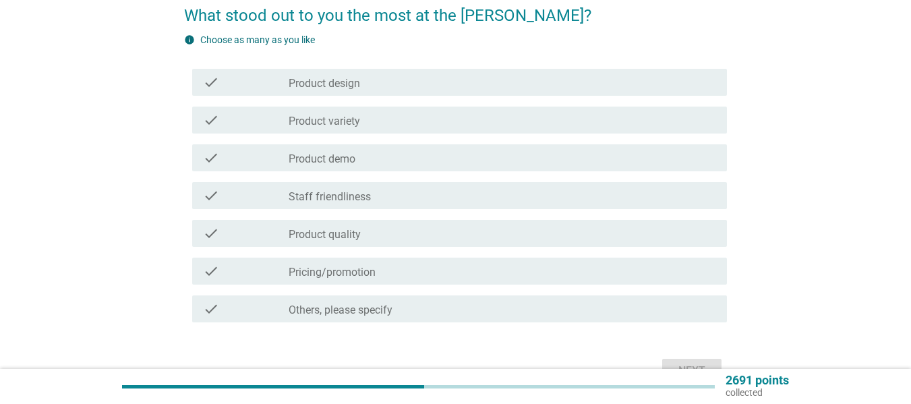
scroll to position [0, 0]
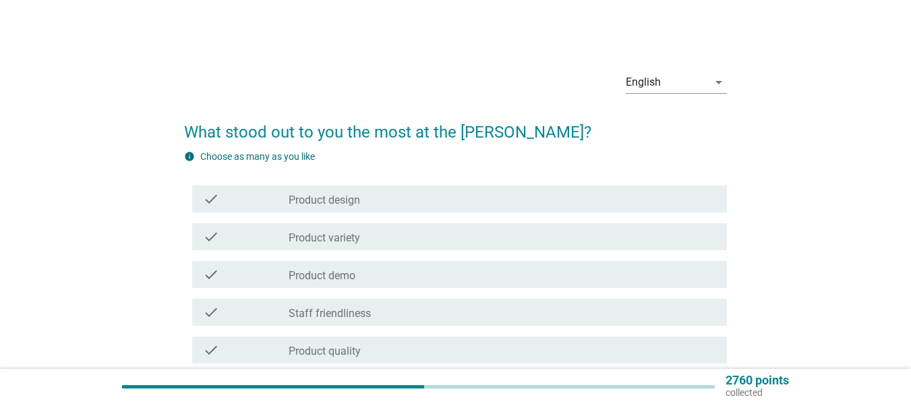
click at [495, 204] on div "check_box_outline_blank Product design" at bounding box center [503, 199] width 428 height 16
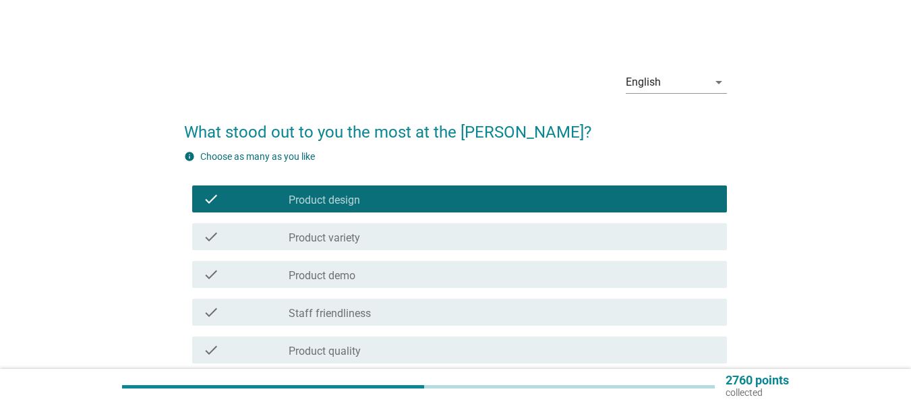
click at [492, 222] on div "check check_box_outline_blank Product variety" at bounding box center [455, 237] width 543 height 38
drag, startPoint x: 487, startPoint y: 243, endPoint x: 490, endPoint y: 235, distance: 7.9
click at [488, 241] on div "check_box_outline_blank Product variety" at bounding box center [503, 237] width 428 height 16
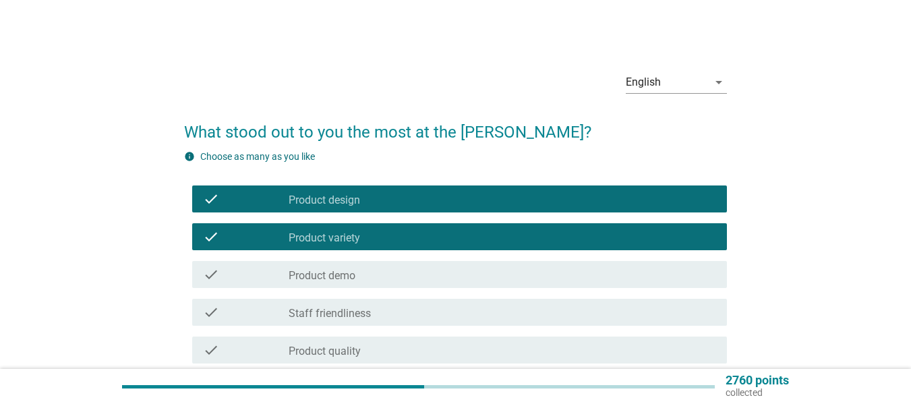
scroll to position [135, 0]
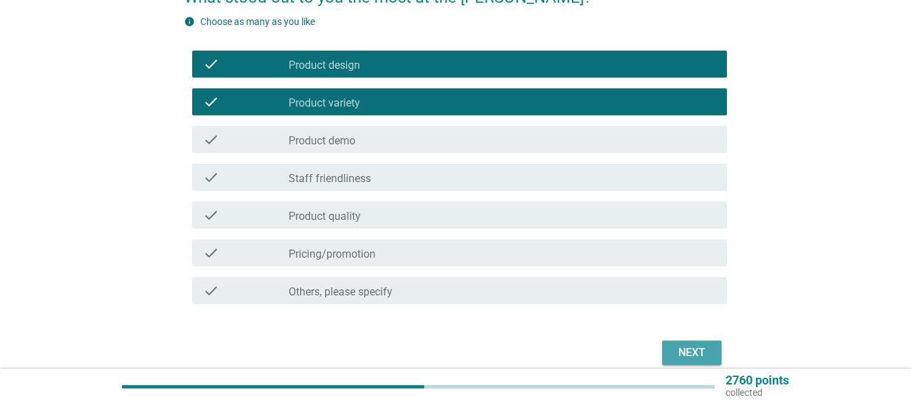
click at [696, 352] on div "Next" at bounding box center [692, 353] width 38 height 16
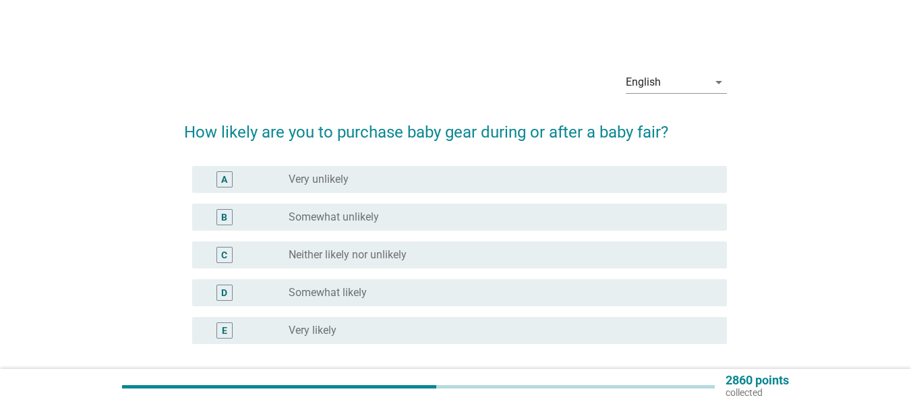
click at [497, 212] on div "radio_button_unchecked Somewhat unlikely" at bounding box center [497, 216] width 417 height 13
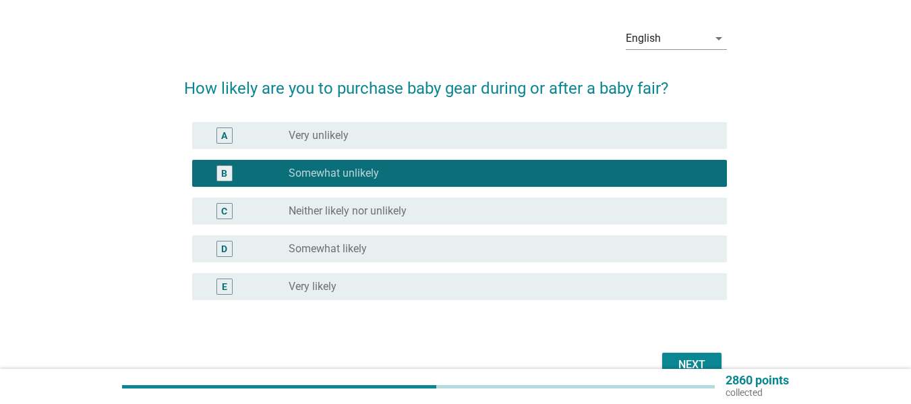
scroll to position [67, 0]
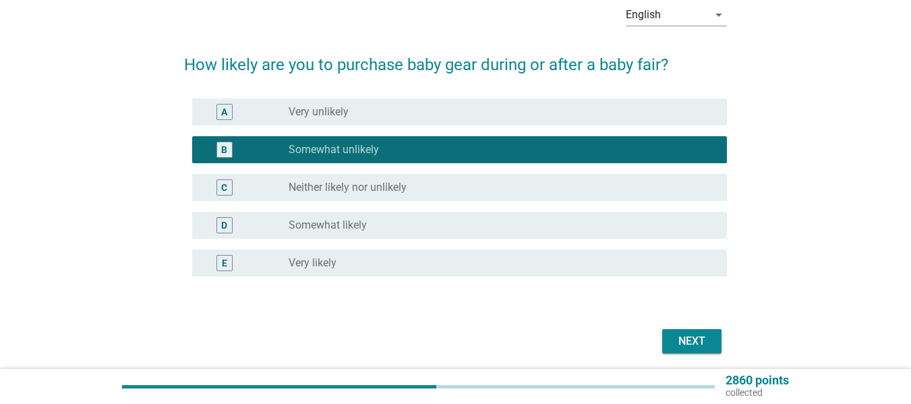
click at [497, 218] on div "radio_button_unchecked Somewhat likely" at bounding box center [497, 224] width 417 height 13
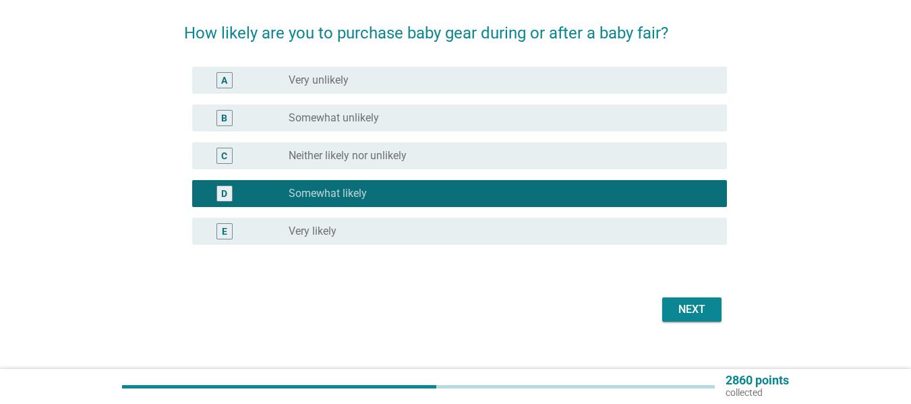
scroll to position [117, 0]
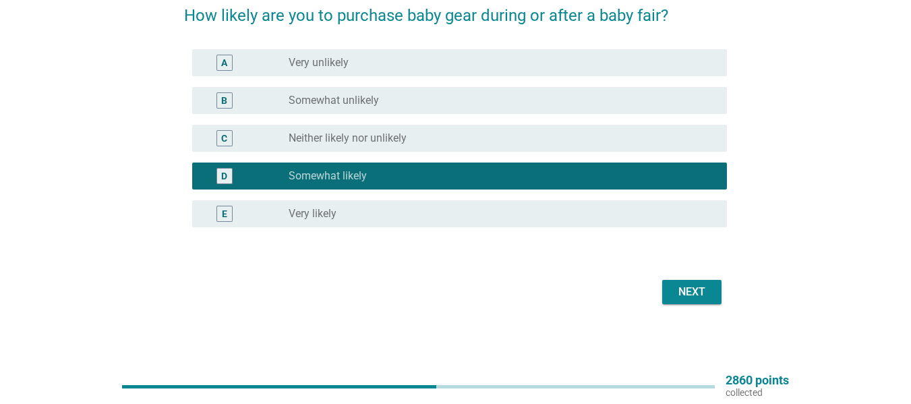
click at [708, 283] on button "Next" at bounding box center [691, 292] width 59 height 24
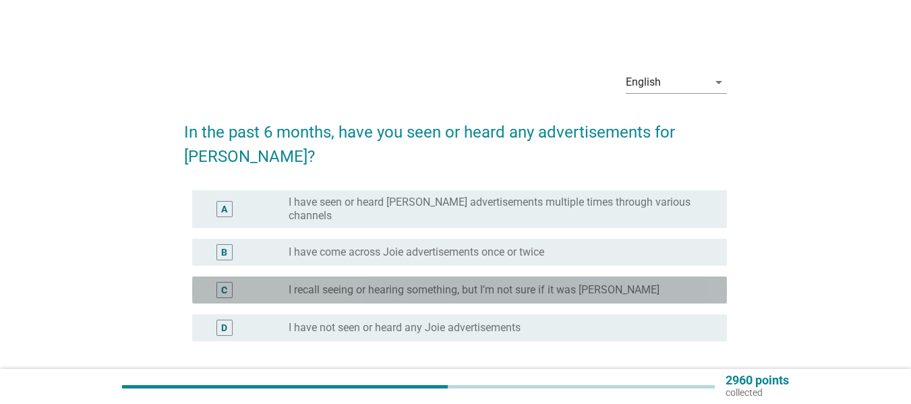
click at [624, 283] on div "radio_button_unchecked I recall seeing or hearing something, but I’m not sure i…" at bounding box center [497, 289] width 417 height 13
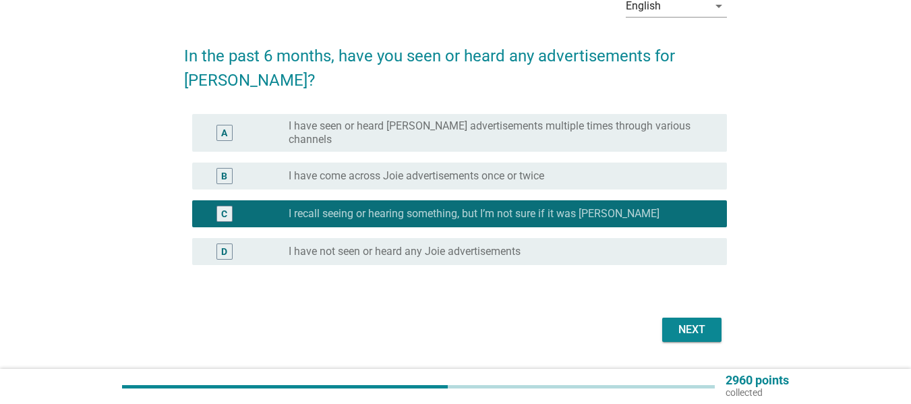
scroll to position [79, 0]
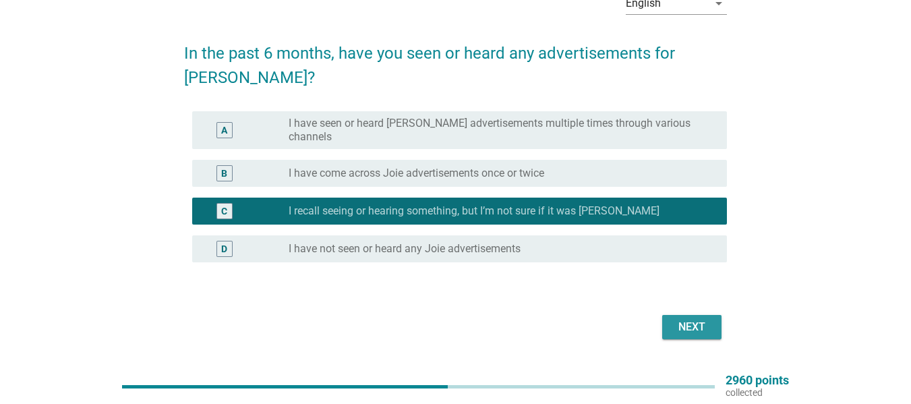
click at [707, 319] on div "Next" at bounding box center [692, 327] width 38 height 16
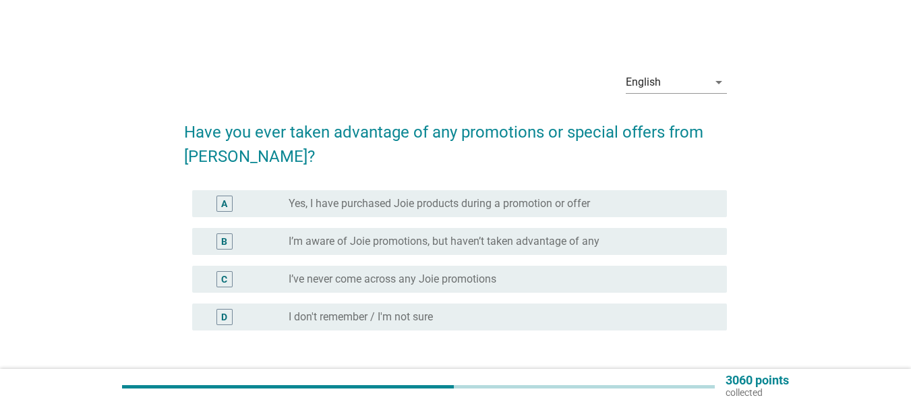
click at [552, 273] on div "radio_button_unchecked I’ve never come across any Joie promotions" at bounding box center [497, 278] width 417 height 13
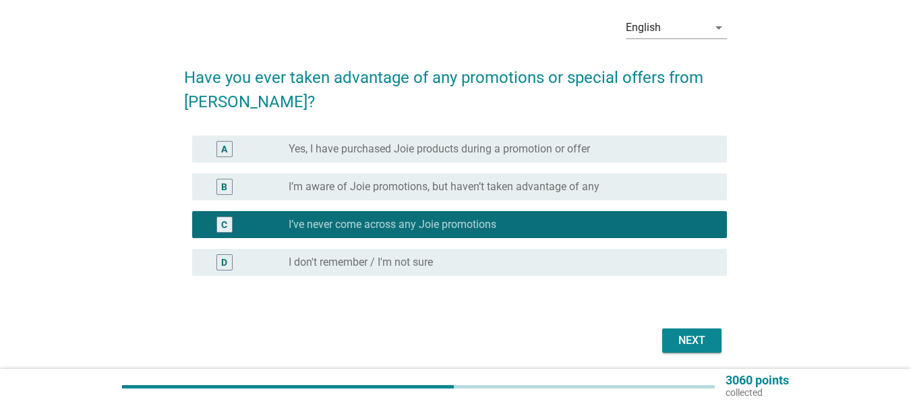
scroll to position [103, 0]
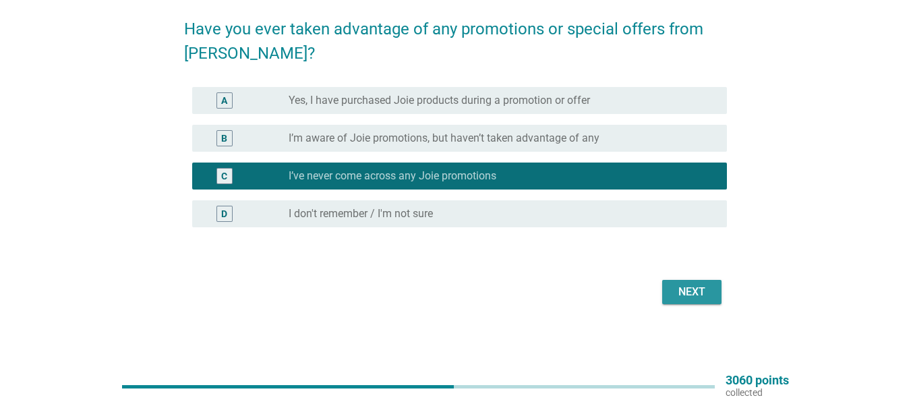
click at [712, 289] on button "Next" at bounding box center [691, 292] width 59 height 24
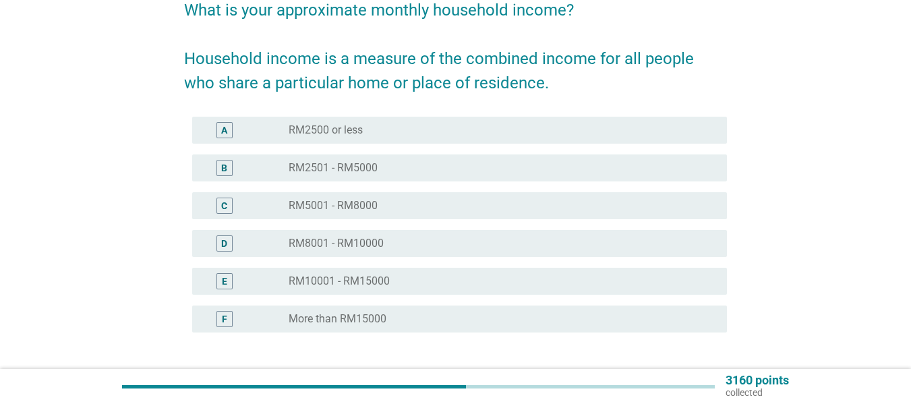
scroll to position [135, 0]
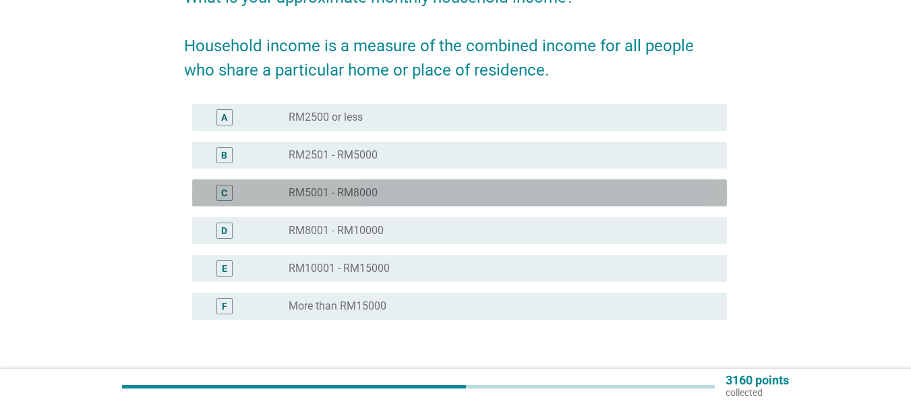
click at [561, 193] on div "radio_button_unchecked RM5001 - RM8000" at bounding box center [497, 192] width 417 height 13
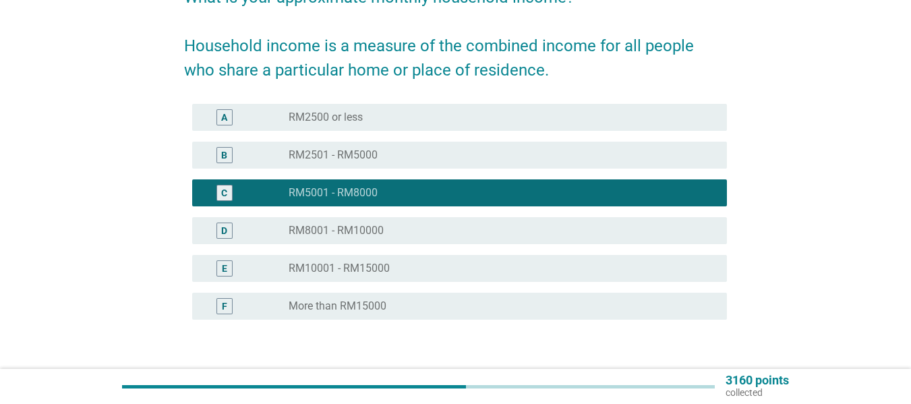
click at [566, 156] on div "radio_button_unchecked RM2501 - RM5000" at bounding box center [497, 154] width 417 height 13
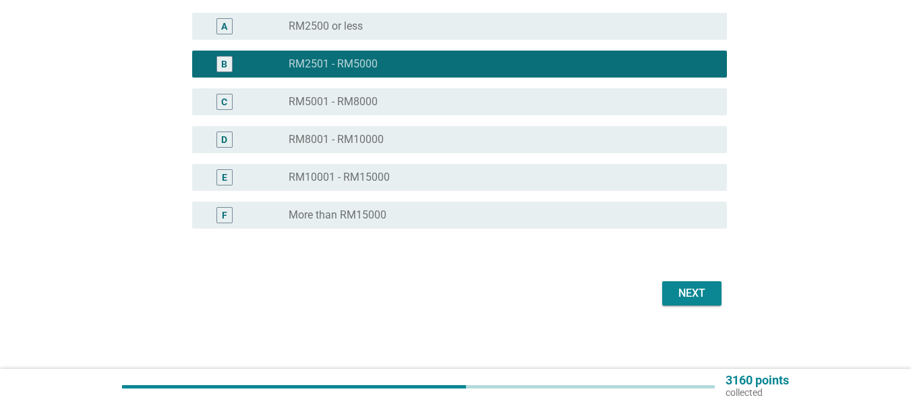
scroll to position [227, 0]
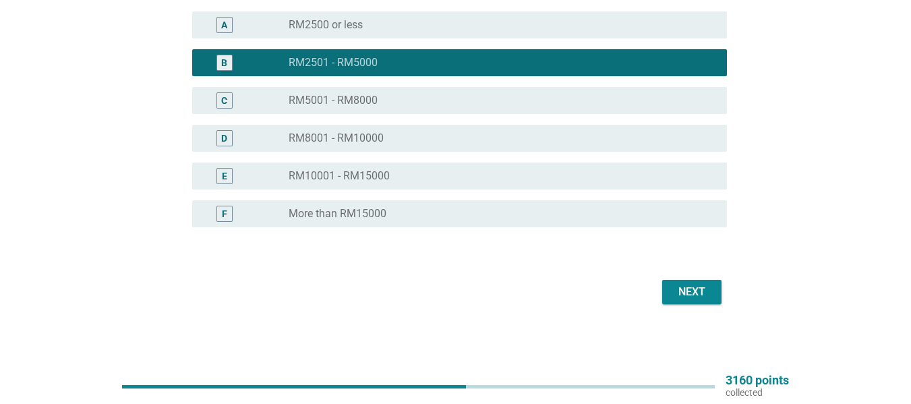
click at [693, 297] on div "Next" at bounding box center [692, 292] width 38 height 16
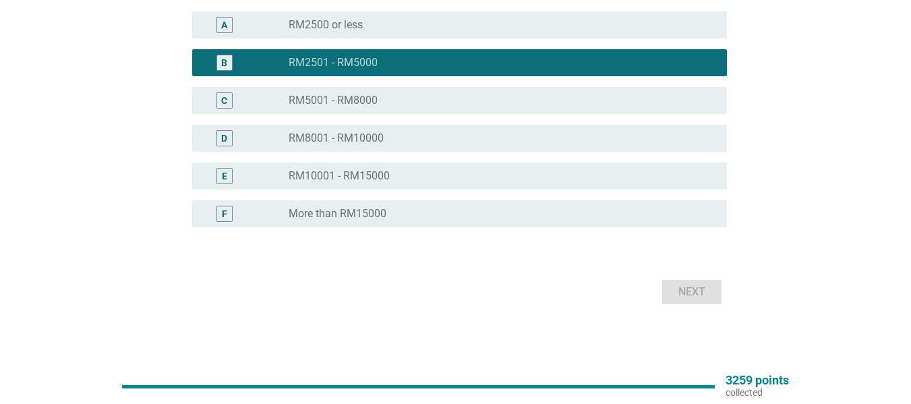
scroll to position [0, 0]
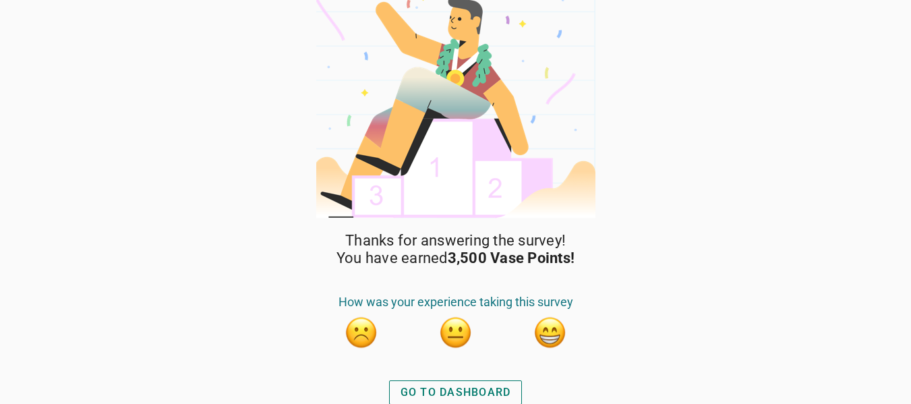
scroll to position [23, 0]
